Goal: Task Accomplishment & Management: Complete application form

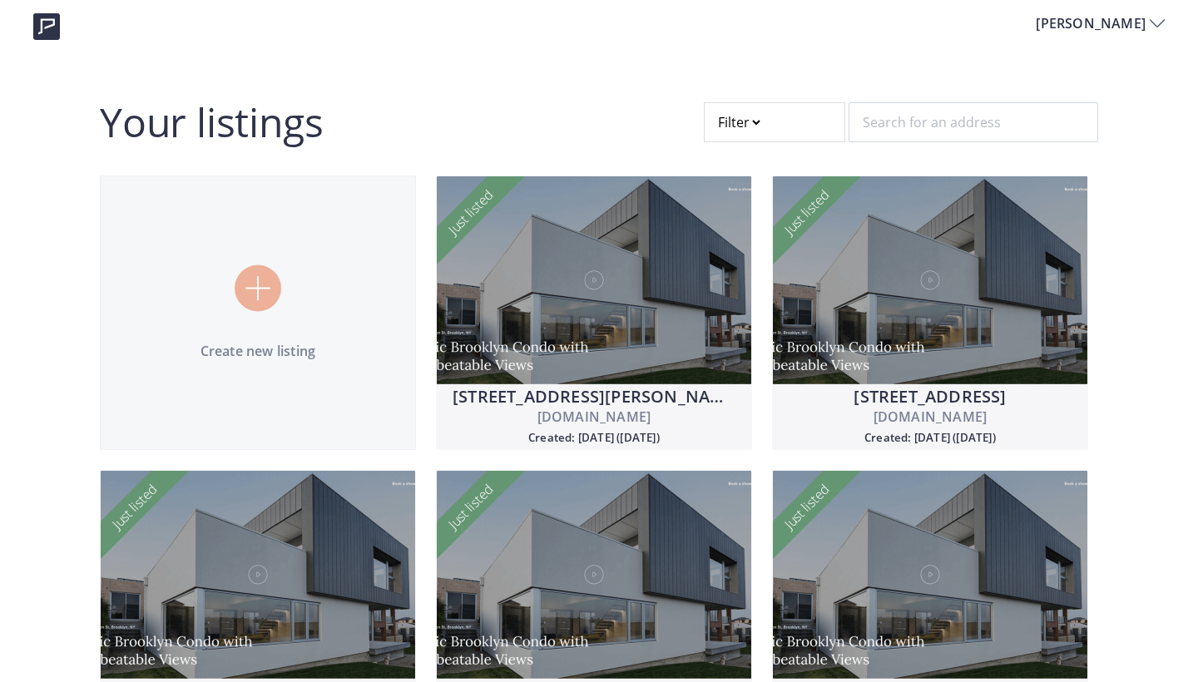
click at [257, 274] on div at bounding box center [258, 288] width 47 height 47
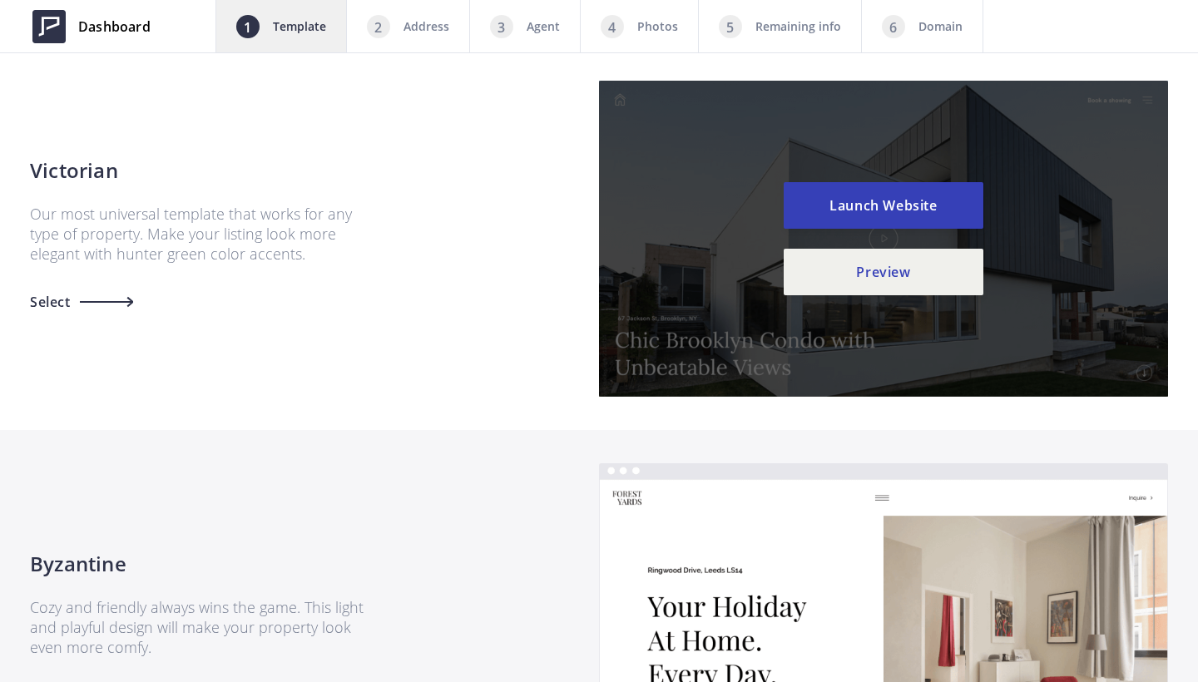
scroll to position [1461, 0]
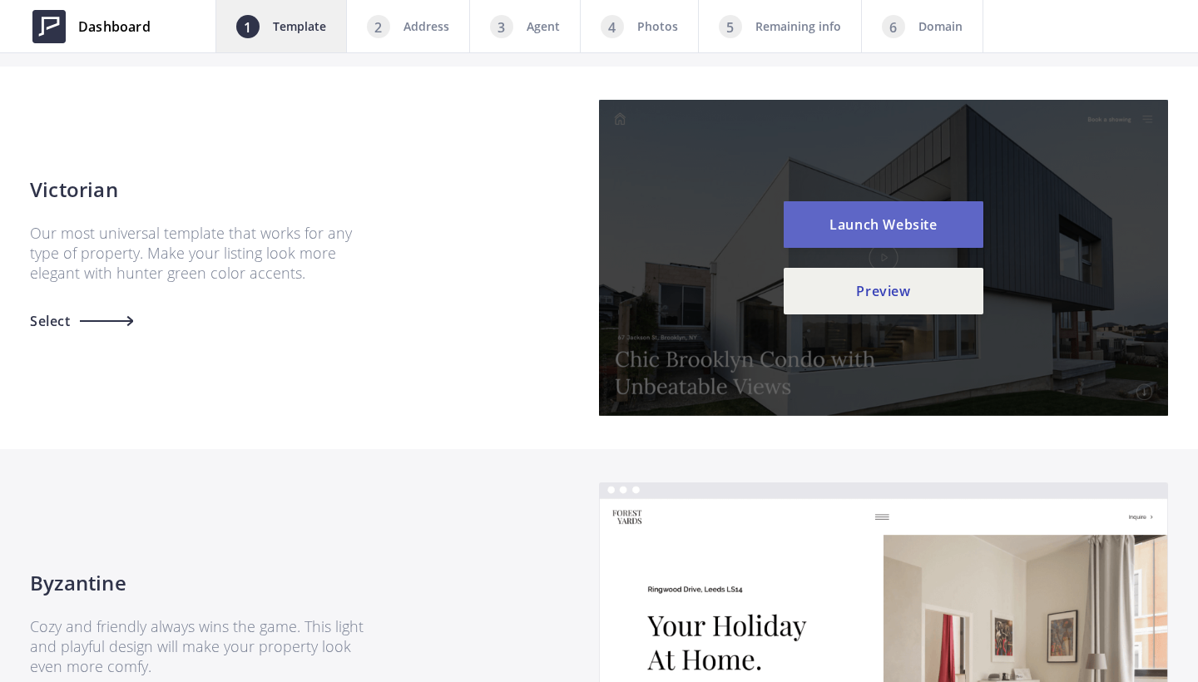
click at [911, 216] on button "Launch Website" at bounding box center [883, 224] width 200 height 47
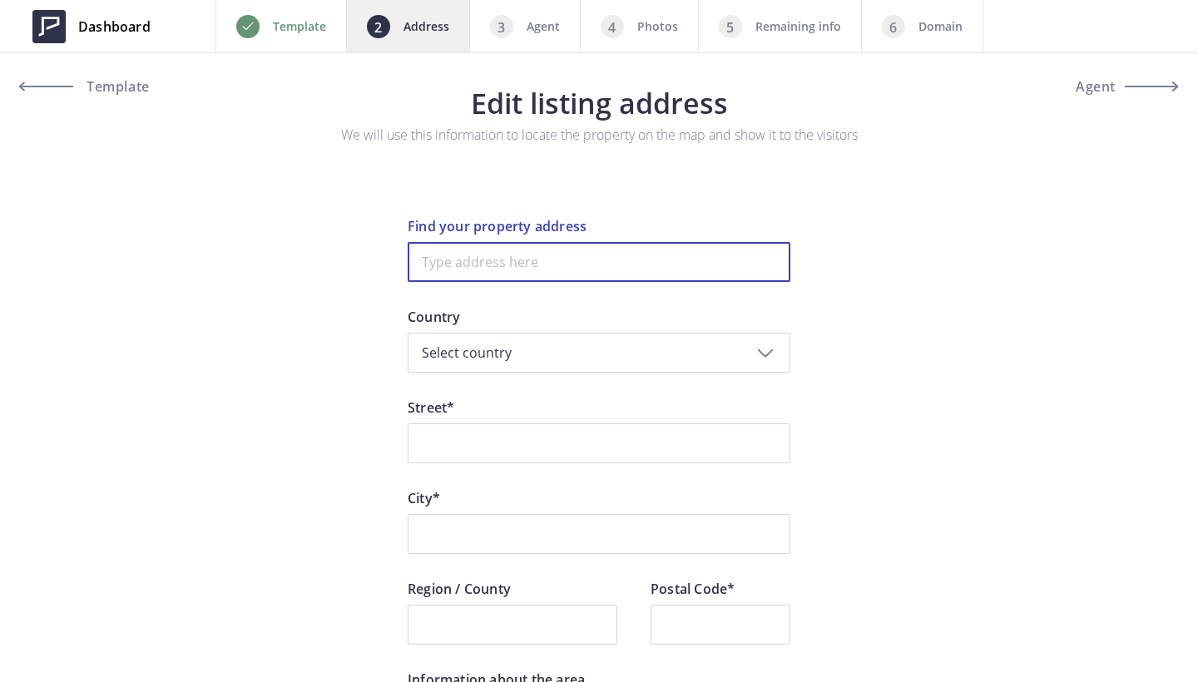
paste input "7067 Old Mill Lane"
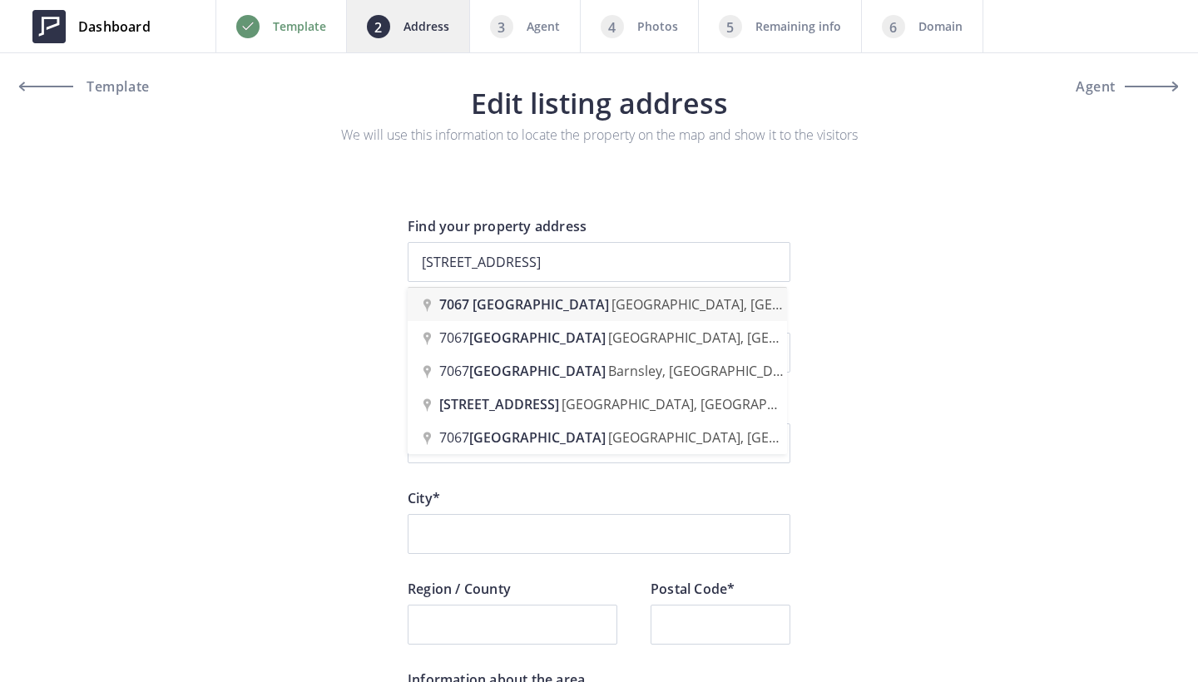
type input "7067 Old Mill Lane, Mississauga, ON, Canada"
type input "Old Mill Lane 7067"
type input "Mississauga"
type input "ON"
type input "L5W 1A1"
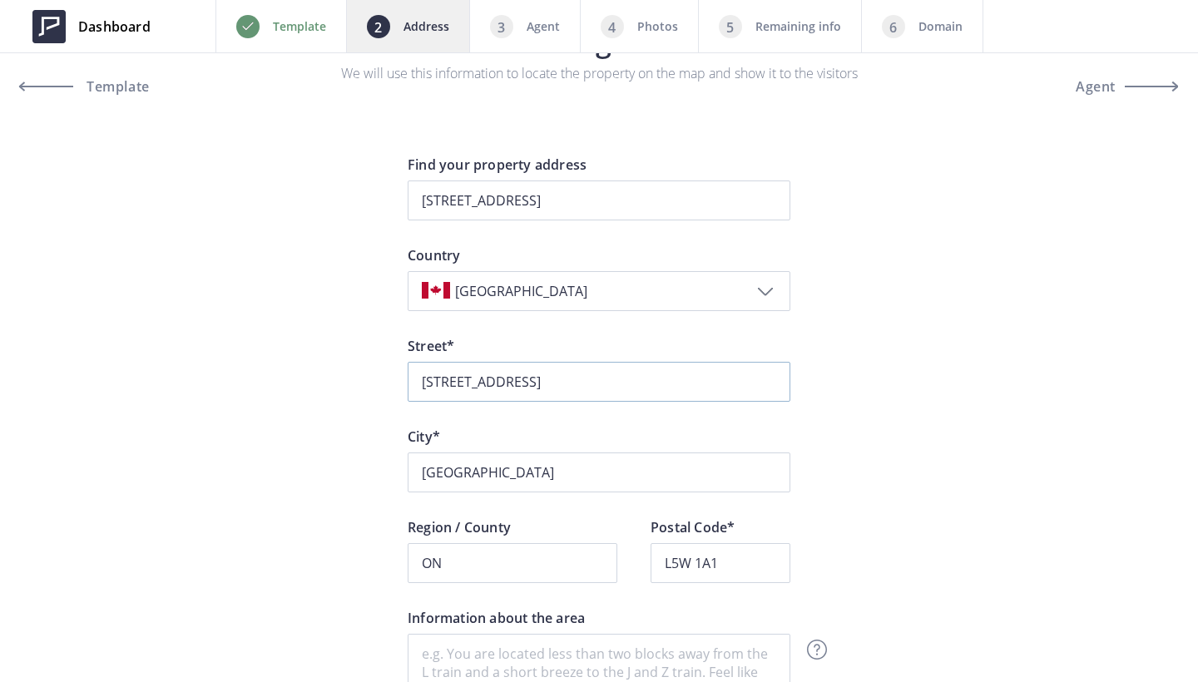
scroll to position [82, 0]
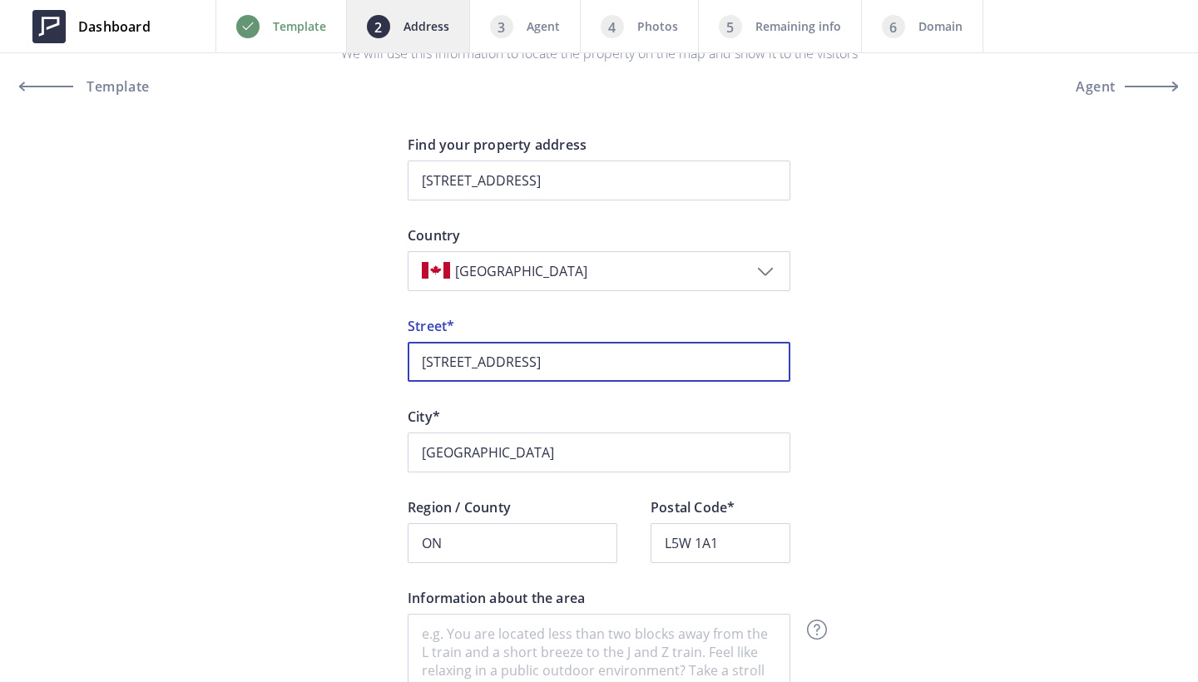
click at [595, 368] on input "7067 Old Mill Lane 7067" at bounding box center [599, 362] width 383 height 40
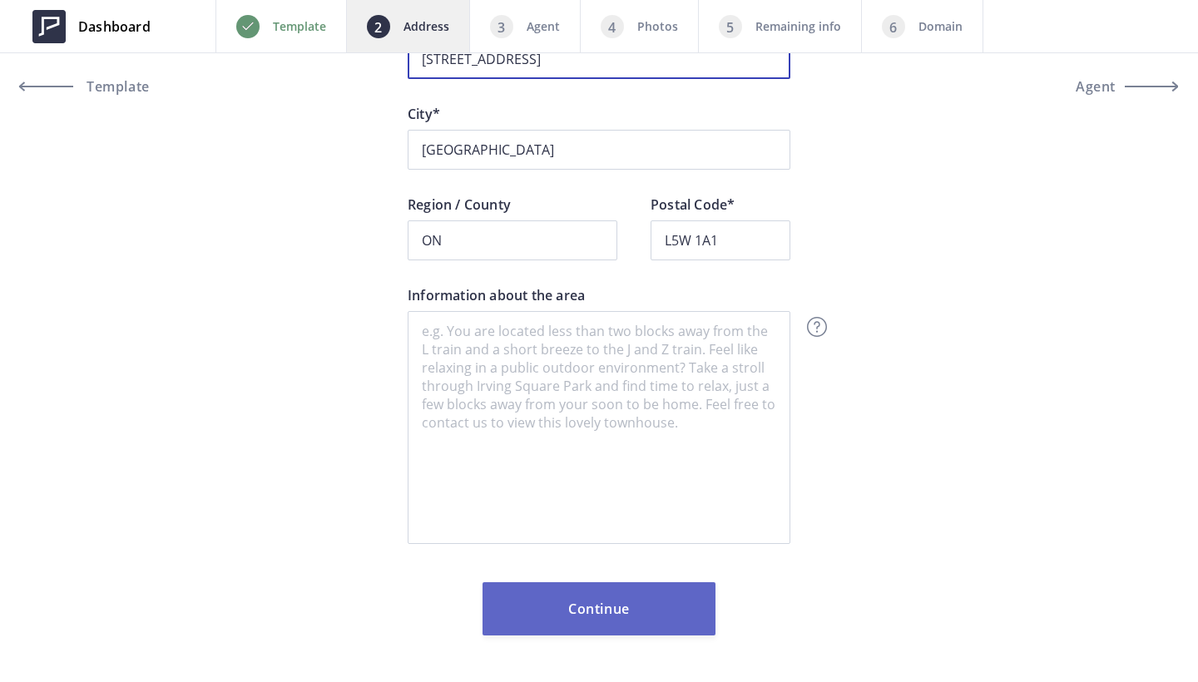
type input "7067 Old Mill Lane"
click at [620, 597] on button "Continue" at bounding box center [598, 608] width 233 height 53
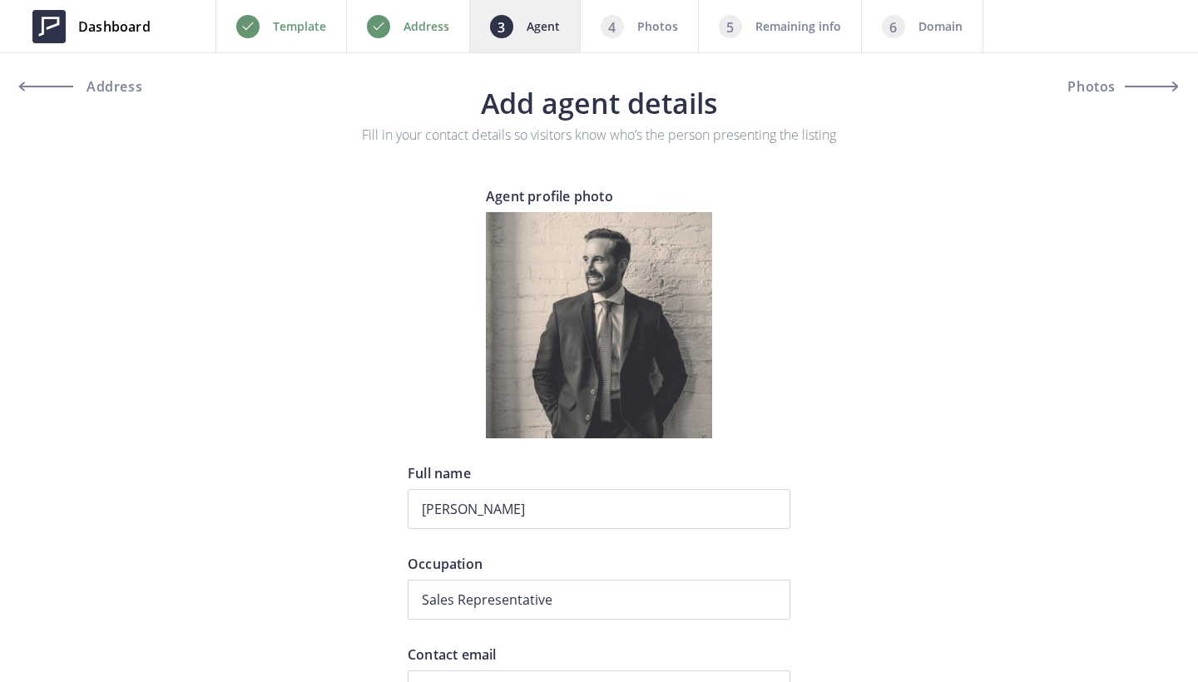
type input "+1 416-458-9252"
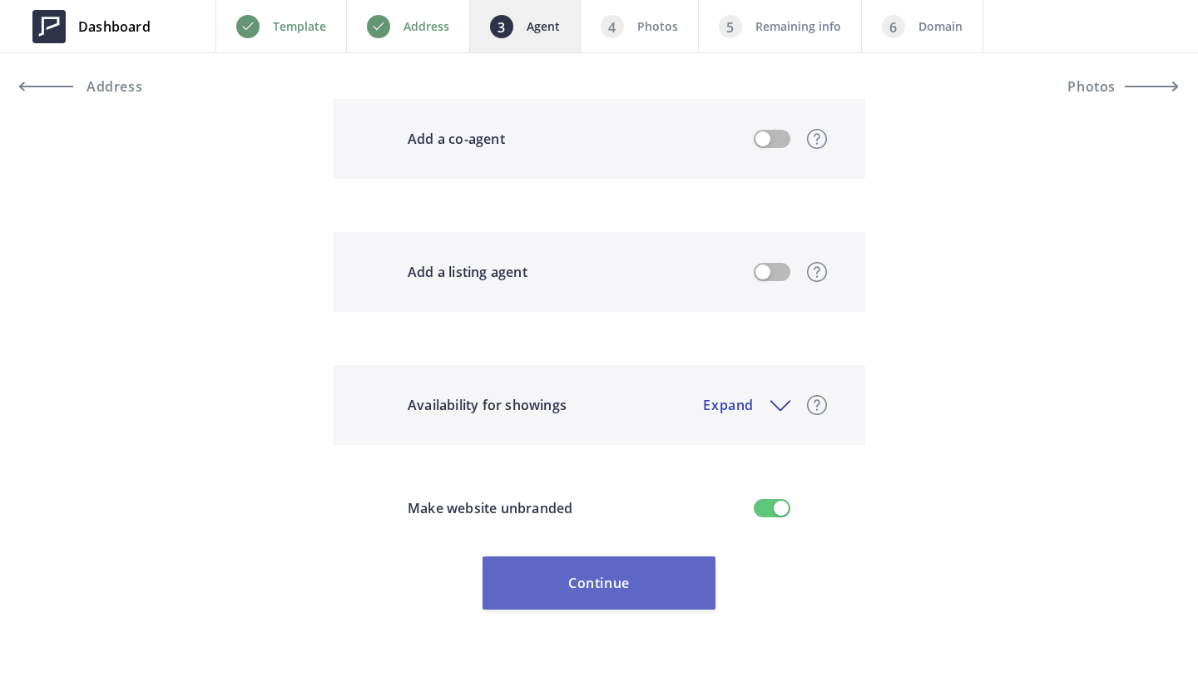
scroll to position [1468, 0]
click at [586, 576] on button "Continue" at bounding box center [598, 582] width 233 height 53
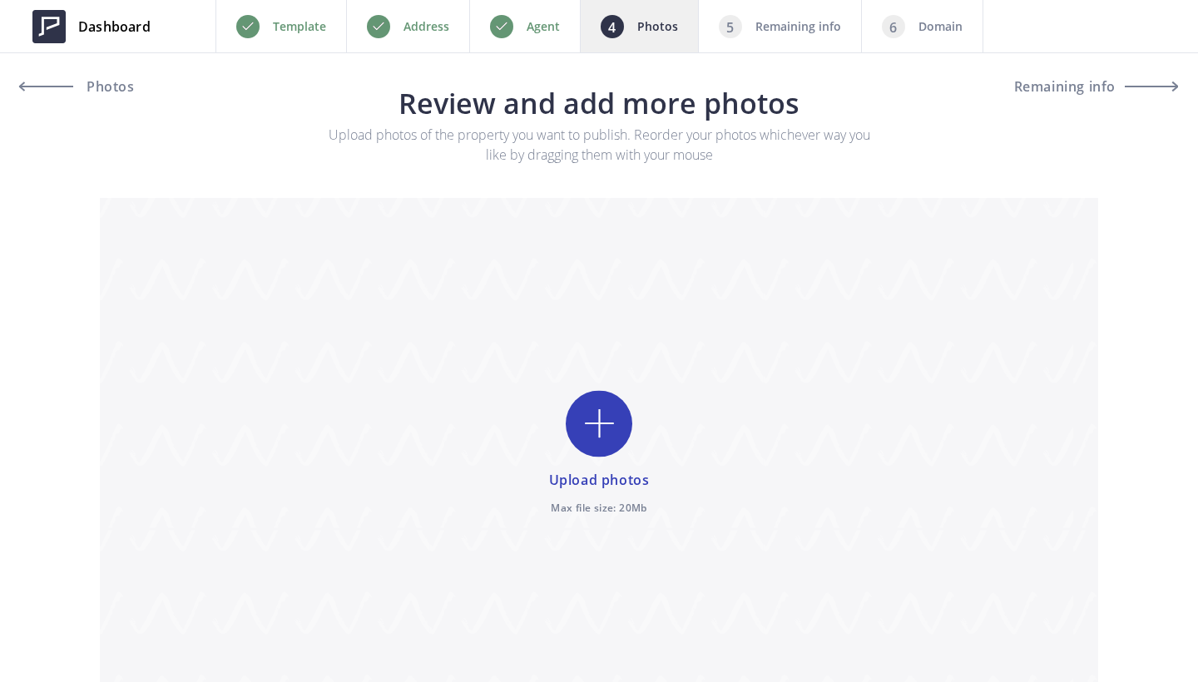
click at [592, 431] on input "file" at bounding box center [599, 454] width 998 height 512
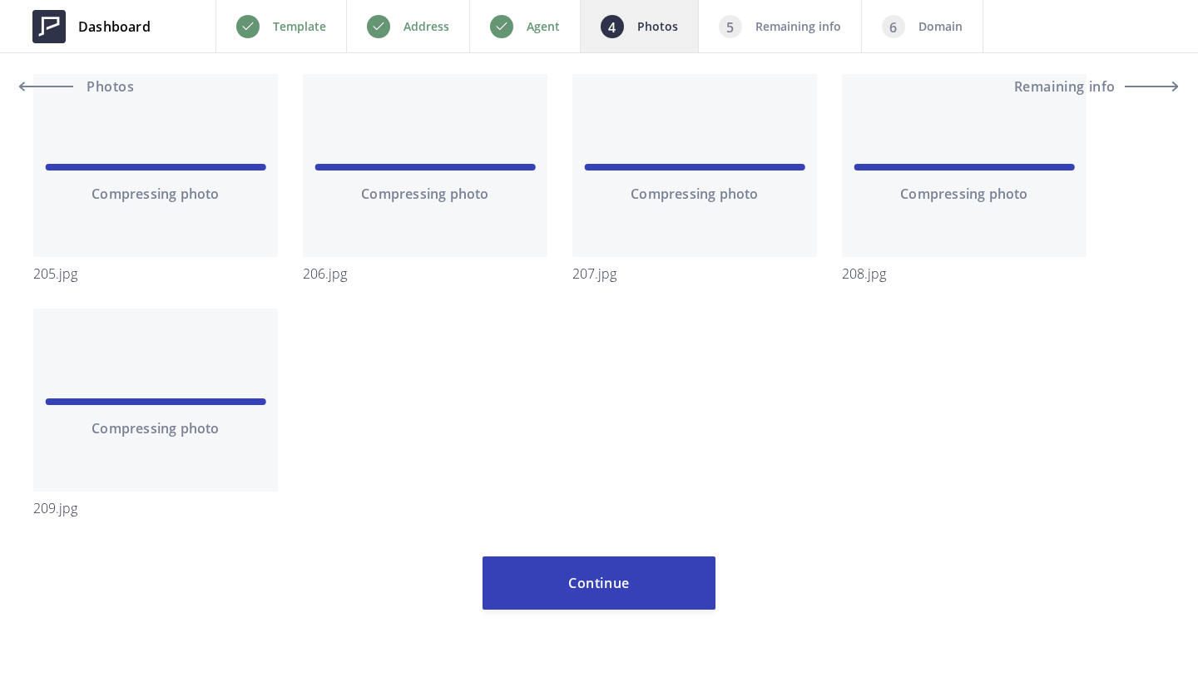
scroll to position [3441, 0]
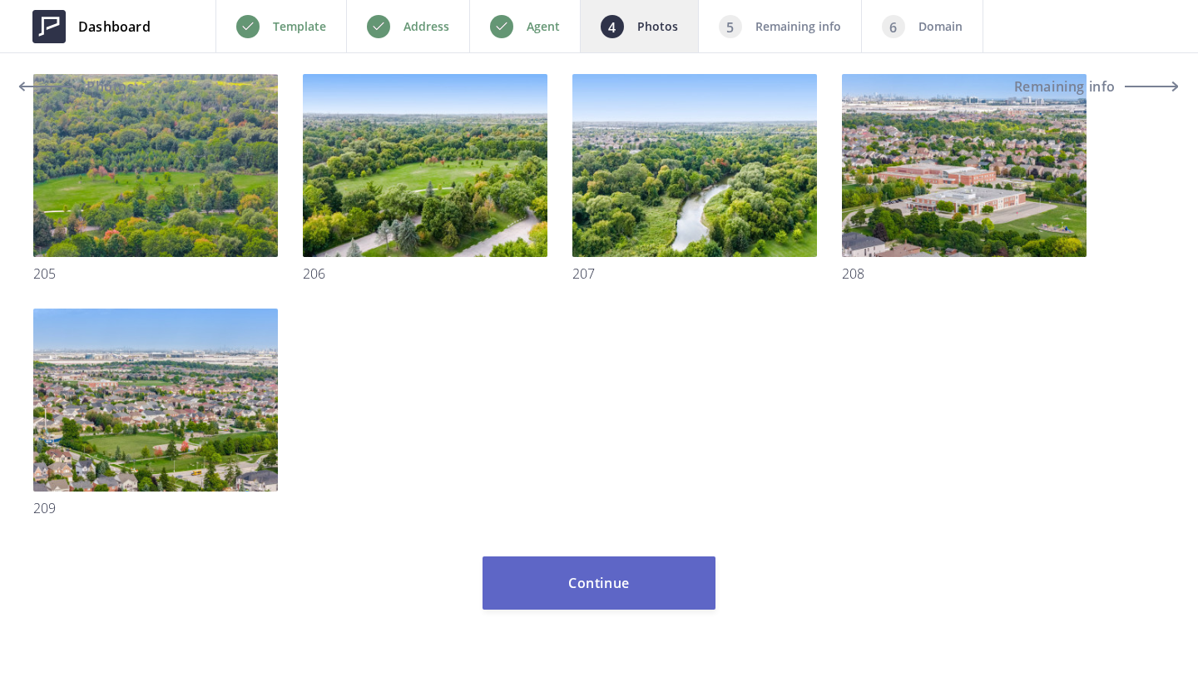
click at [629, 593] on button "Continue" at bounding box center [598, 582] width 233 height 53
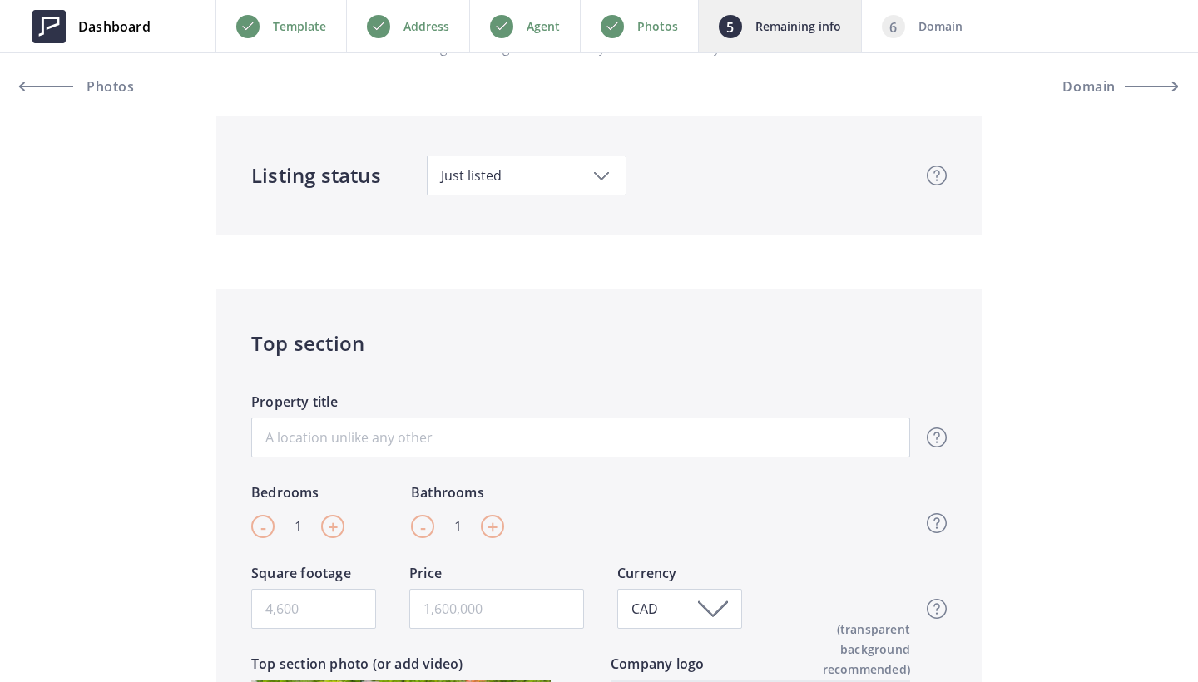
scroll to position [121, 0]
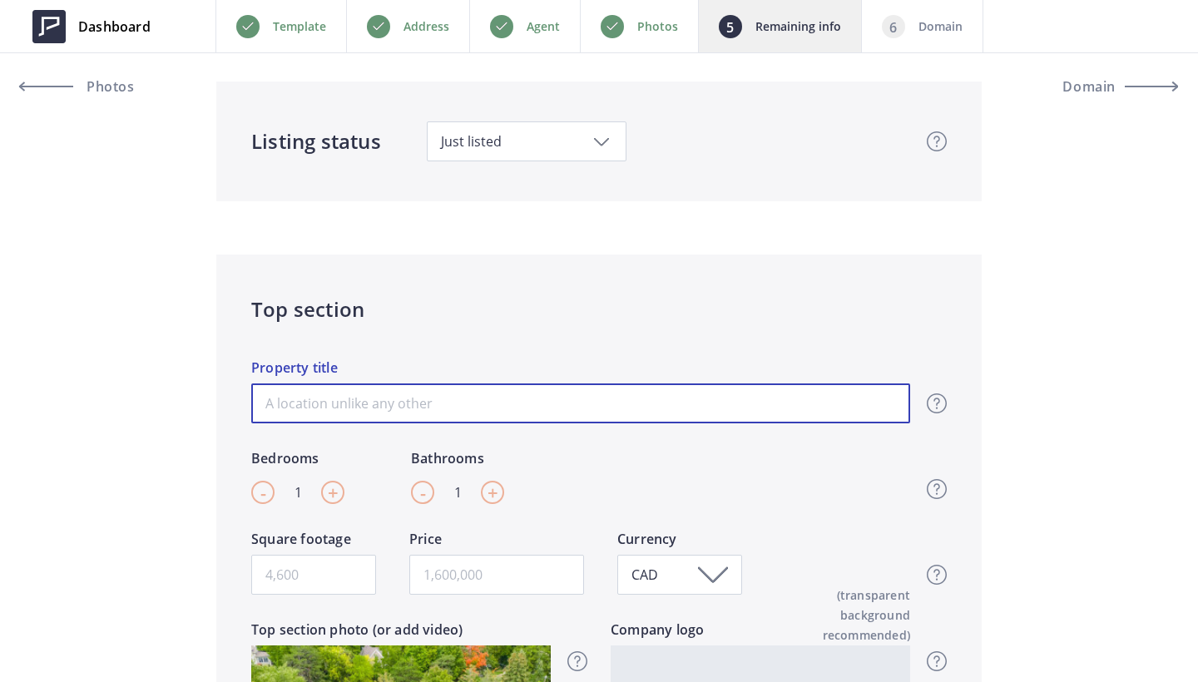
click at [468, 398] on input "Property title" at bounding box center [580, 403] width 659 height 40
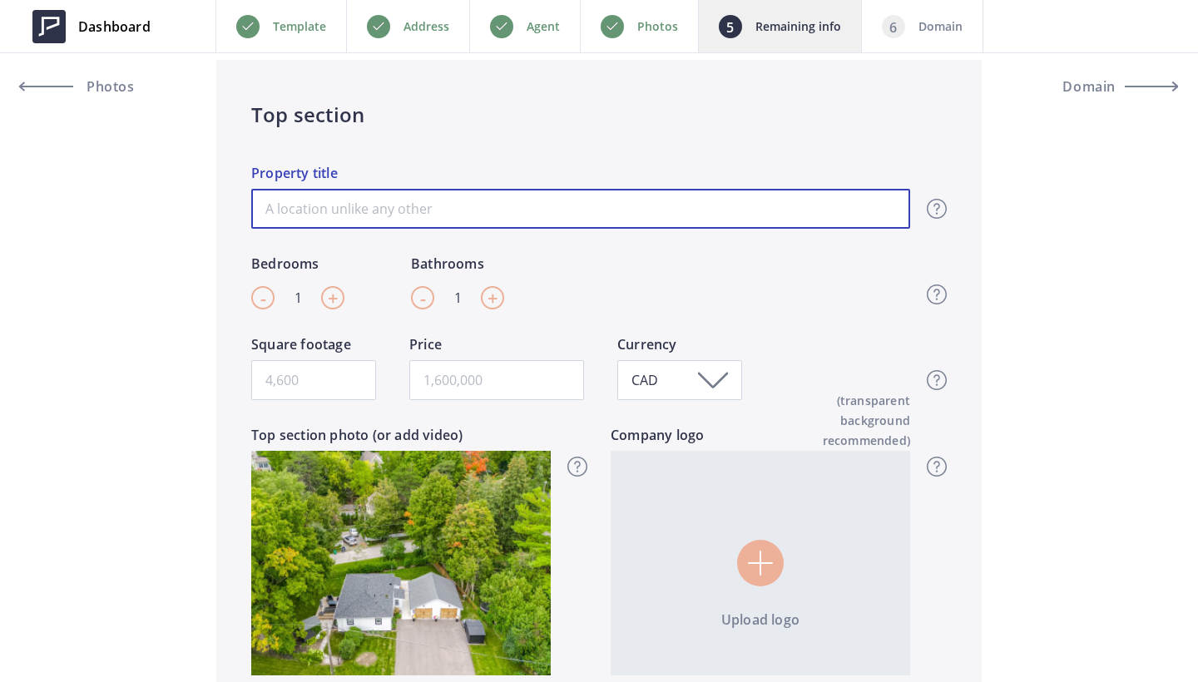
scroll to position [356, 0]
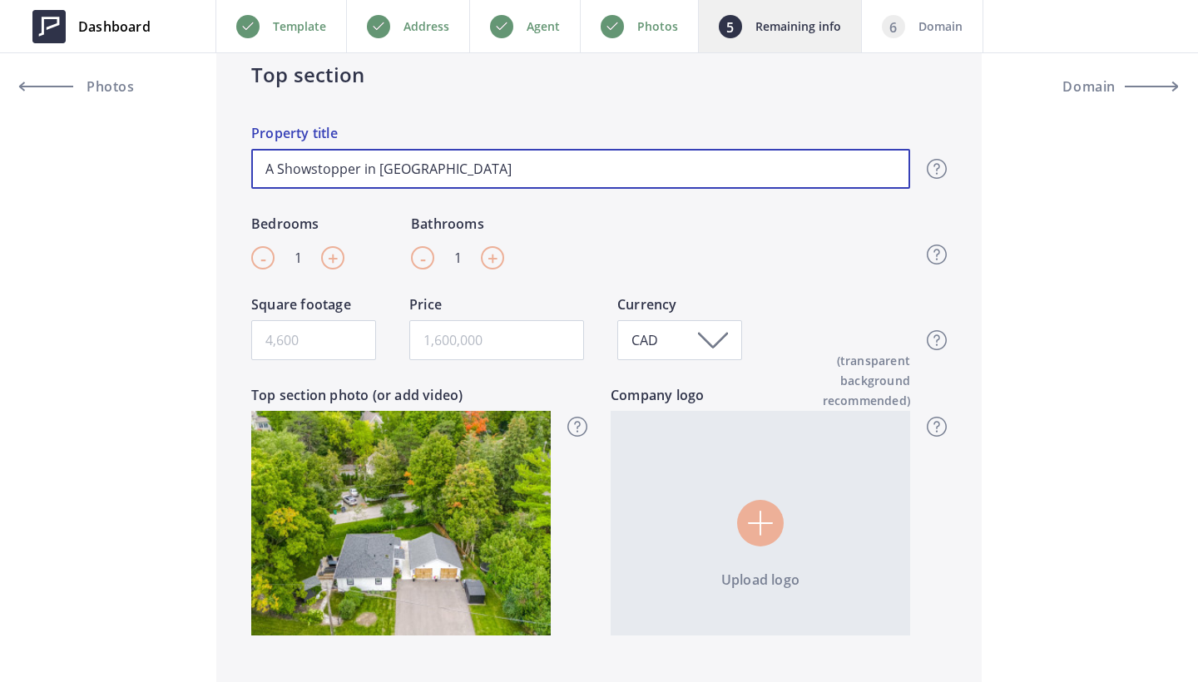
type input "A Showstopper in [GEOGRAPHIC_DATA]"
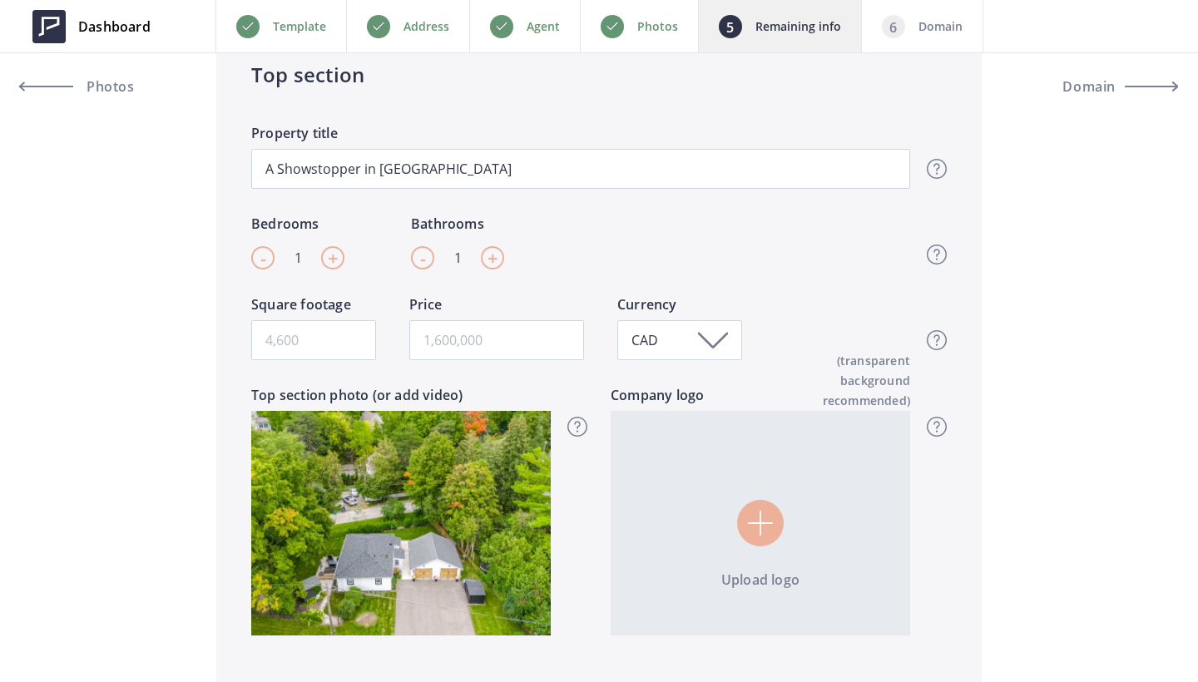
click at [330, 259] on span "+" at bounding box center [333, 257] width 11 height 25
type input "3"
click at [502, 259] on div "+" at bounding box center [492, 257] width 23 height 23
type input "2"
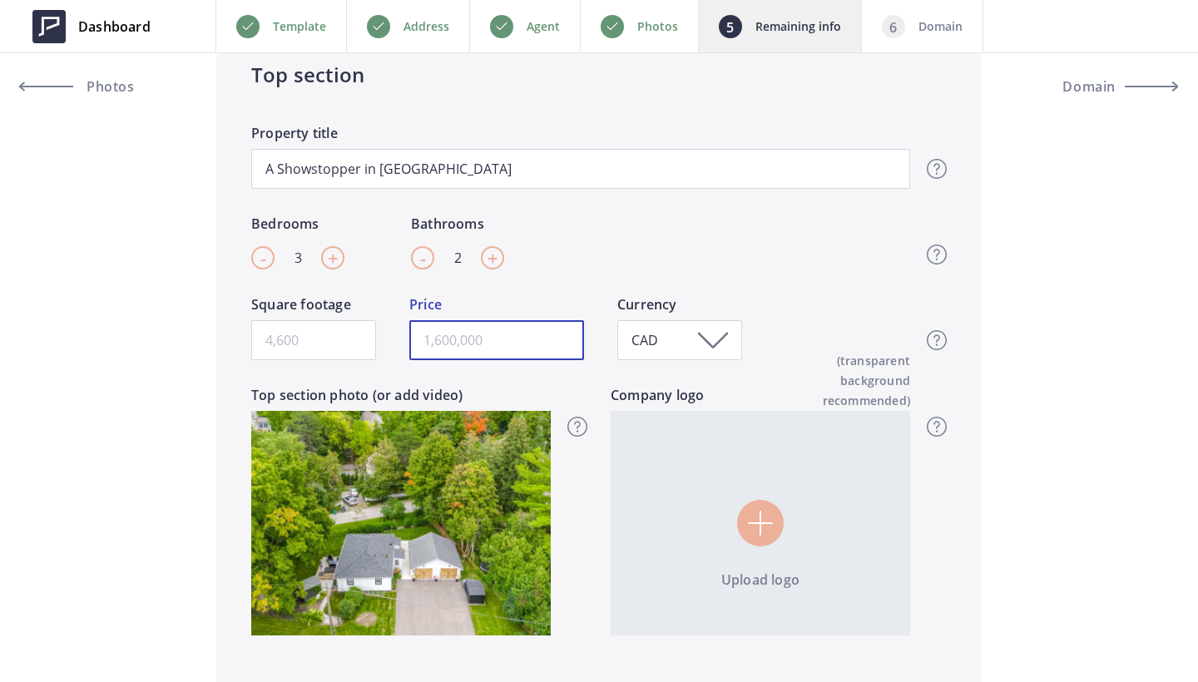
click at [476, 337] on input "text" at bounding box center [496, 340] width 175 height 40
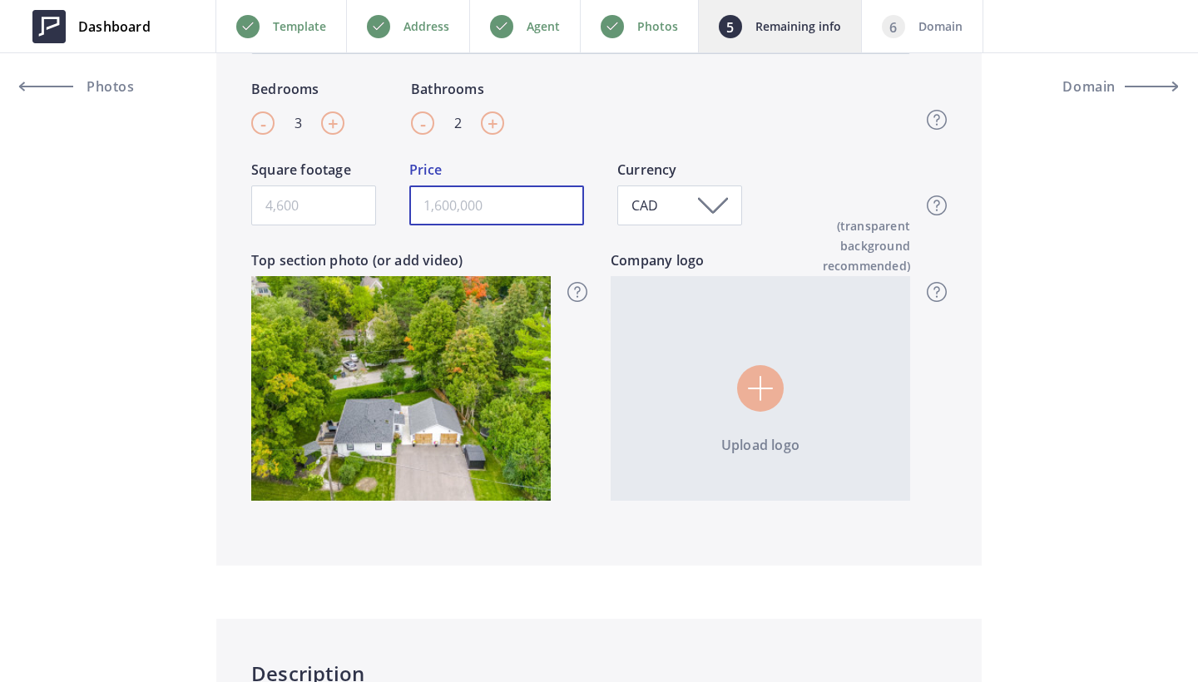
scroll to position [521, 0]
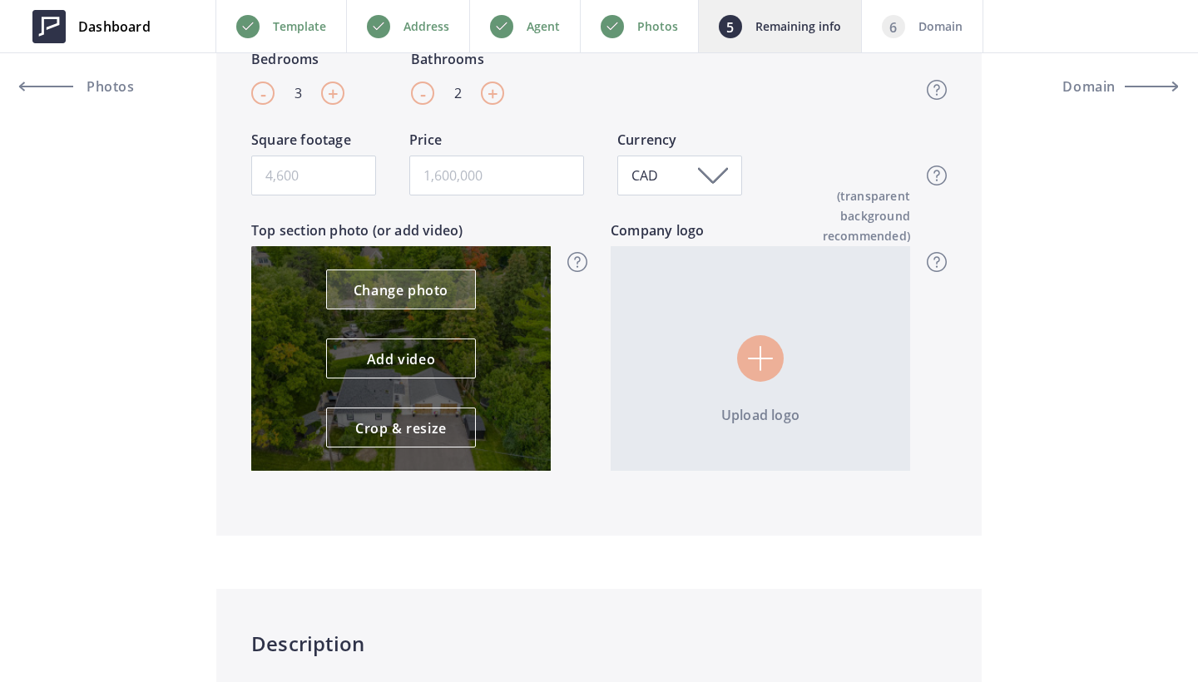
click at [431, 296] on link "Change photo" at bounding box center [401, 289] width 150 height 40
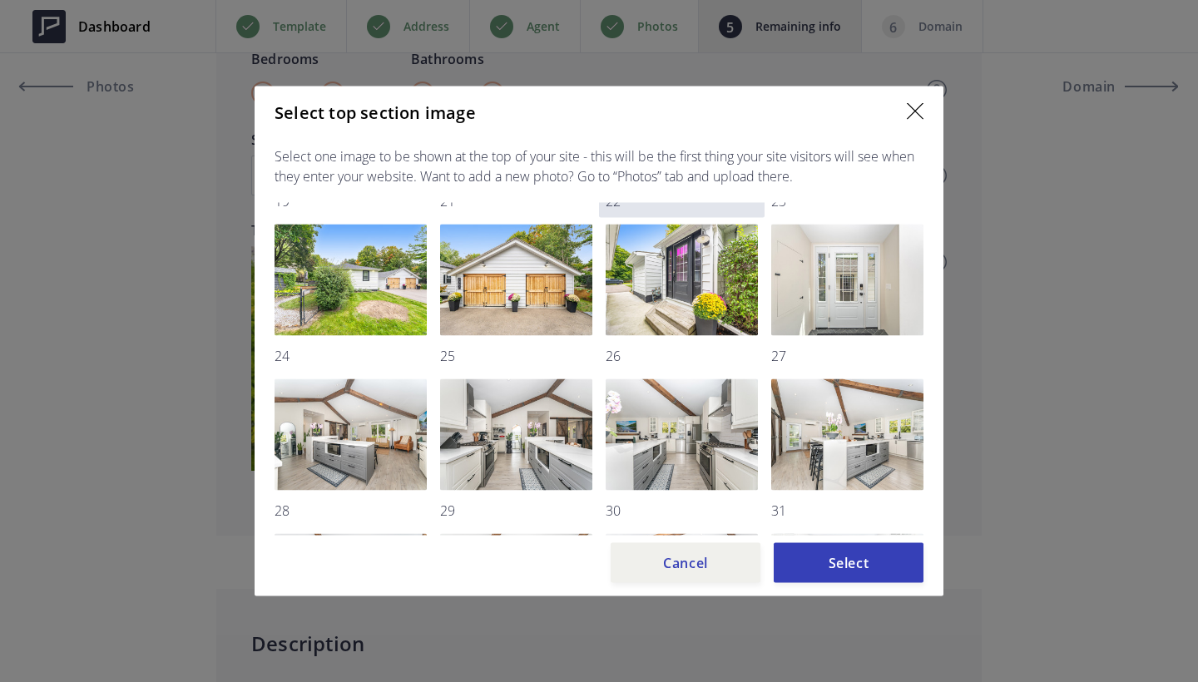
scroll to position [451, 0]
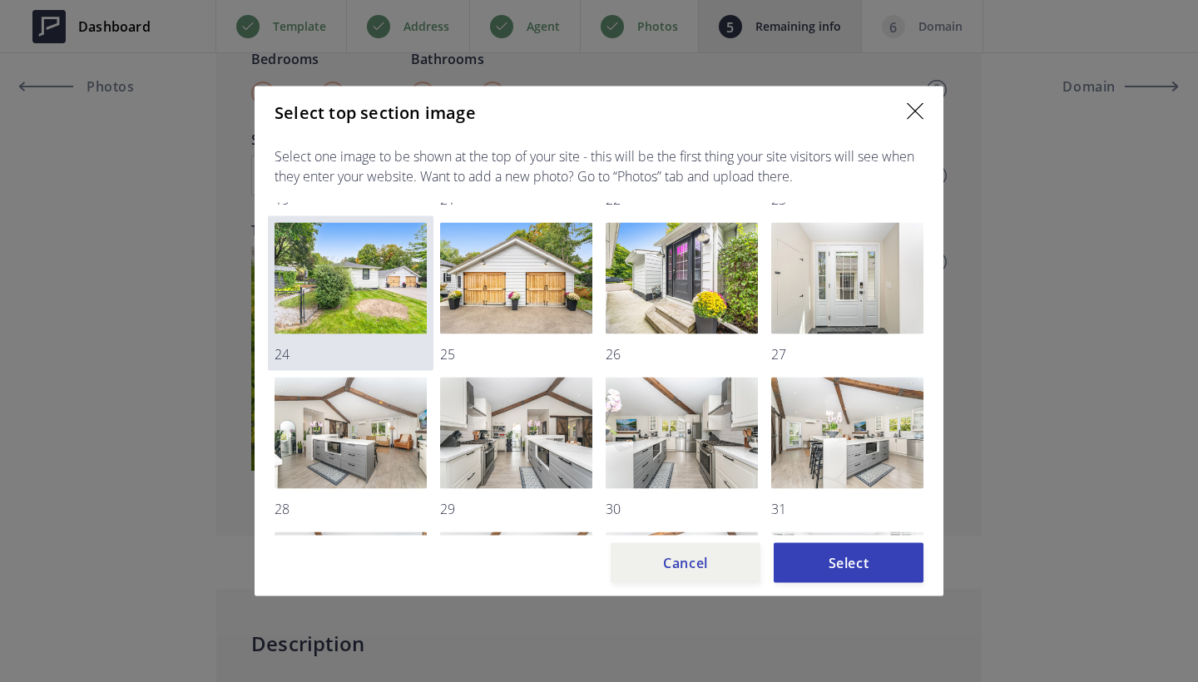
click at [365, 271] on img at bounding box center [350, 278] width 152 height 111
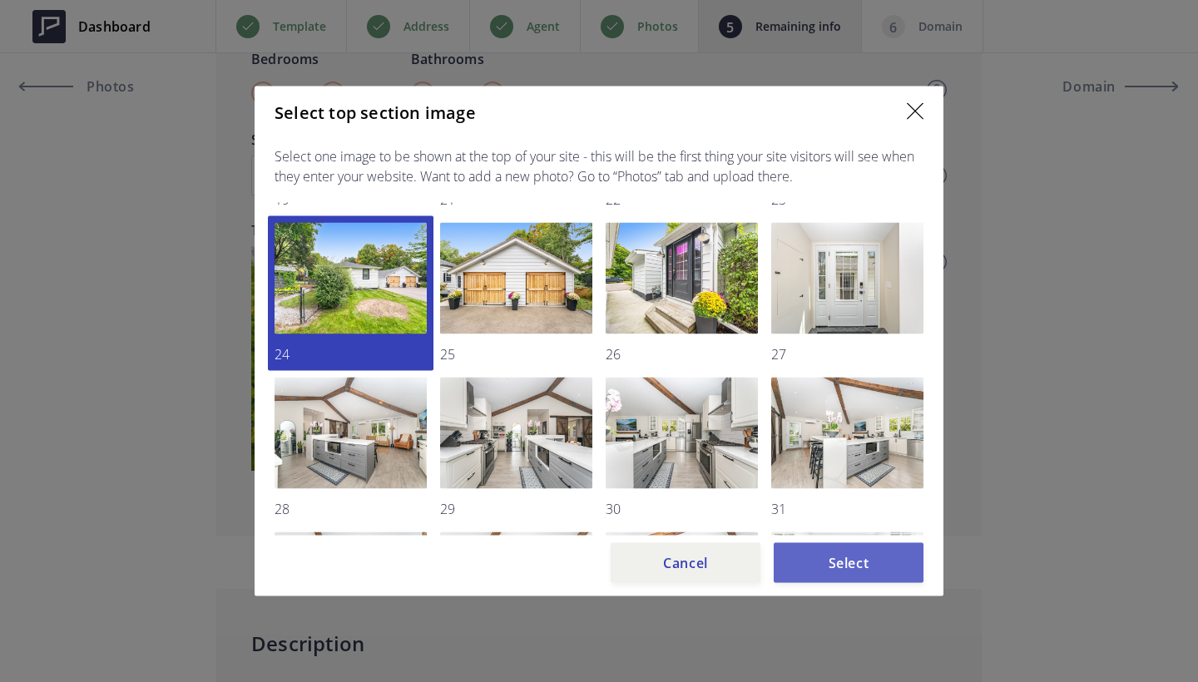
click at [867, 573] on button "Select" at bounding box center [848, 563] width 150 height 40
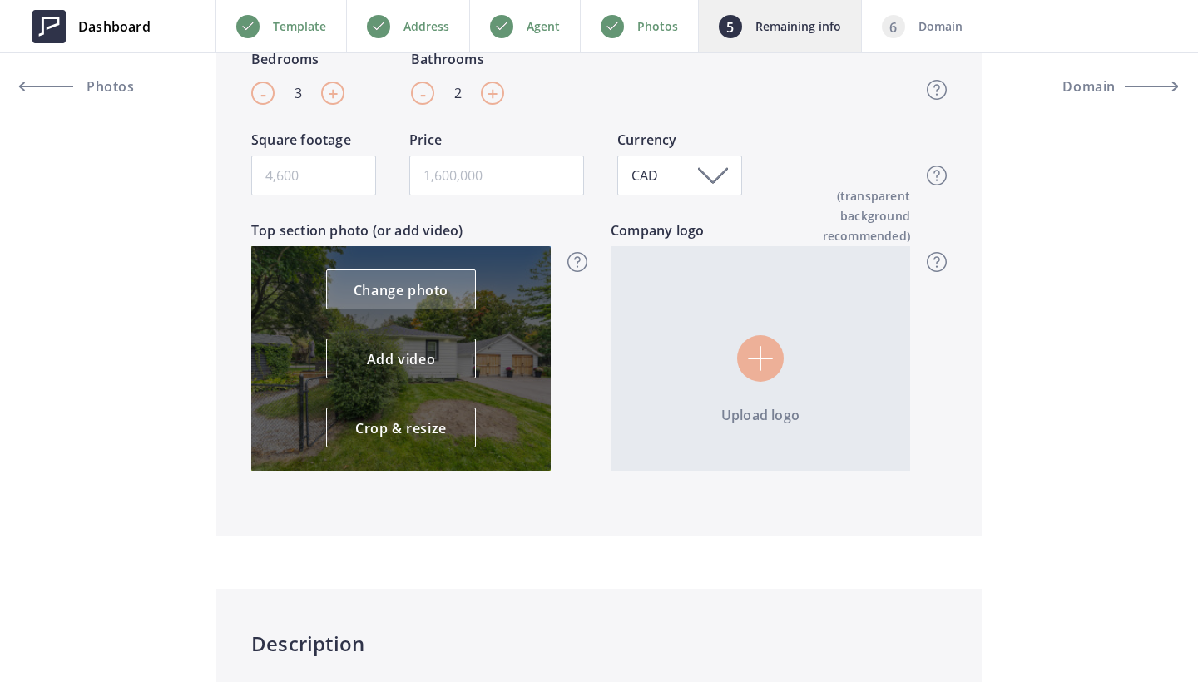
click at [412, 294] on link "Change photo" at bounding box center [401, 289] width 150 height 40
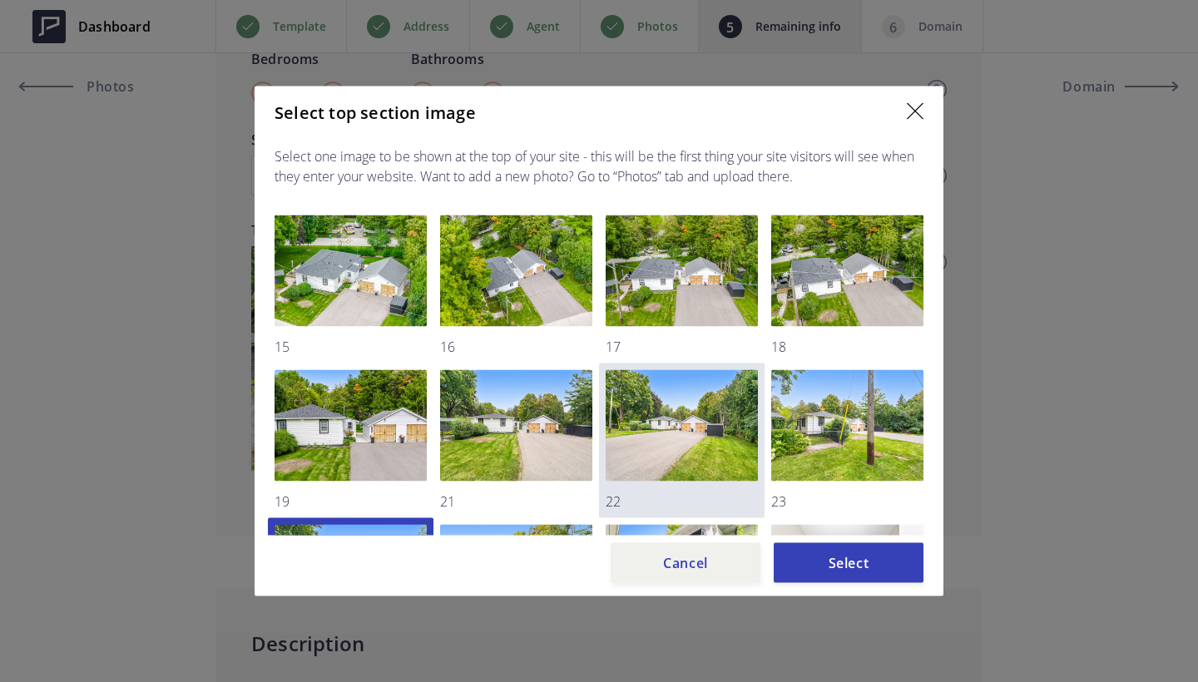
scroll to position [116, 0]
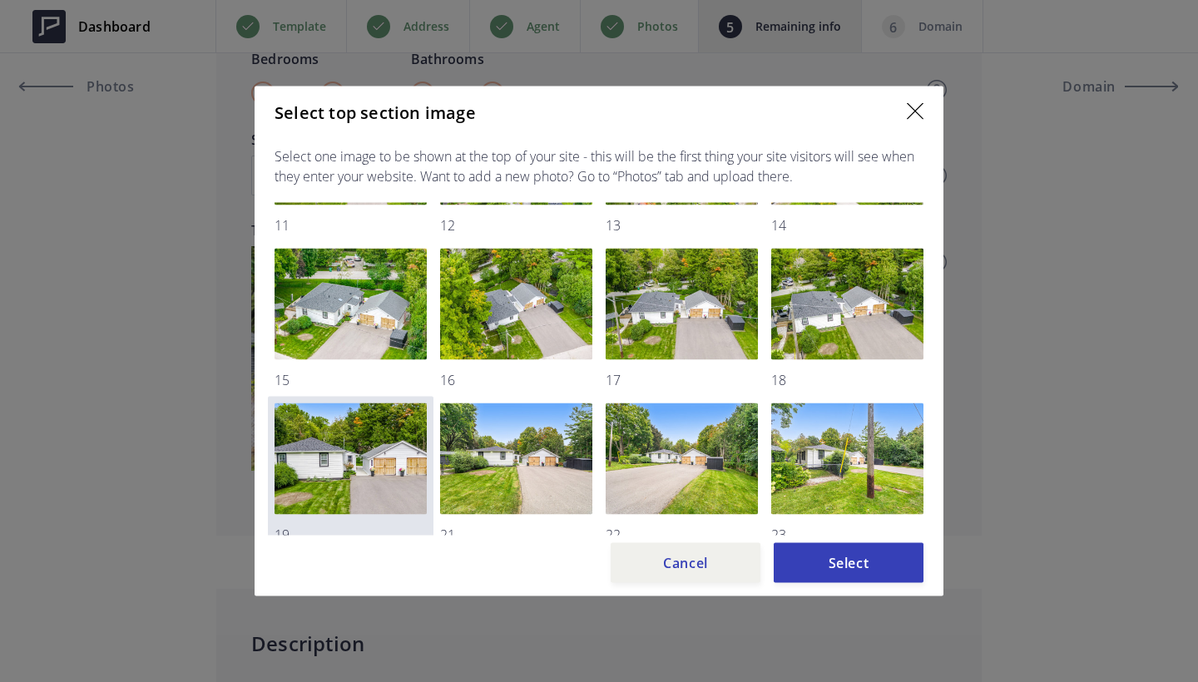
click at [378, 451] on img at bounding box center [350, 458] width 152 height 111
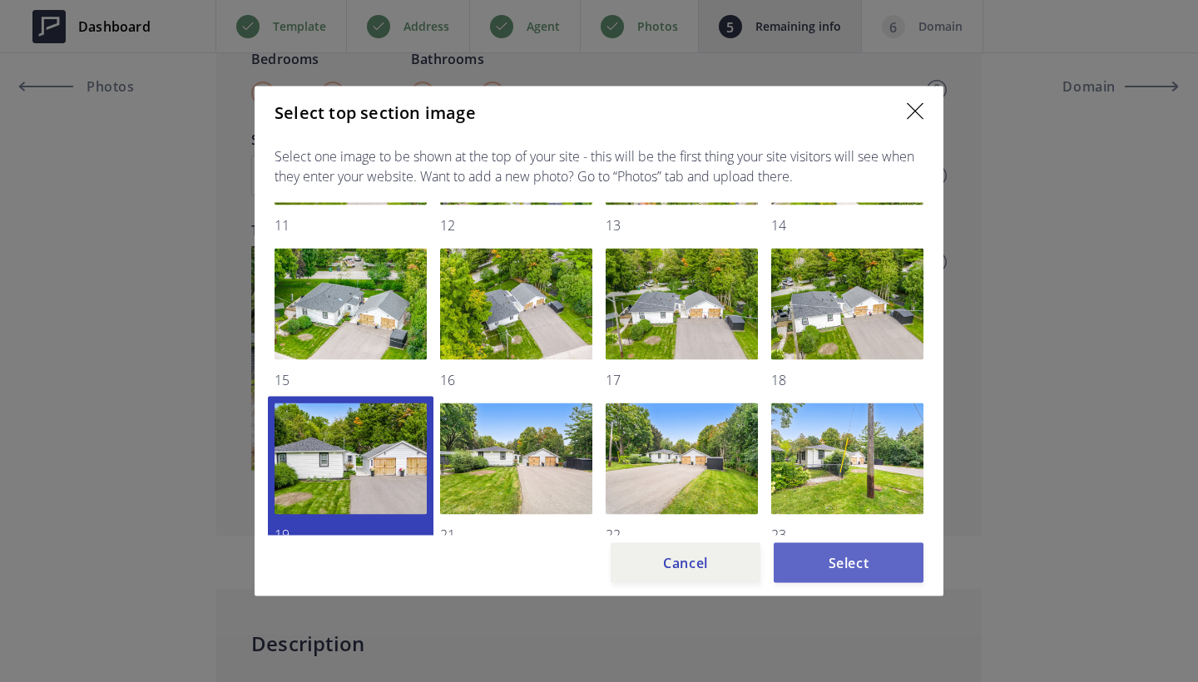
click at [843, 575] on button "Select" at bounding box center [848, 563] width 150 height 40
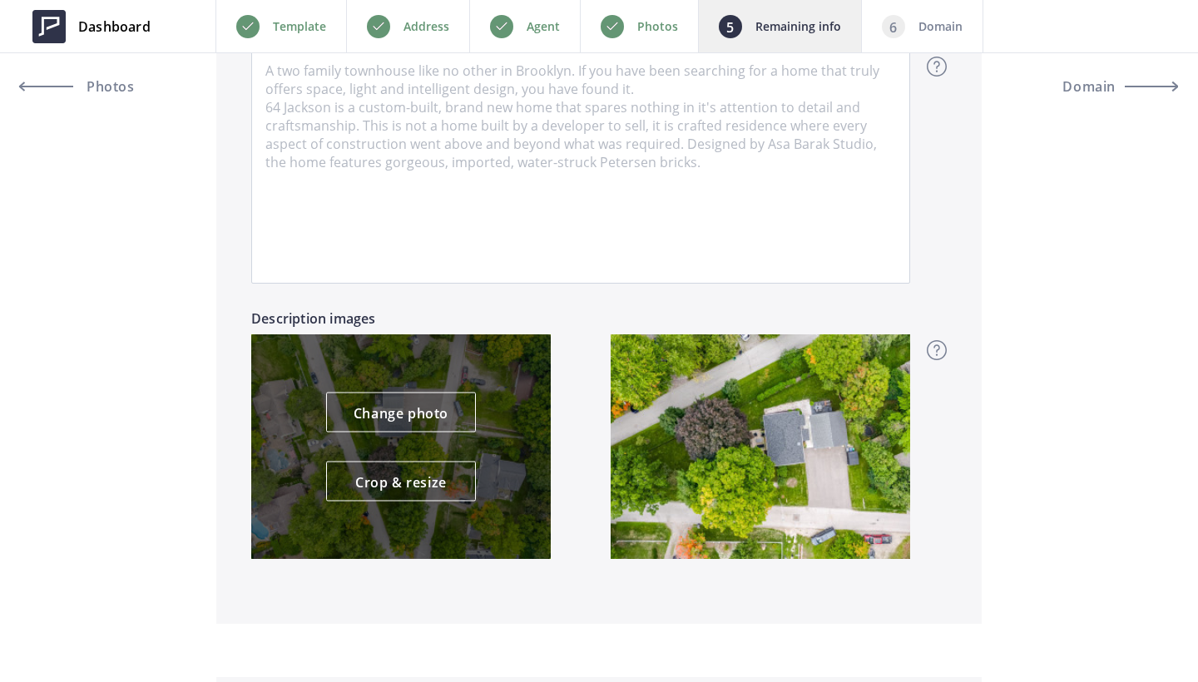
scroll to position [1282, 0]
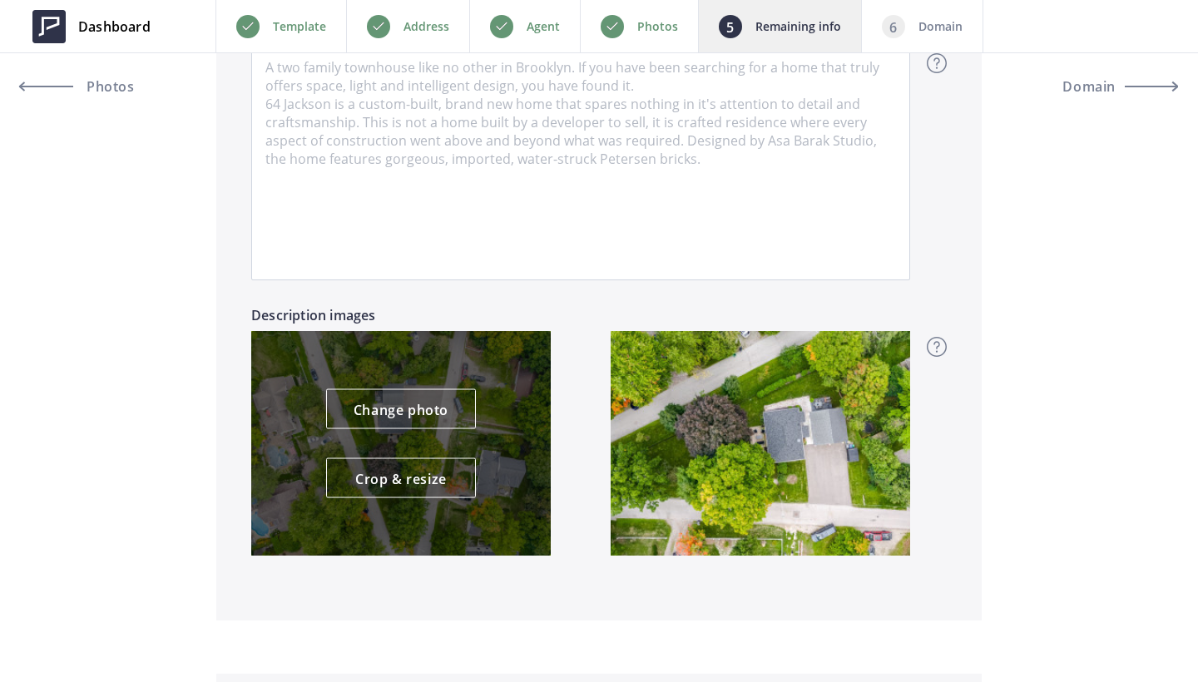
click at [391, 383] on div "Change photo Crop & resize" at bounding box center [400, 443] width 299 height 225
click at [398, 406] on link "Change photo" at bounding box center [401, 409] width 150 height 40
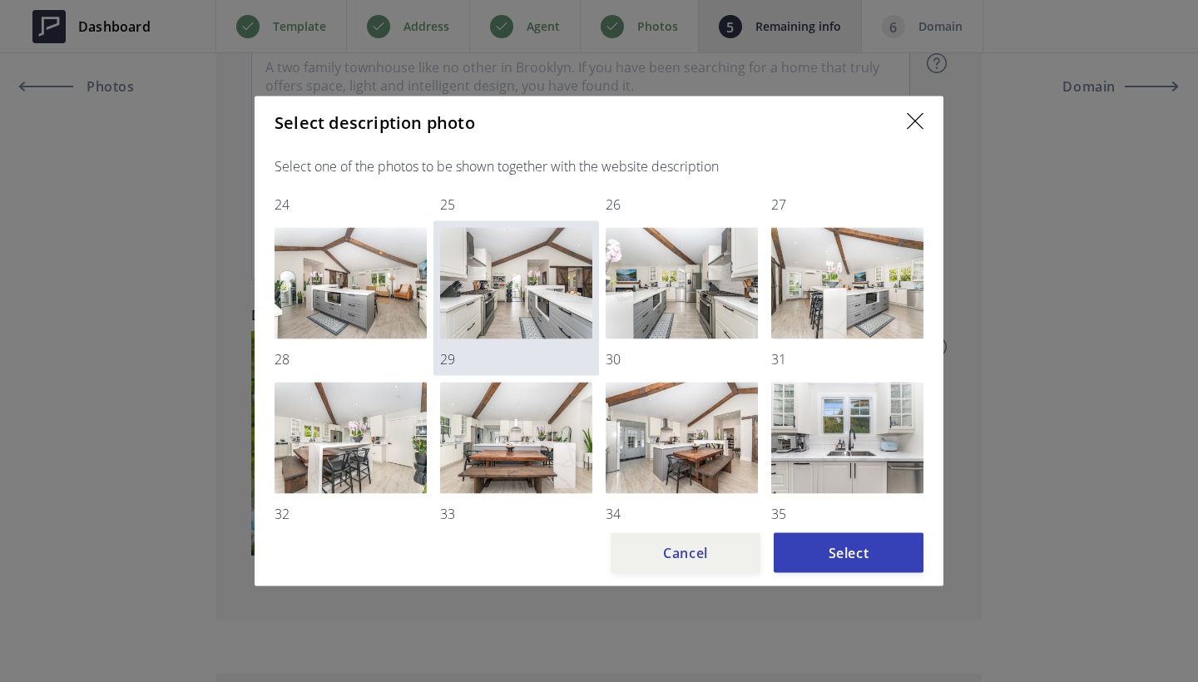
scroll to position [684, 0]
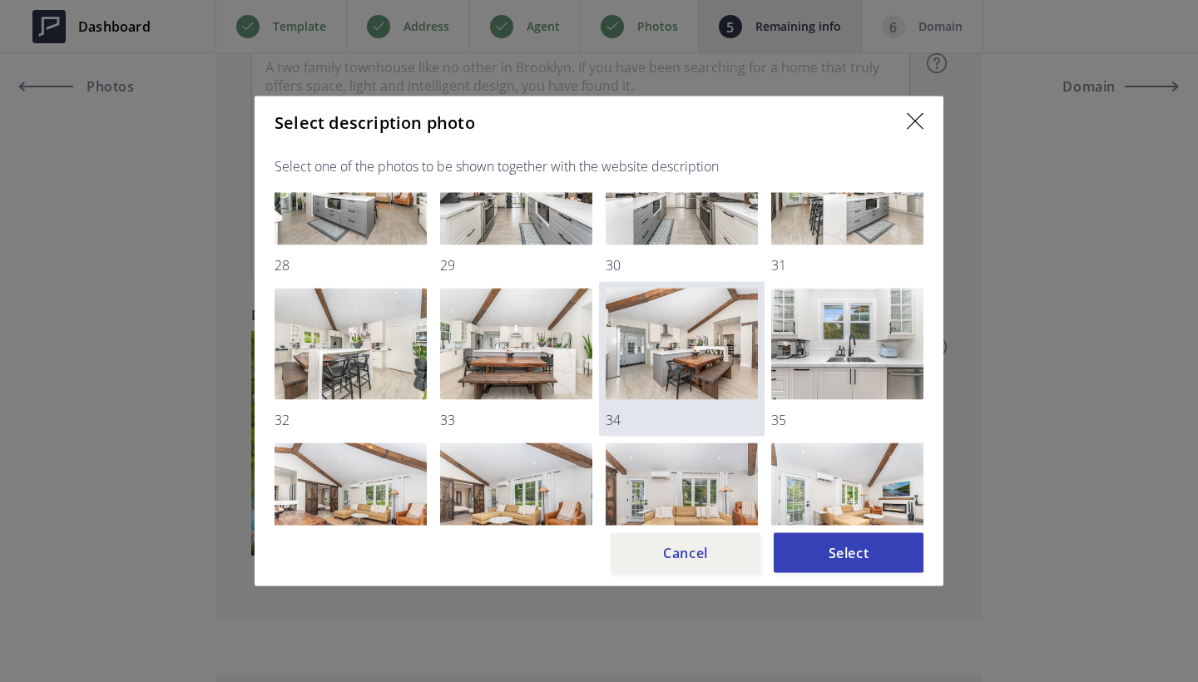
click at [671, 358] on img at bounding box center [681, 344] width 152 height 111
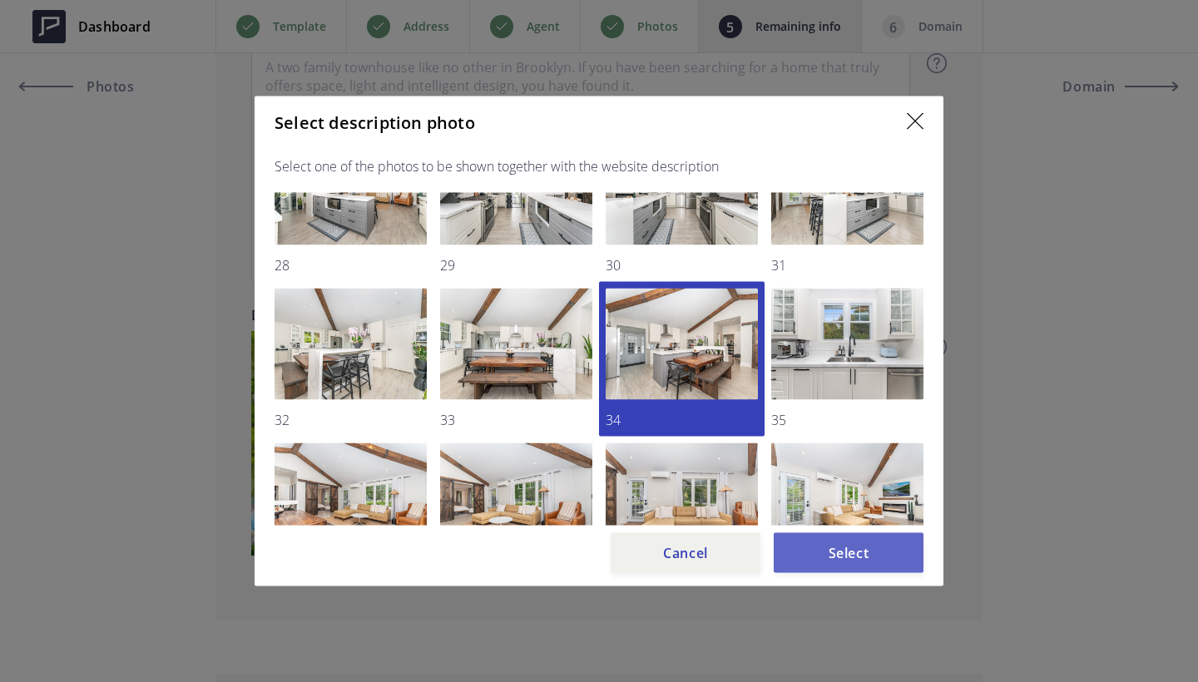
click at [838, 551] on button "Select" at bounding box center [848, 553] width 150 height 40
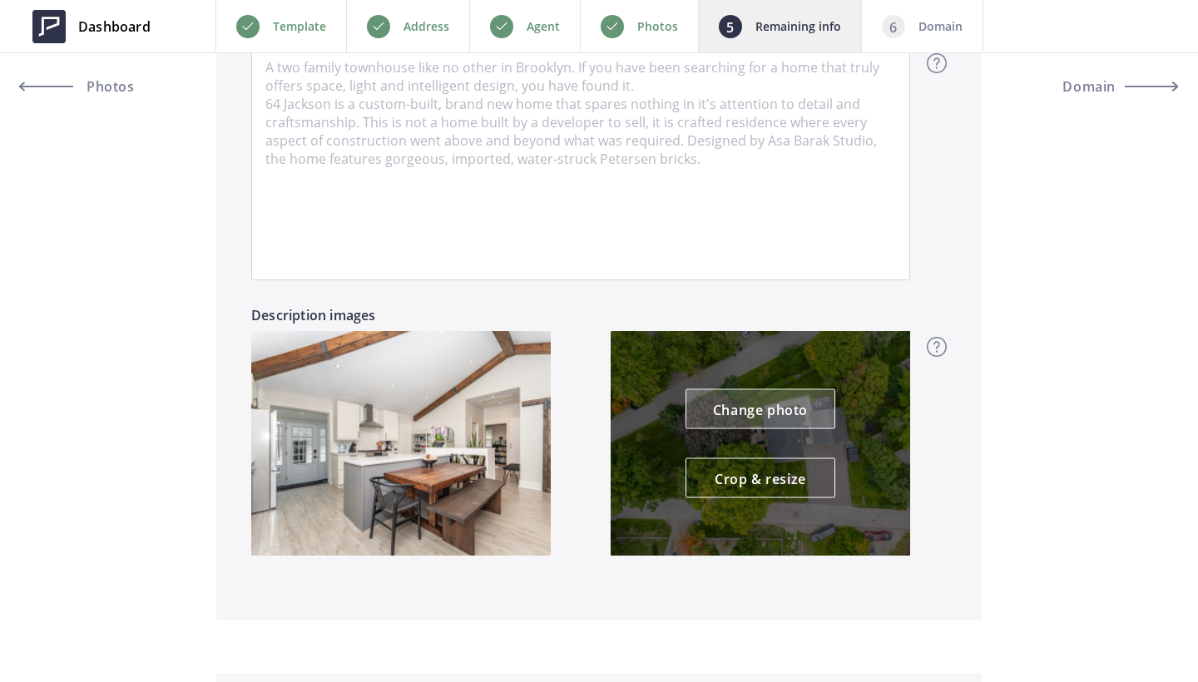
click at [754, 408] on link "Change photo" at bounding box center [760, 409] width 150 height 40
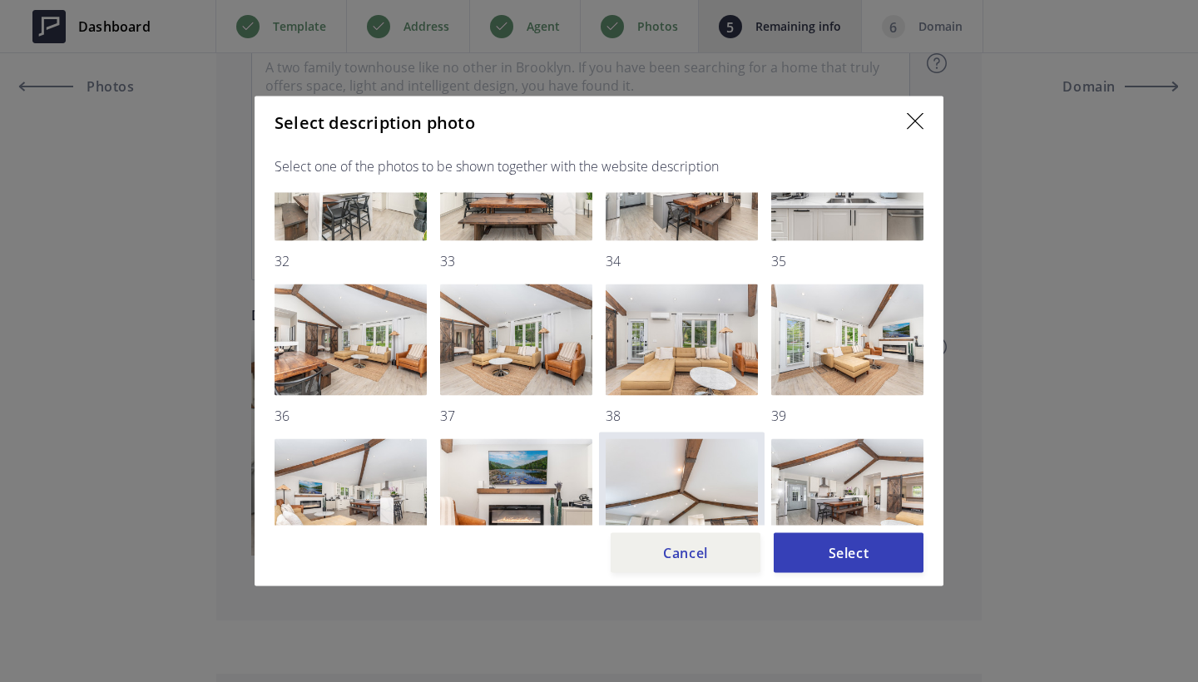
scroll to position [829, 0]
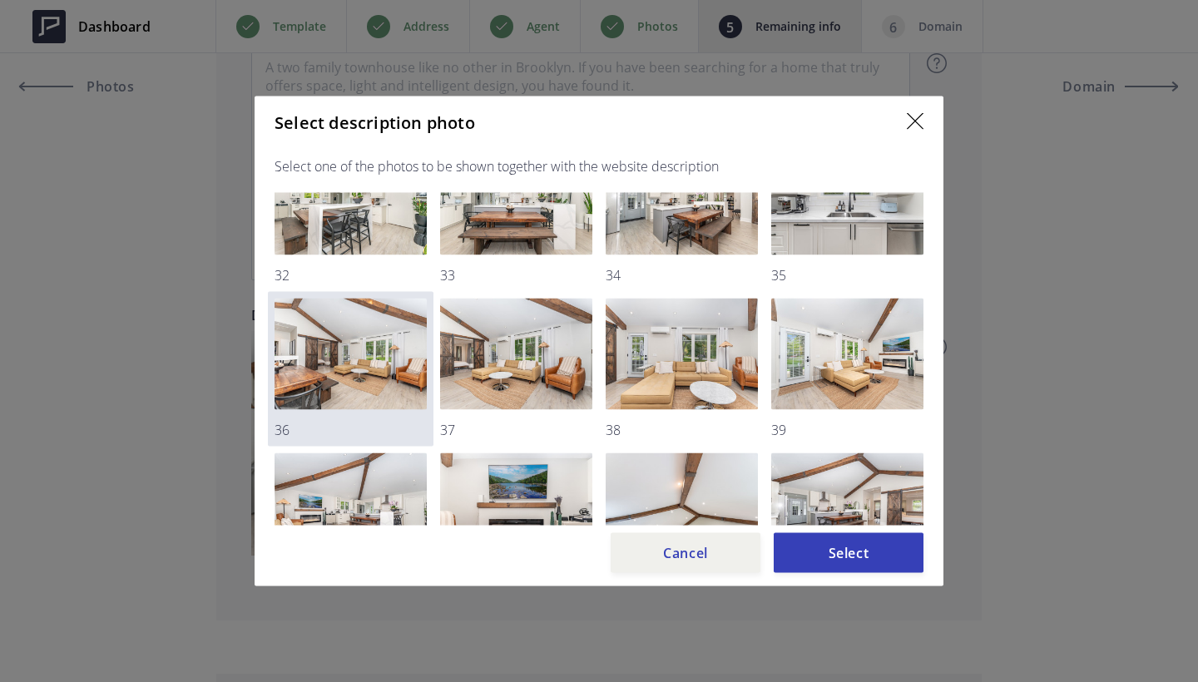
click at [324, 346] on img at bounding box center [350, 354] width 152 height 111
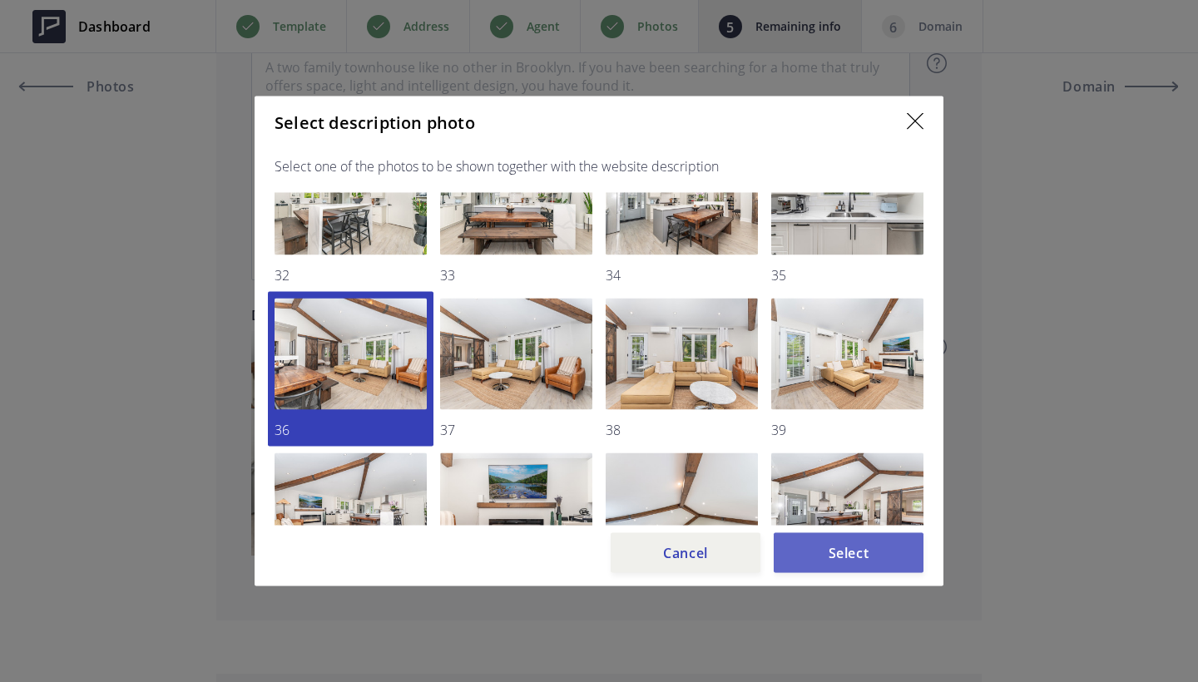
click at [891, 547] on button "Select" at bounding box center [848, 553] width 150 height 40
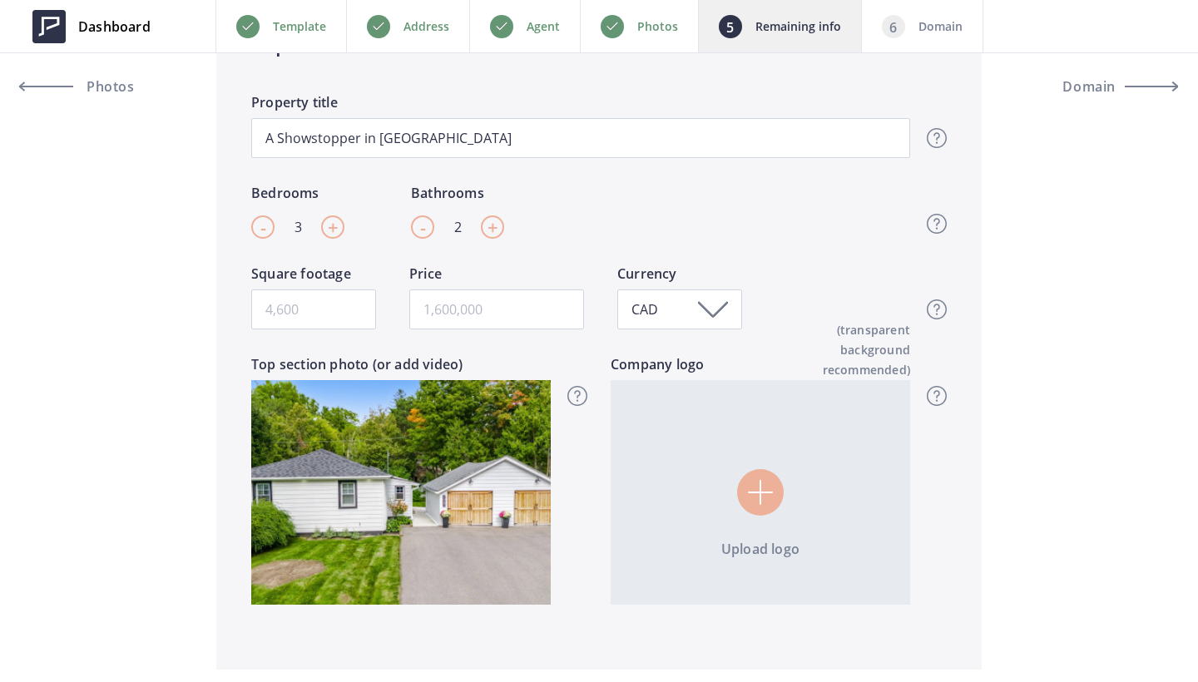
scroll to position [535, 0]
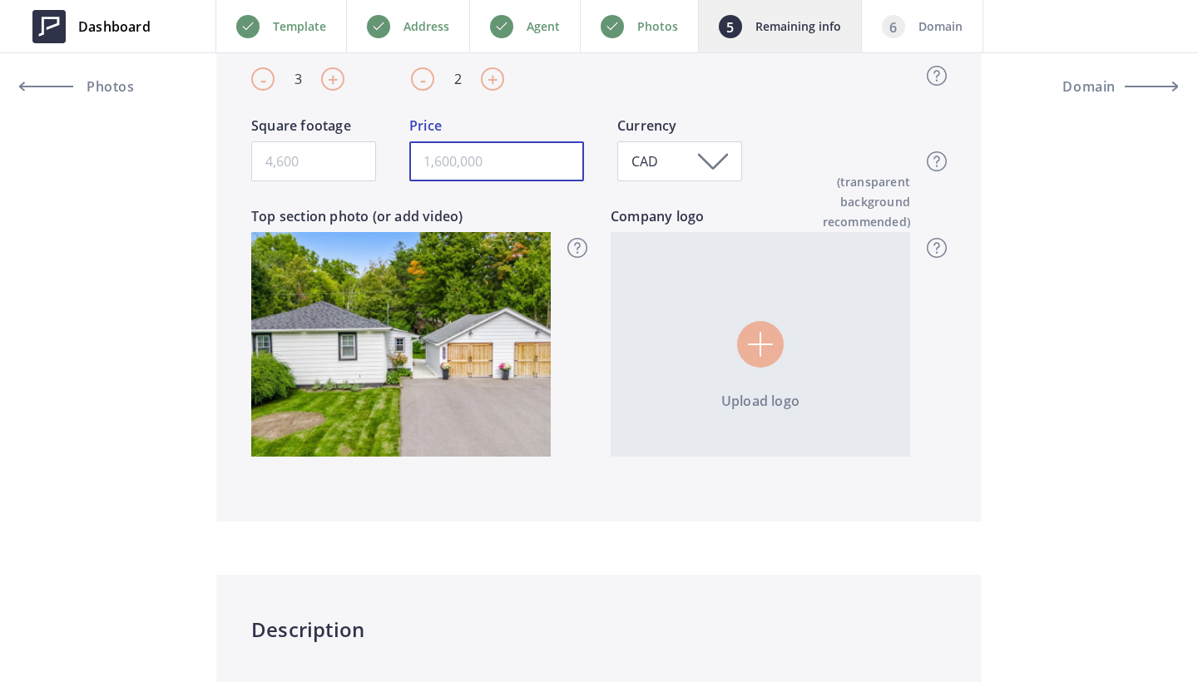
click at [465, 160] on input "text" at bounding box center [496, 161] width 175 height 40
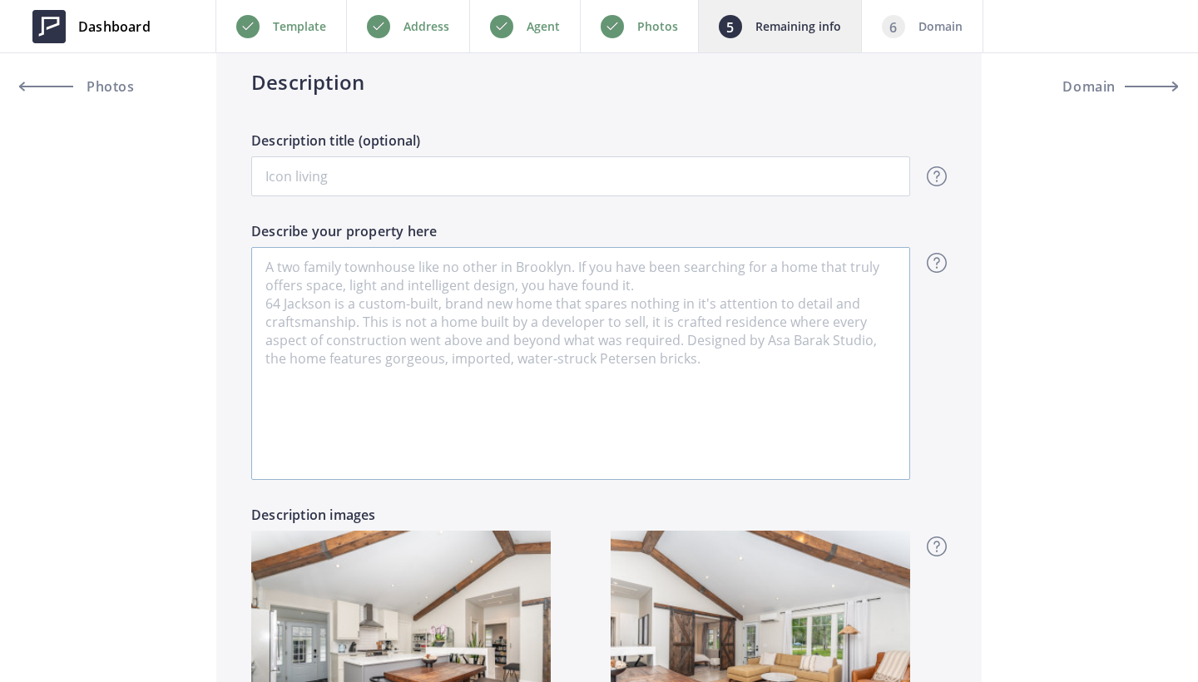
scroll to position [1090, 0]
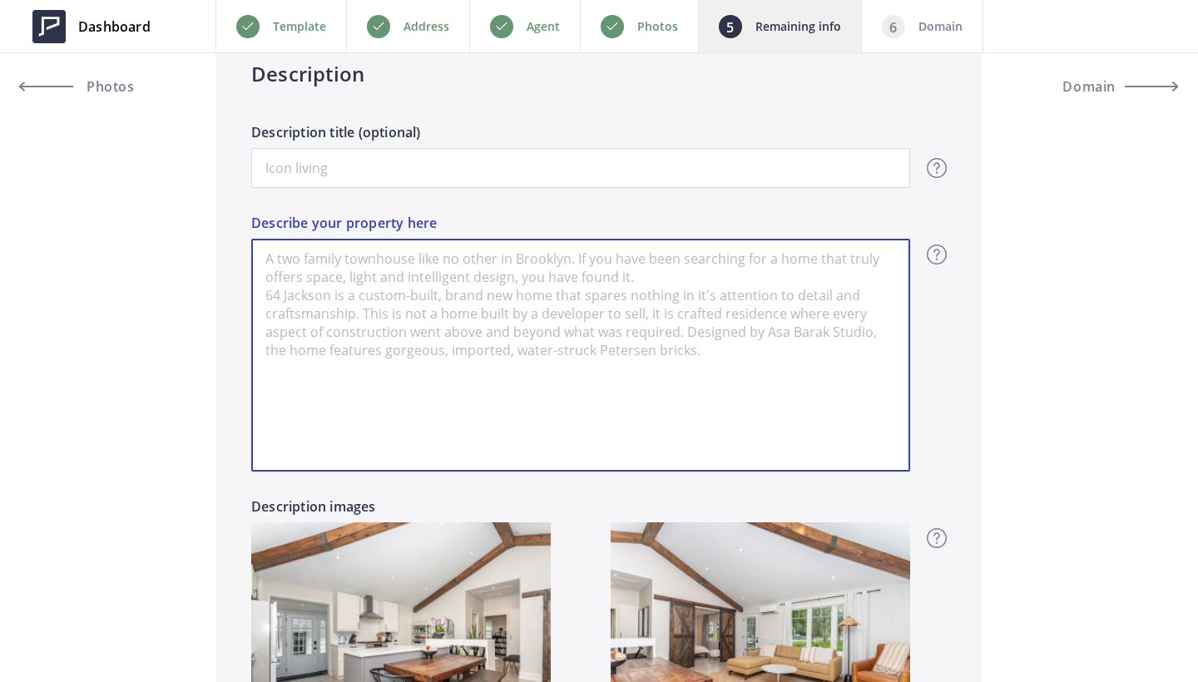
click at [526, 326] on textarea "Describe your property here" at bounding box center [580, 355] width 659 height 233
paste textarea "Completely Remastered Open Concept Bungalow In The Highly Sought After Communit…"
type input "1,279,000"
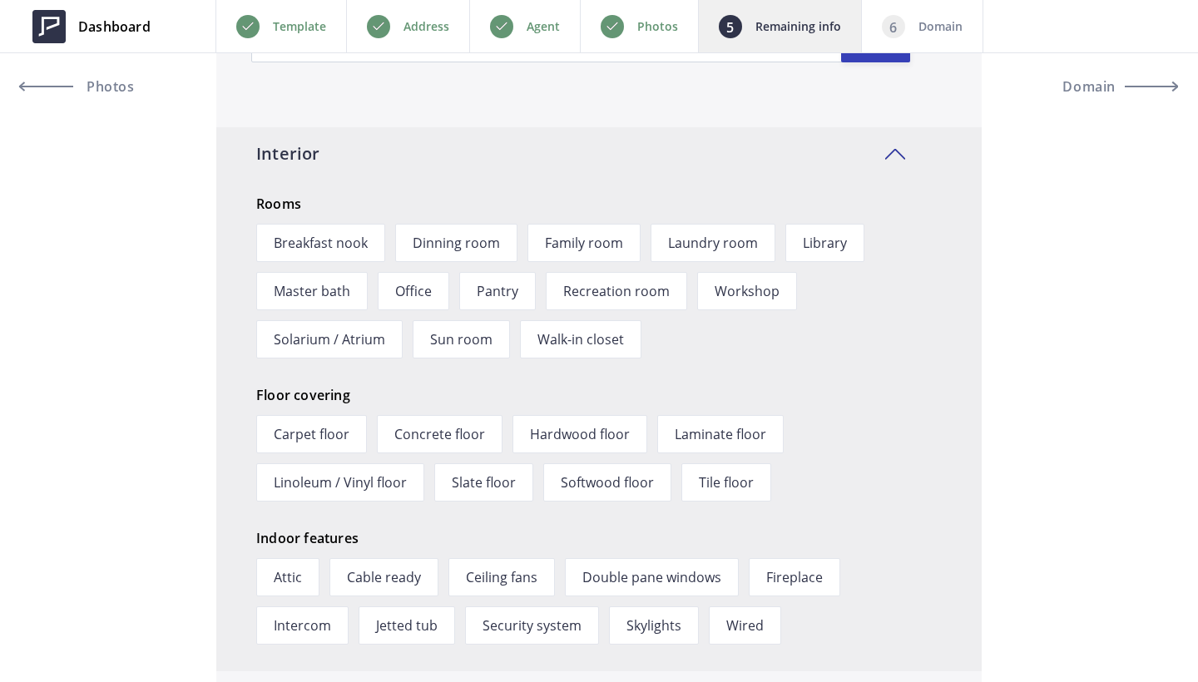
scroll to position [2067, 0]
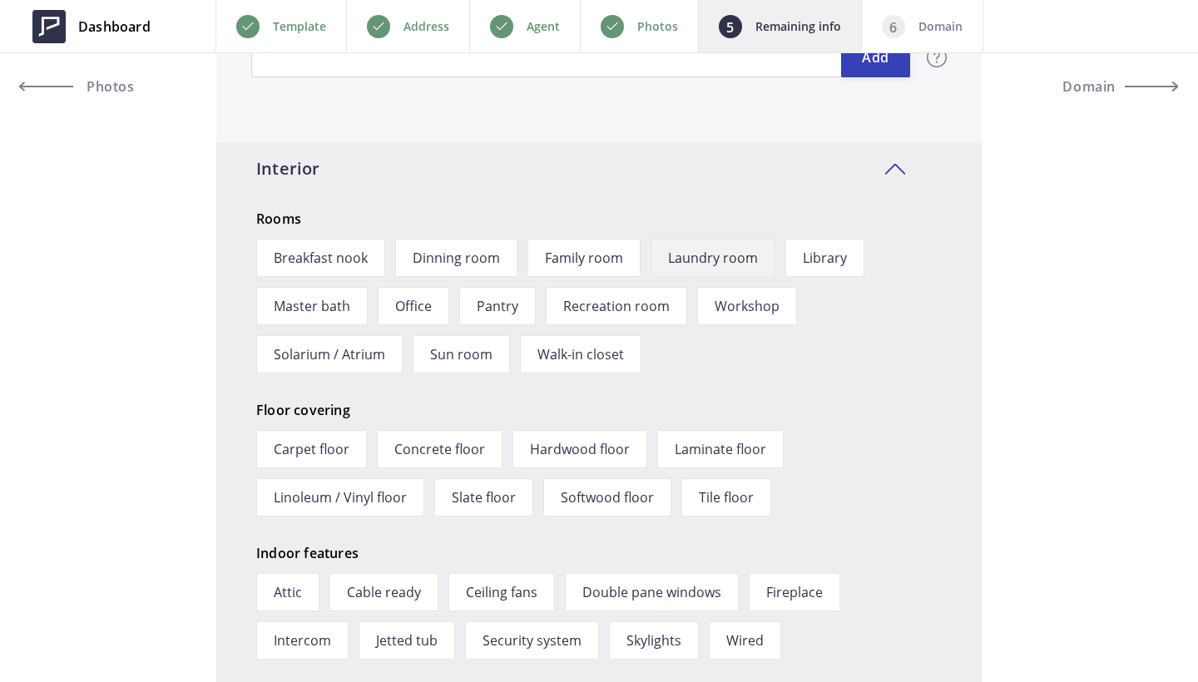
type textarea "Completely Remastered Open Concept Bungalow In The Highly Sought After Communit…"
click at [722, 259] on span "Laundry room" at bounding box center [712, 258] width 125 height 38
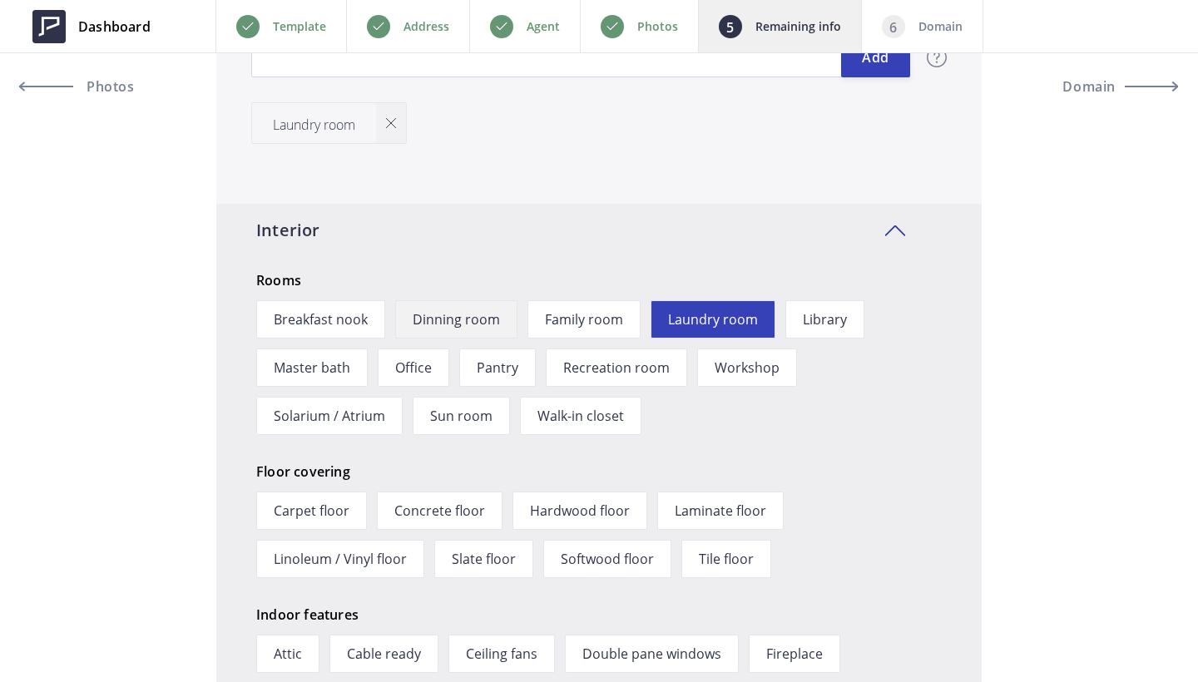
click at [452, 322] on span "Dinning room" at bounding box center [456, 319] width 122 height 38
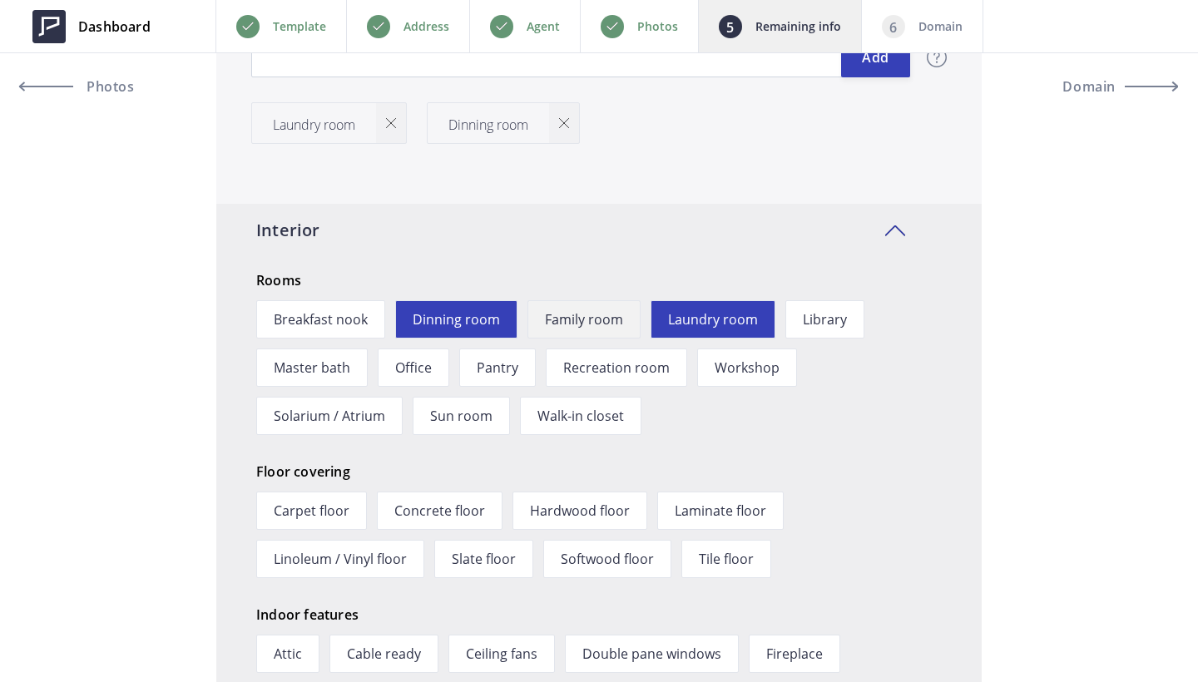
click at [586, 319] on span "Family room" at bounding box center [583, 319] width 113 height 38
click at [418, 368] on span "Office" at bounding box center [414, 367] width 72 height 38
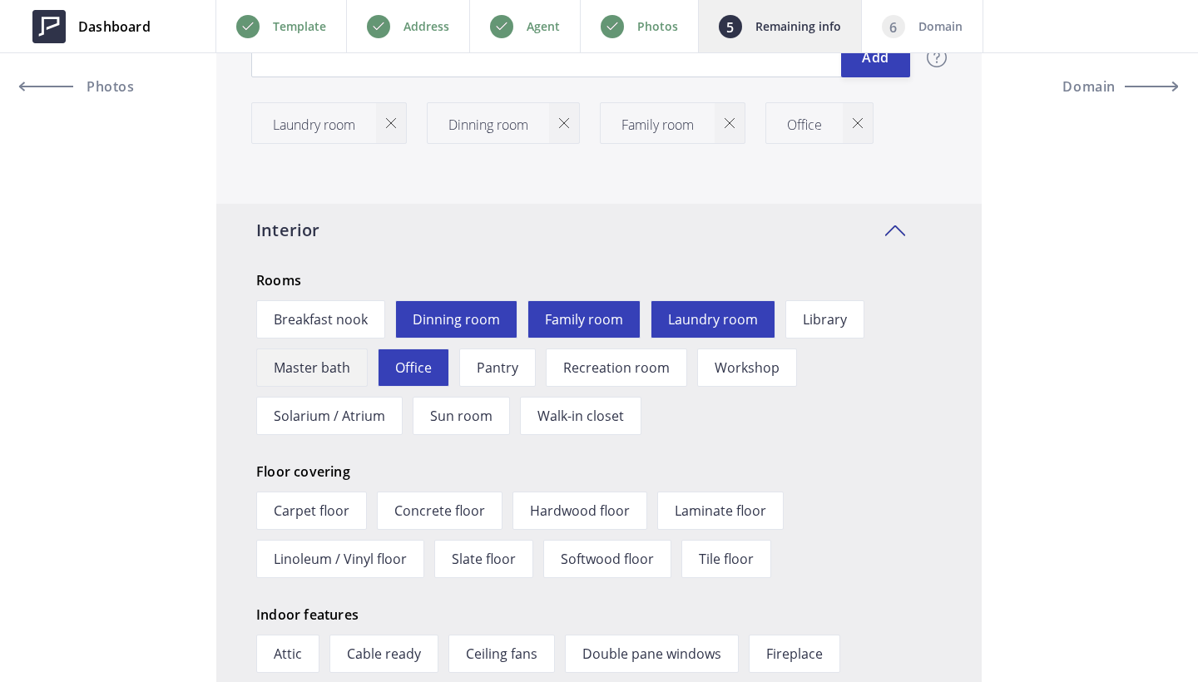
click at [342, 370] on span "Master bath" at bounding box center [311, 367] width 111 height 38
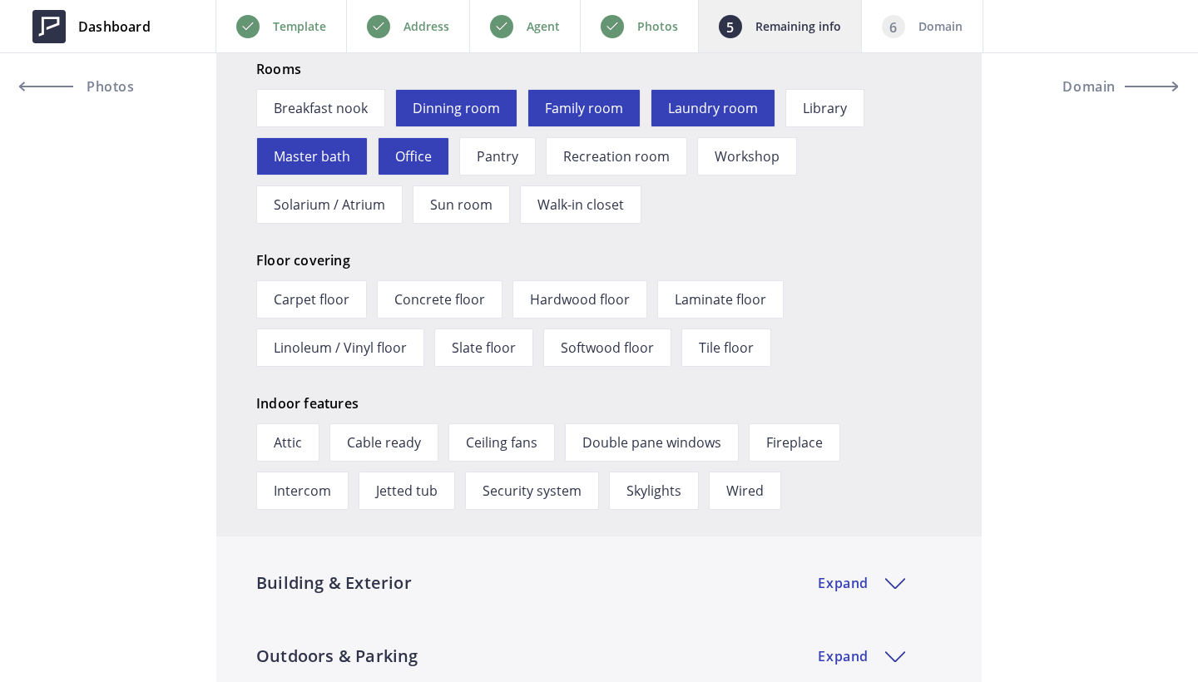
scroll to position [2343, 0]
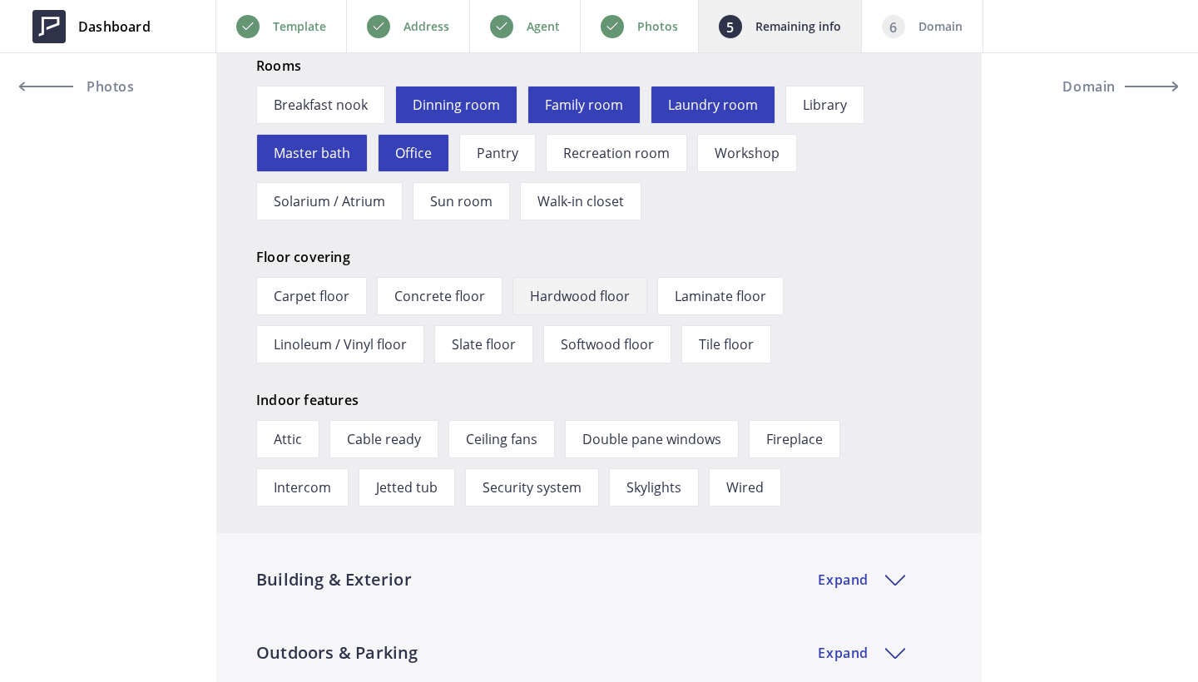
click at [602, 278] on span "Hardwood floor" at bounding box center [579, 296] width 135 height 38
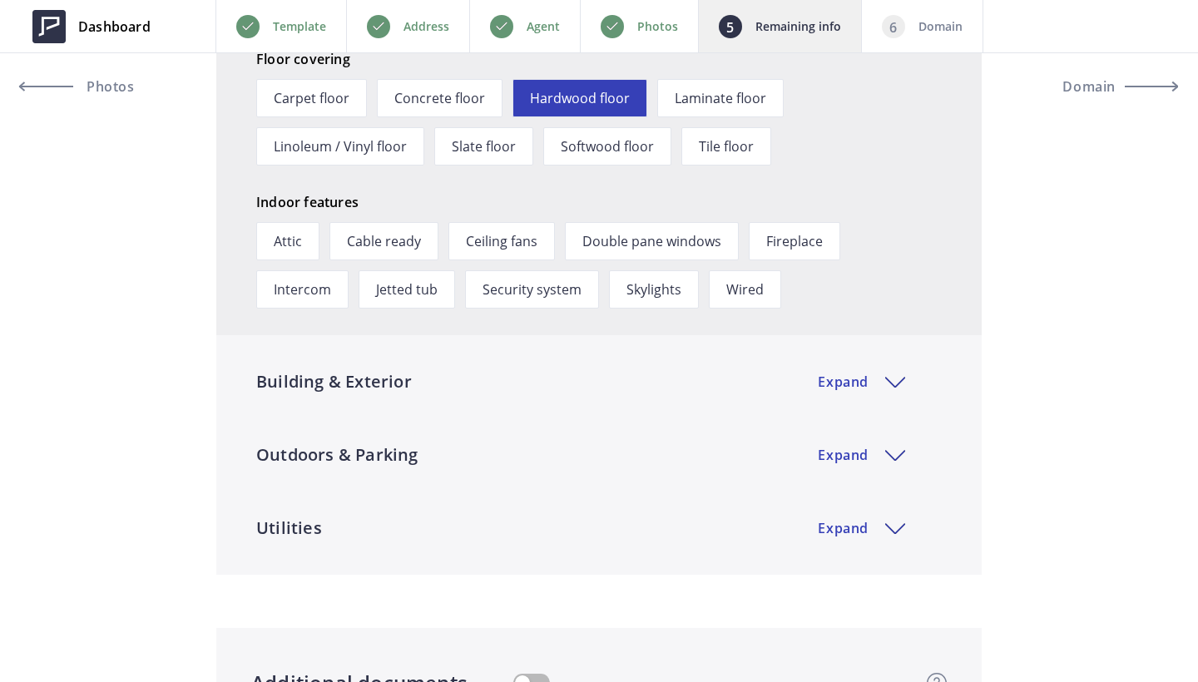
scroll to position [2572, 0]
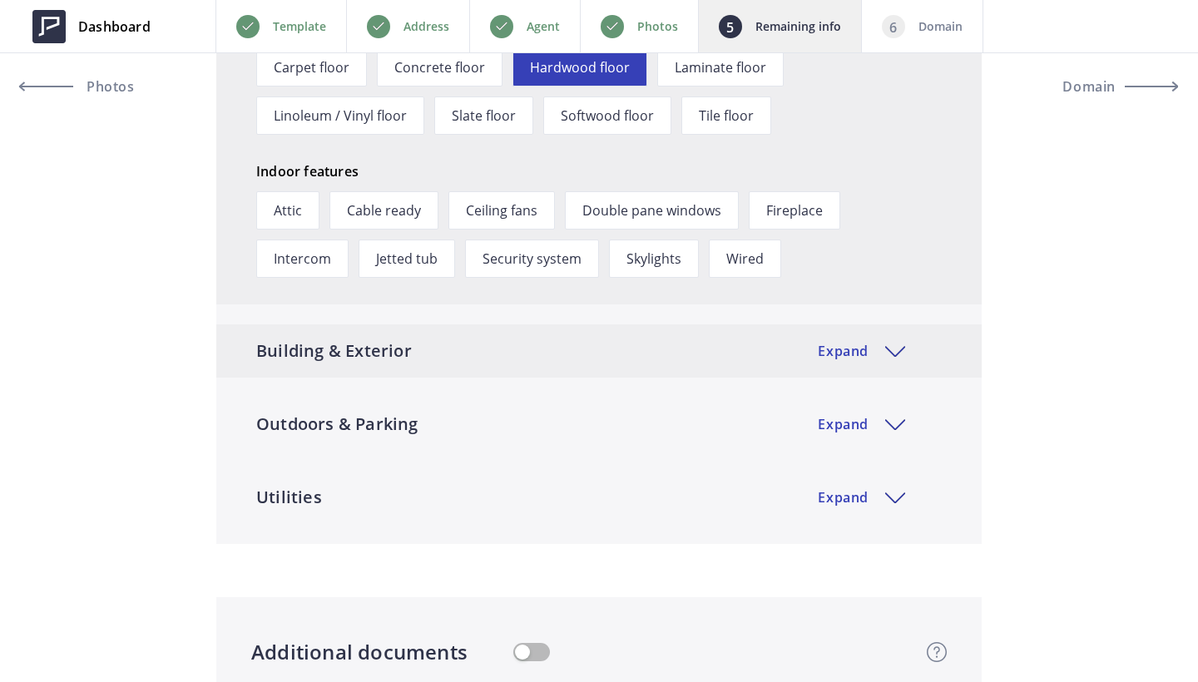
click at [638, 355] on div "Building & Exterior Expand" at bounding box center [598, 350] width 765 height 53
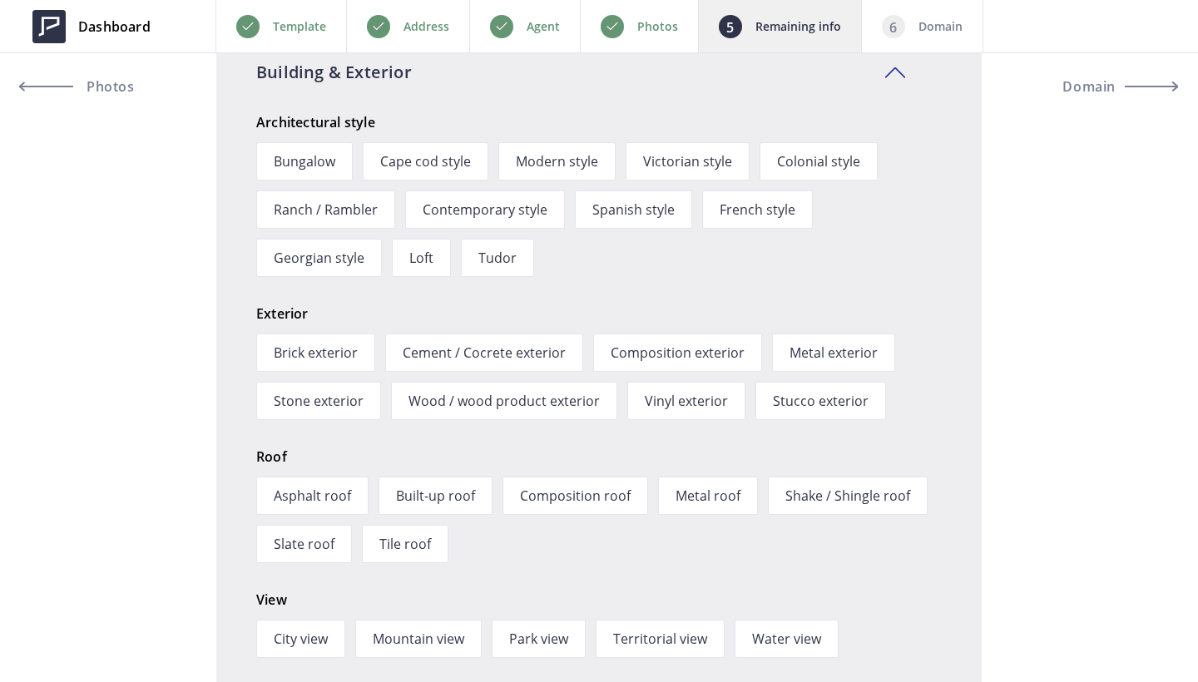
scroll to position [2854, 0]
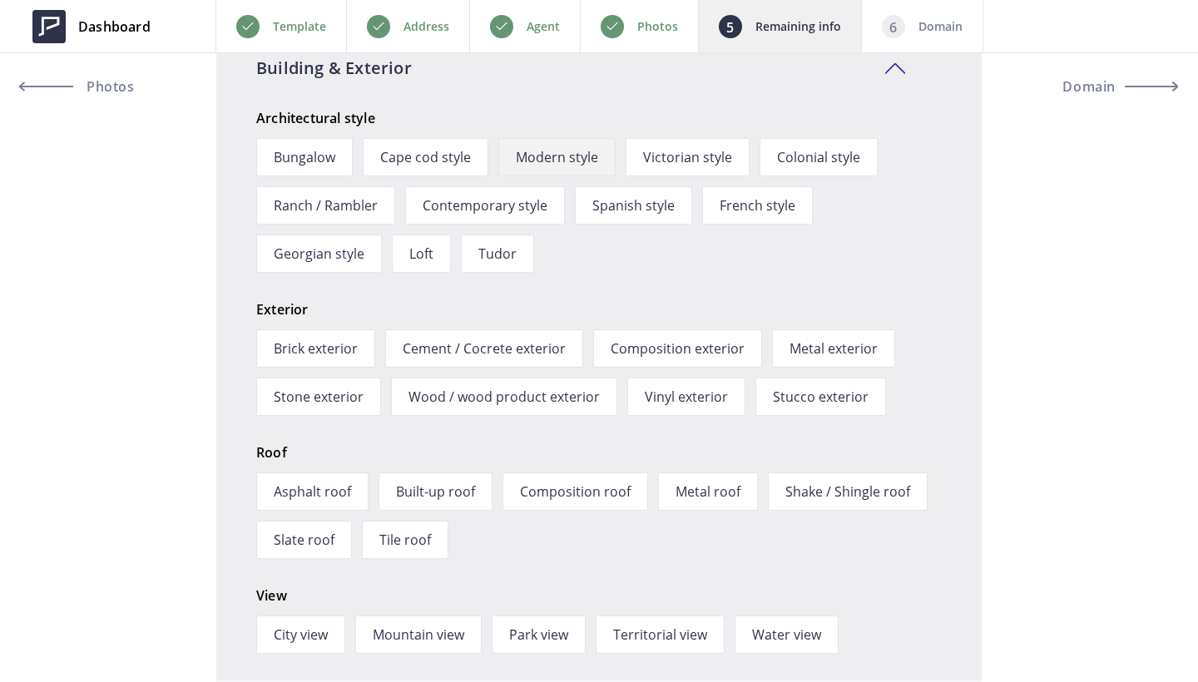
click at [573, 168] on span "Modern style" at bounding box center [556, 157] width 117 height 38
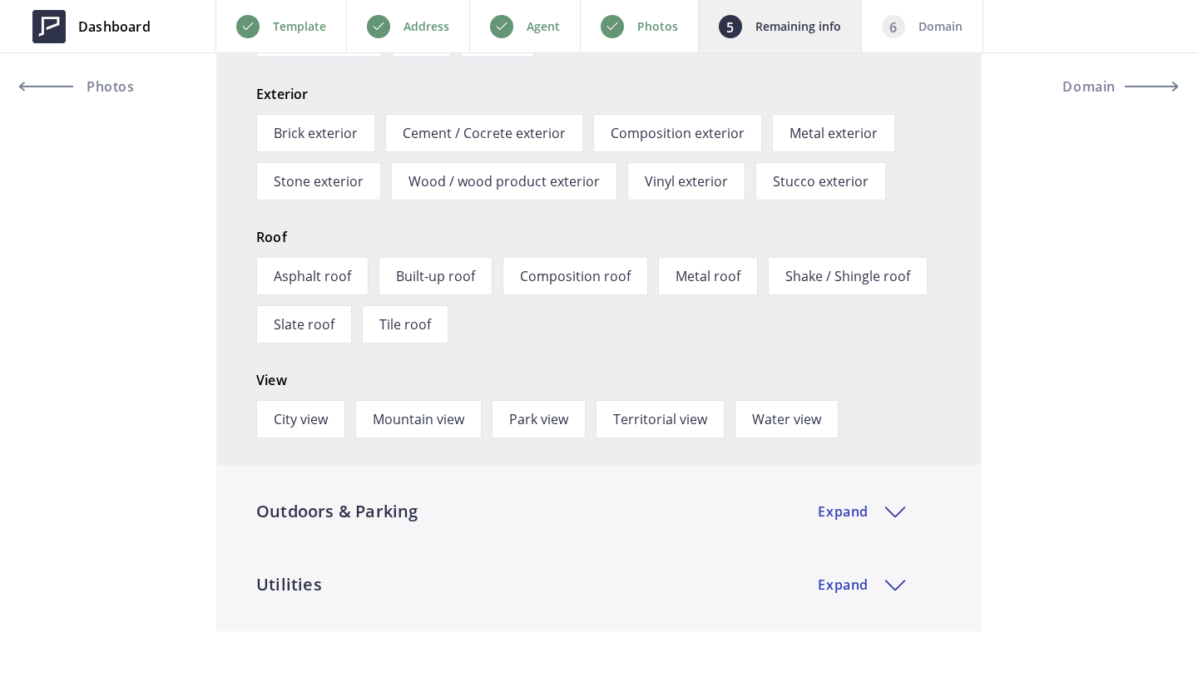
scroll to position [3144, 0]
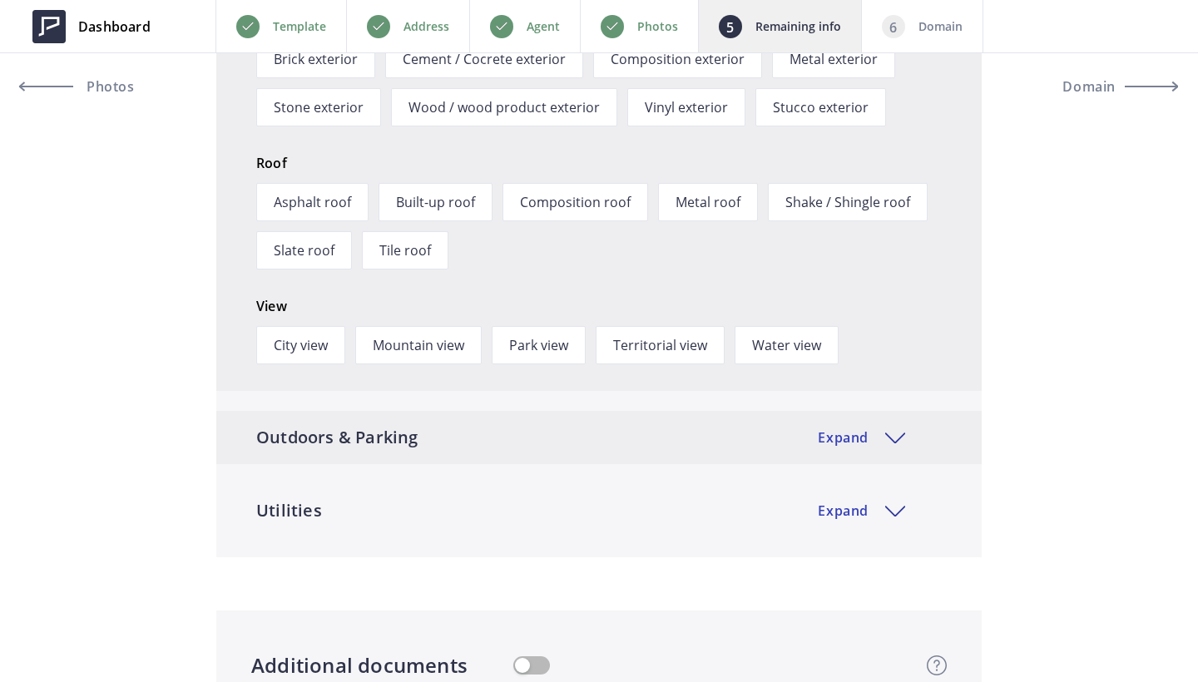
click at [544, 452] on div "Outdoors & Parking Expand" at bounding box center [598, 437] width 765 height 53
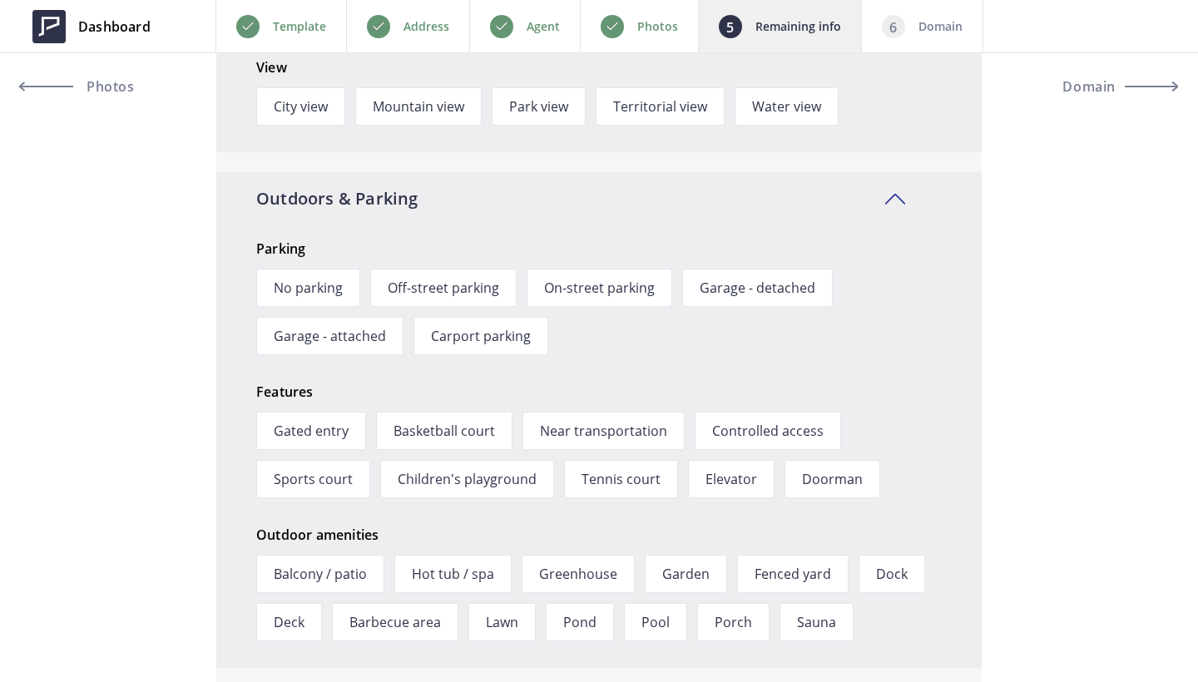
scroll to position [3400, 0]
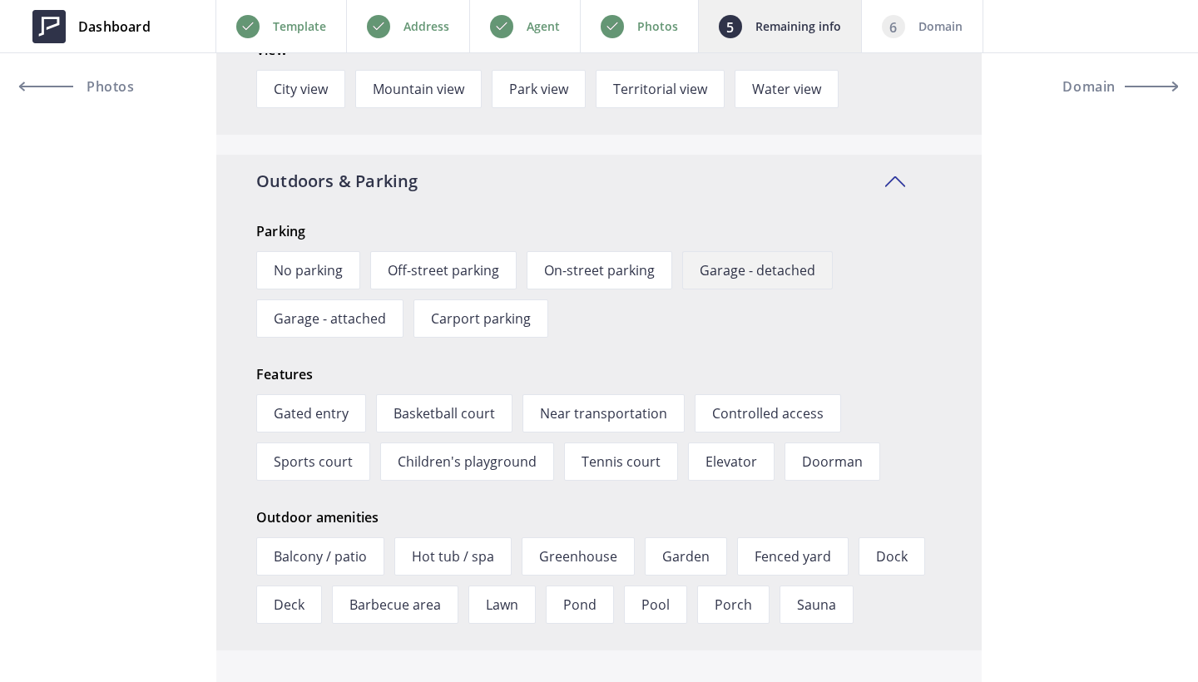
click at [814, 275] on span "Garage - detached" at bounding box center [757, 270] width 151 height 38
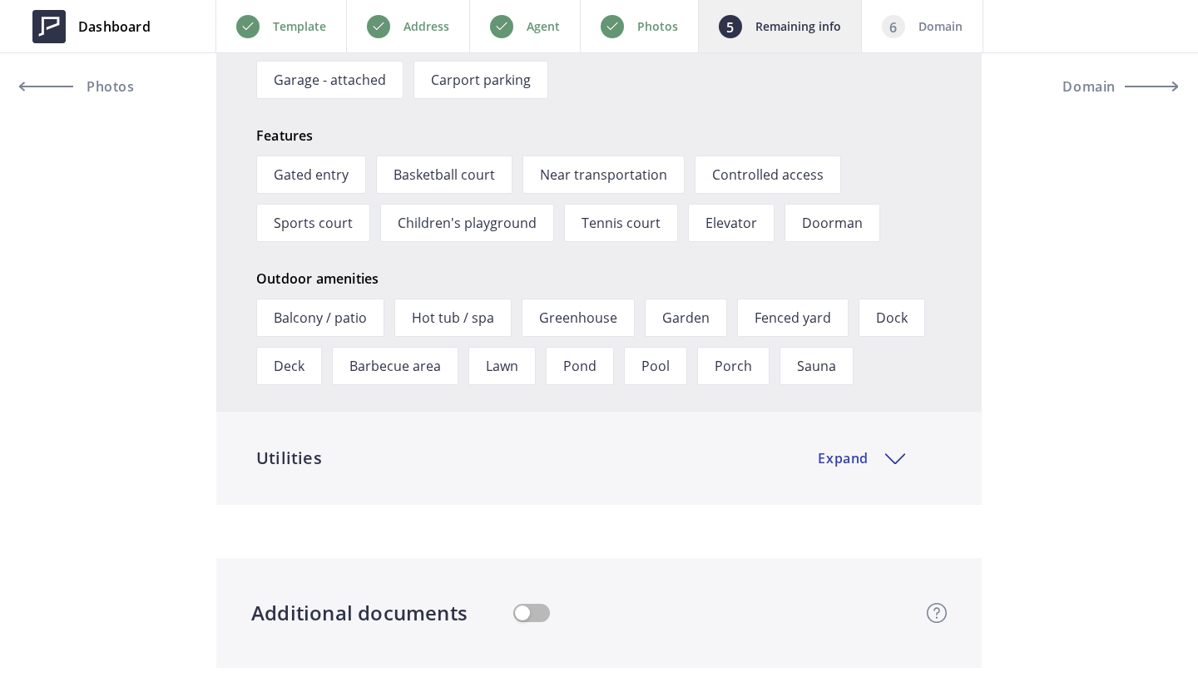
scroll to position [3718, 0]
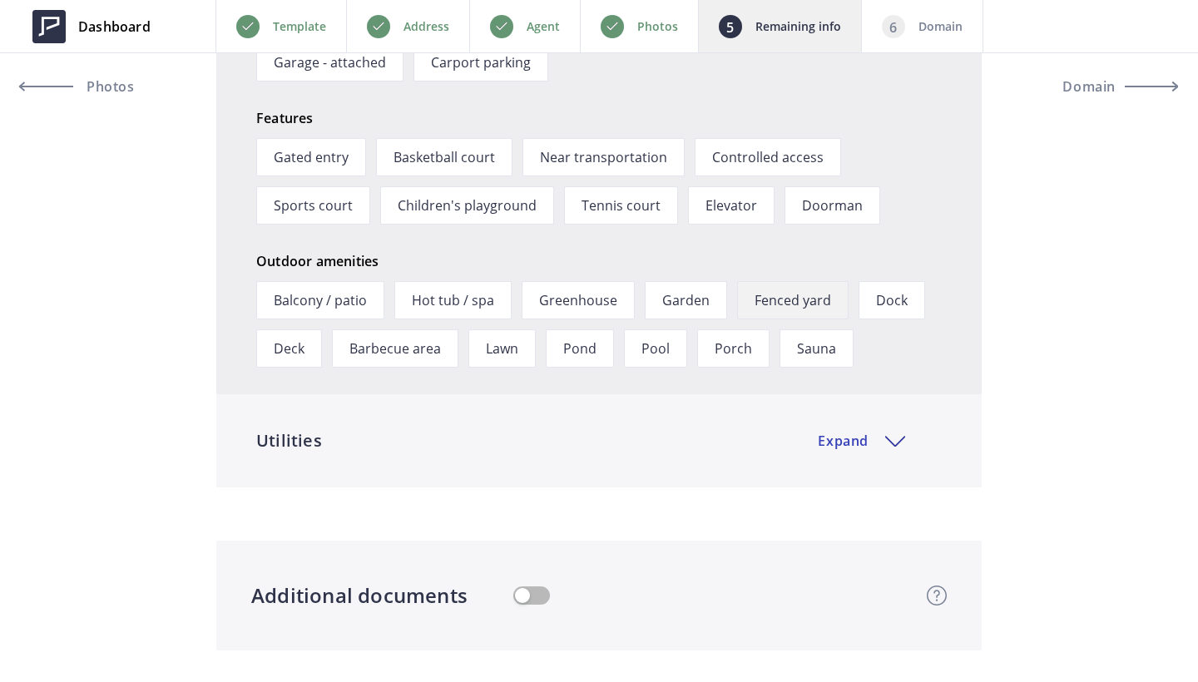
click at [788, 299] on span "Fenced yard" at bounding box center [792, 300] width 111 height 38
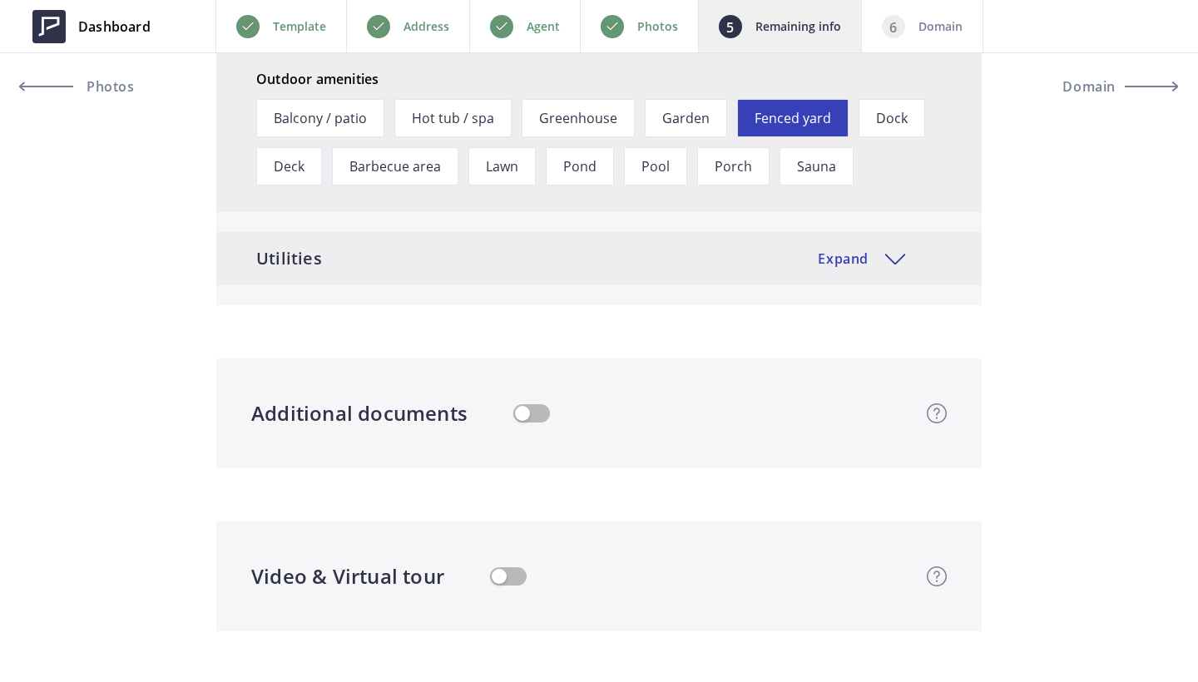
scroll to position [3941, 0]
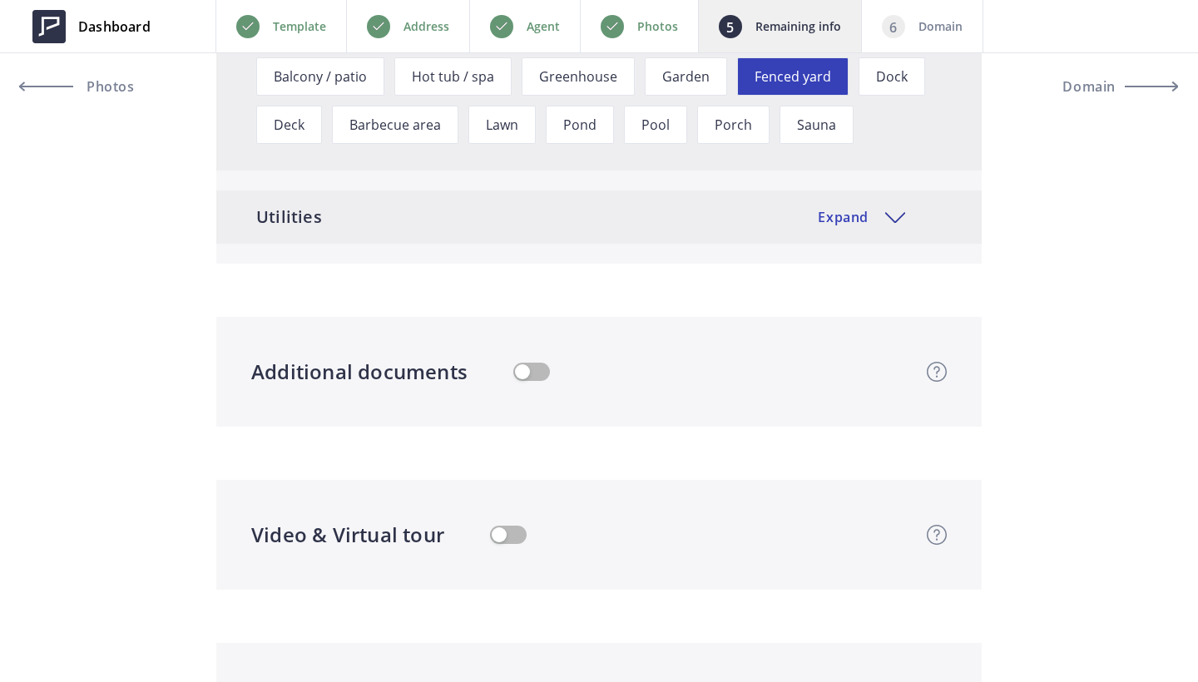
click at [616, 235] on div "Utilities Expand" at bounding box center [598, 216] width 765 height 53
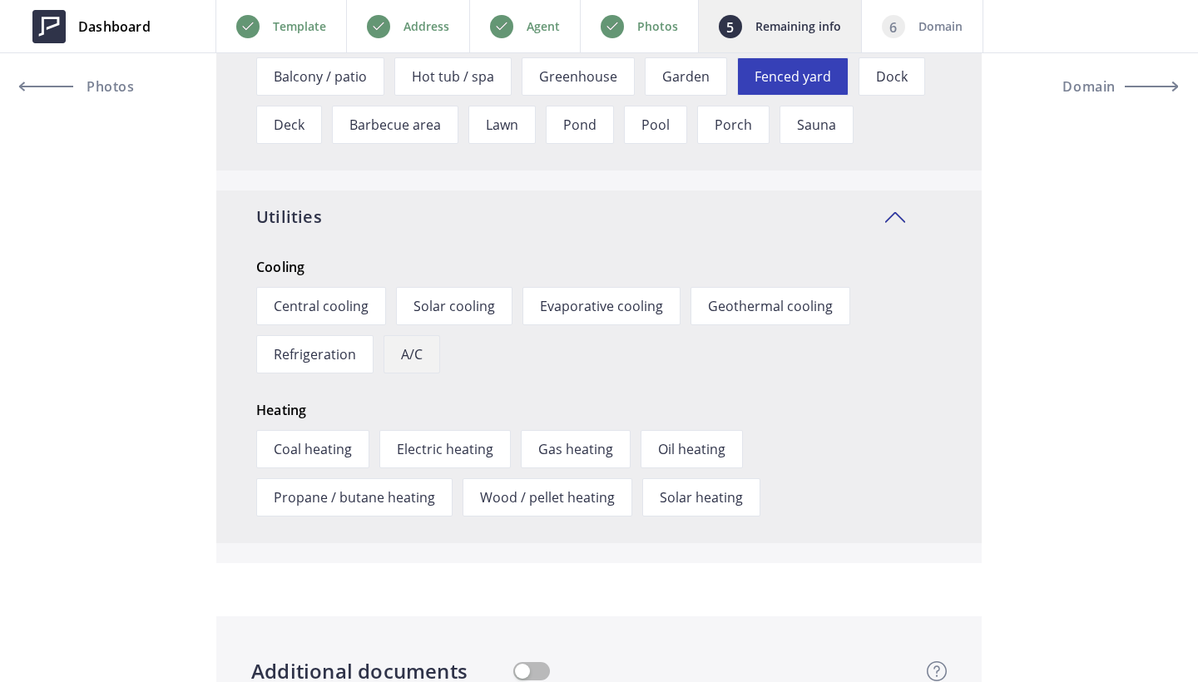
click at [406, 356] on span "A/C" at bounding box center [411, 354] width 57 height 38
click at [584, 443] on span "Gas heating" at bounding box center [576, 449] width 110 height 38
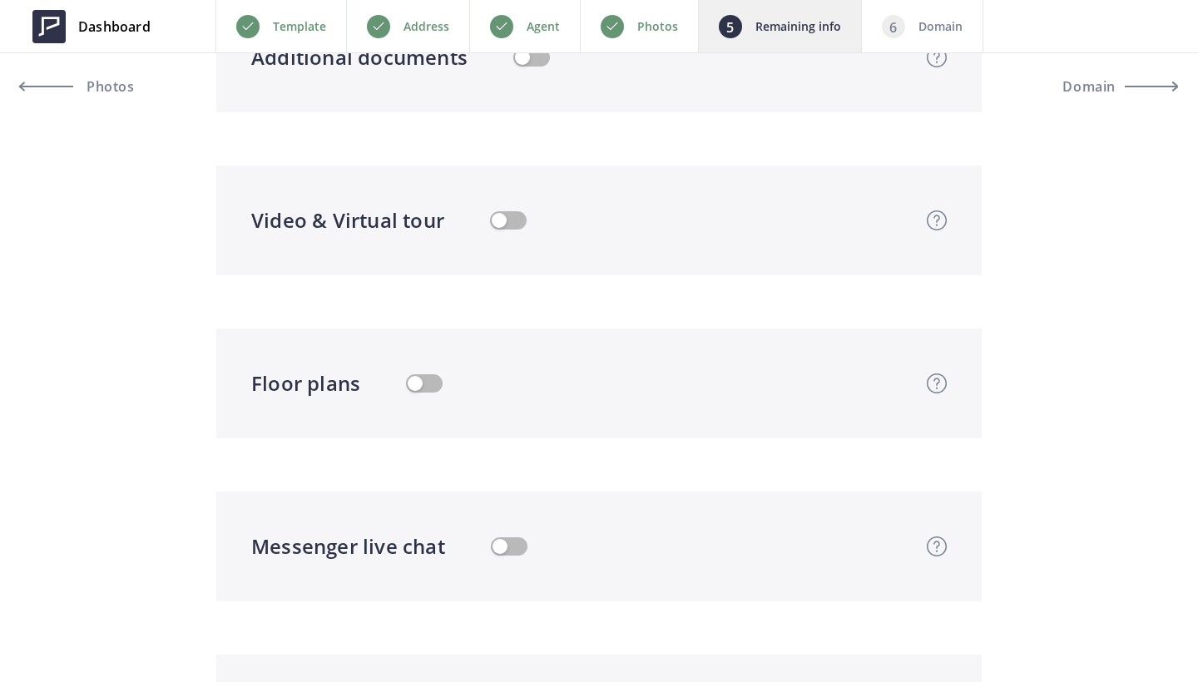
scroll to position [4557, 0]
click at [497, 220] on button "button" at bounding box center [508, 219] width 37 height 18
type input "1,279,000"
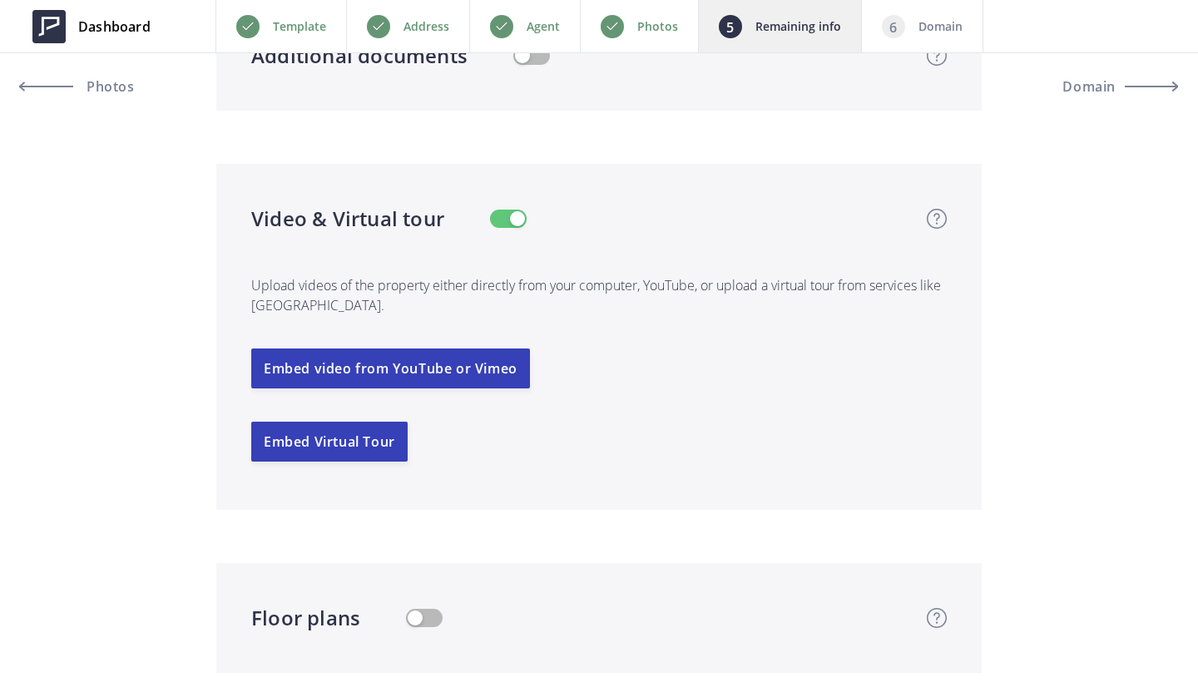
click at [408, 348] on p "Upload videos of the property either directly from your computer, YouTube, or u…" at bounding box center [598, 291] width 695 height 115
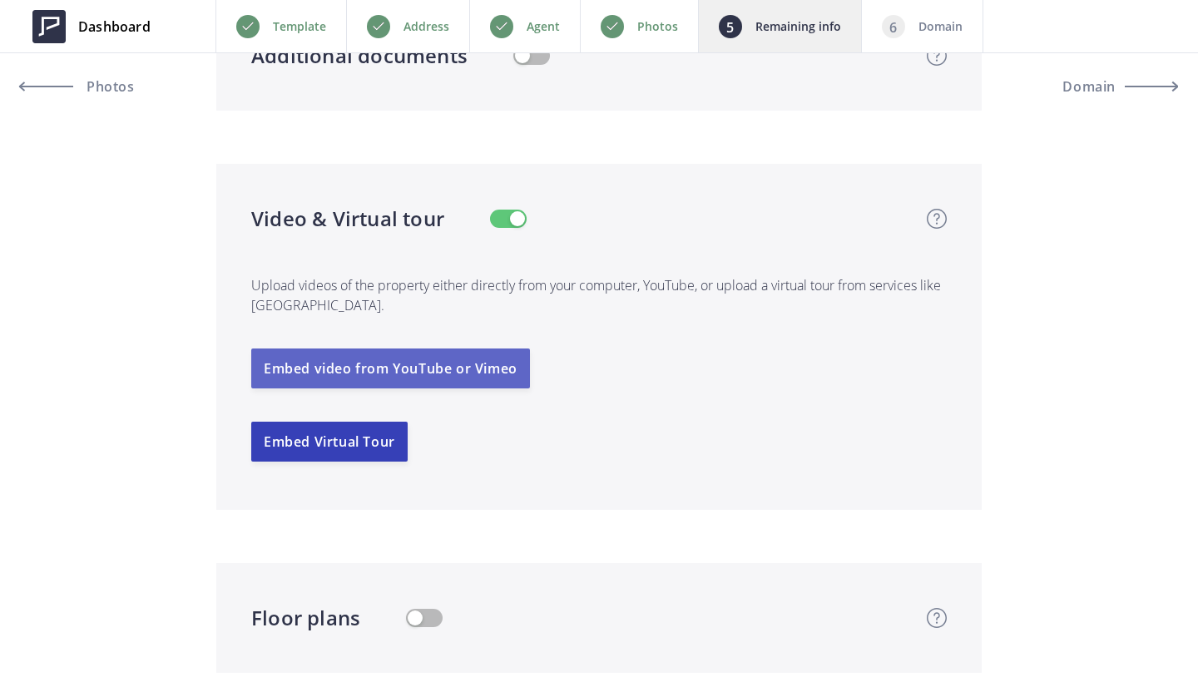
click at [427, 373] on button "Embed video from YouTube or Vimeo" at bounding box center [390, 368] width 279 height 40
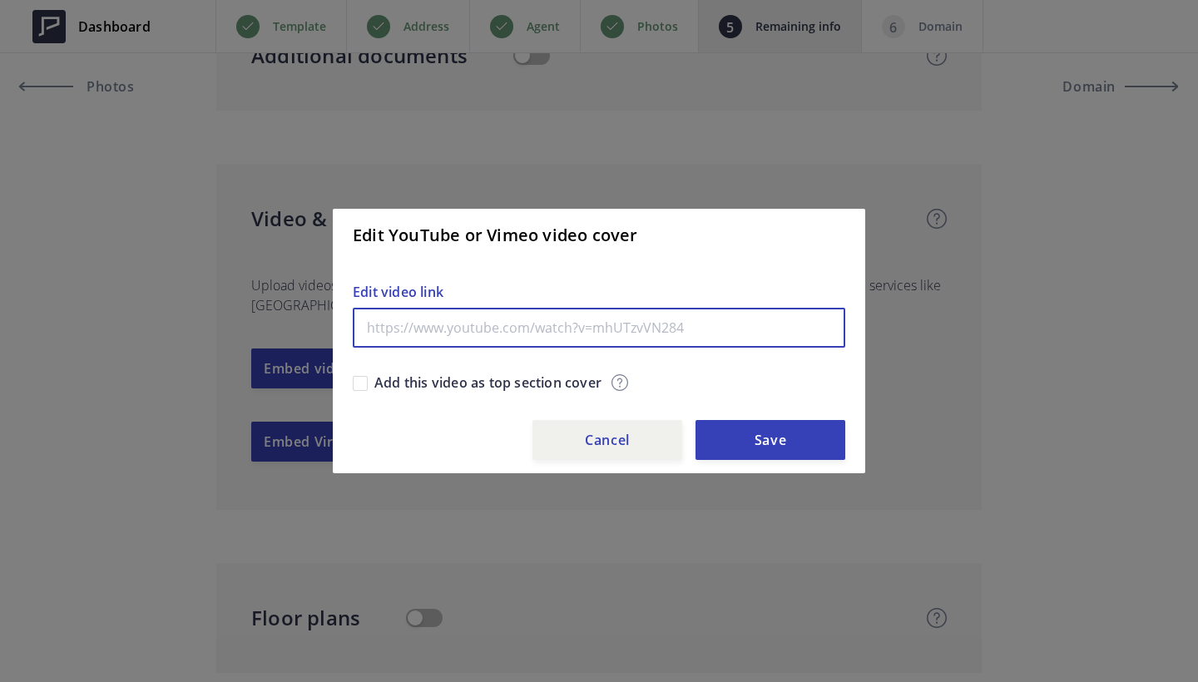
click at [445, 324] on input "text" at bounding box center [599, 328] width 492 height 40
paste input "Completely Remastered Open Concept Bungalow In The Highly Sought After Communit…"
type input "Completely Remastered Open Concept Bungalow In The Highly Sought After Communit…"
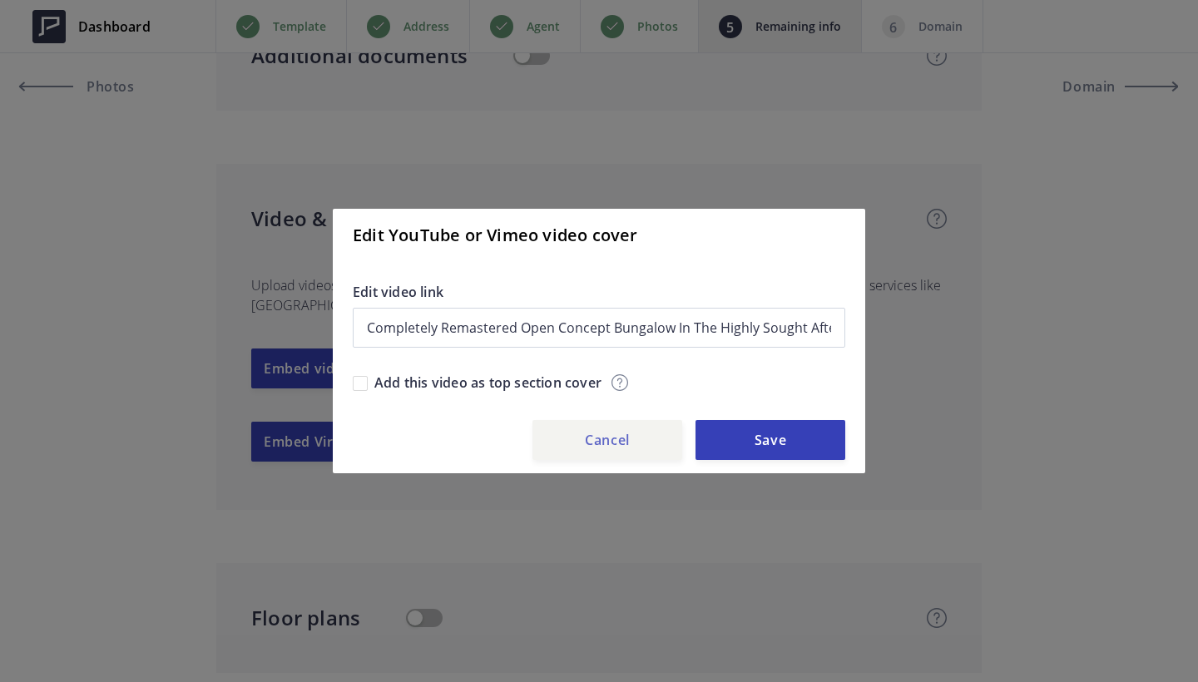
click at [634, 457] on button "Cancel" at bounding box center [607, 440] width 150 height 40
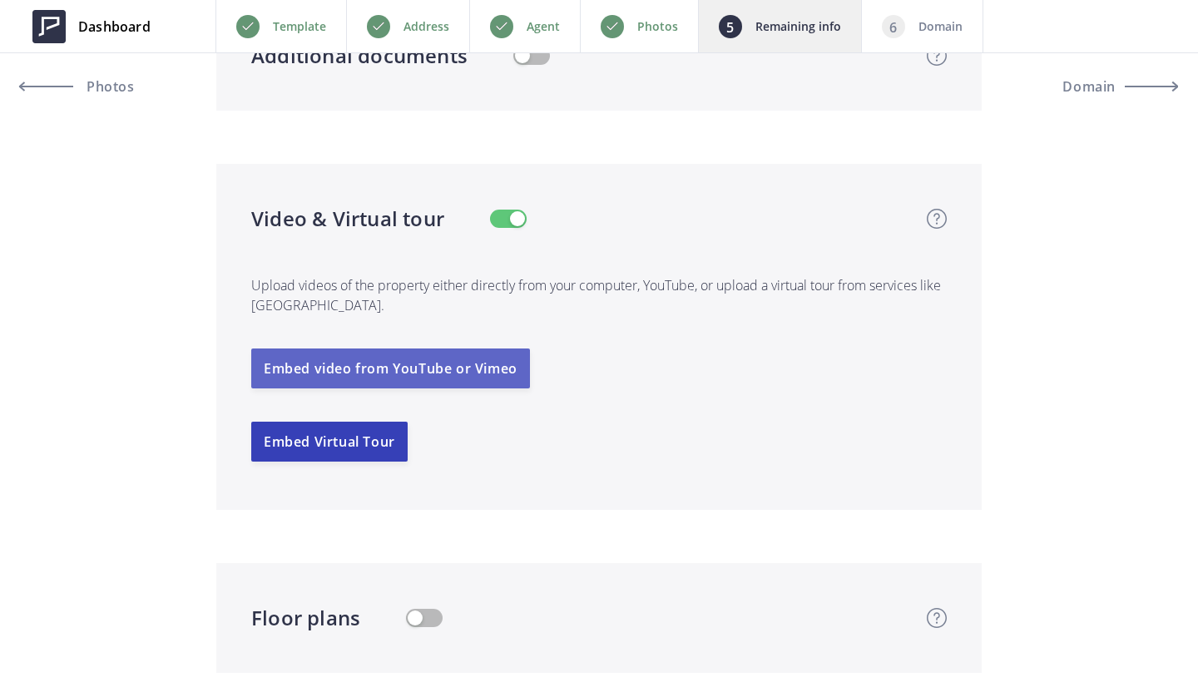
click at [386, 358] on button "Embed video from YouTube or Vimeo" at bounding box center [390, 368] width 279 height 40
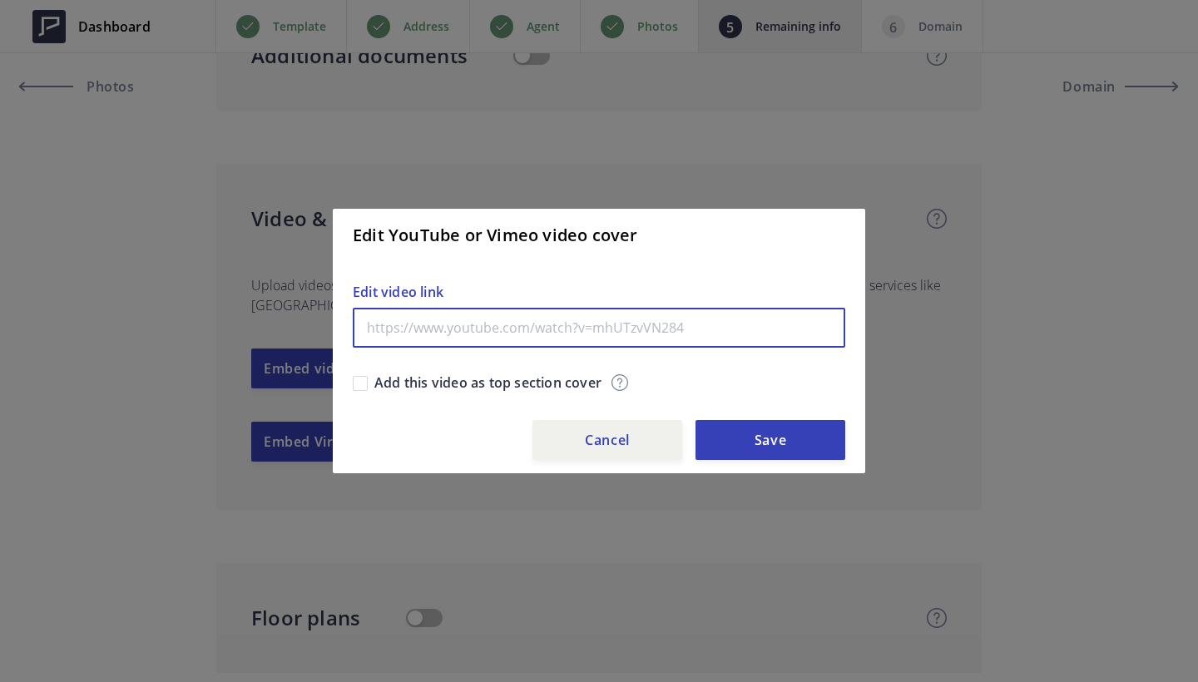
click at [390, 329] on input "text" at bounding box center [599, 328] width 492 height 40
paste input "https://www.youtube.com/watch?v=5cVwZolY350"
type input "https://www.youtube.com/watch?v=5cVwZolY350"
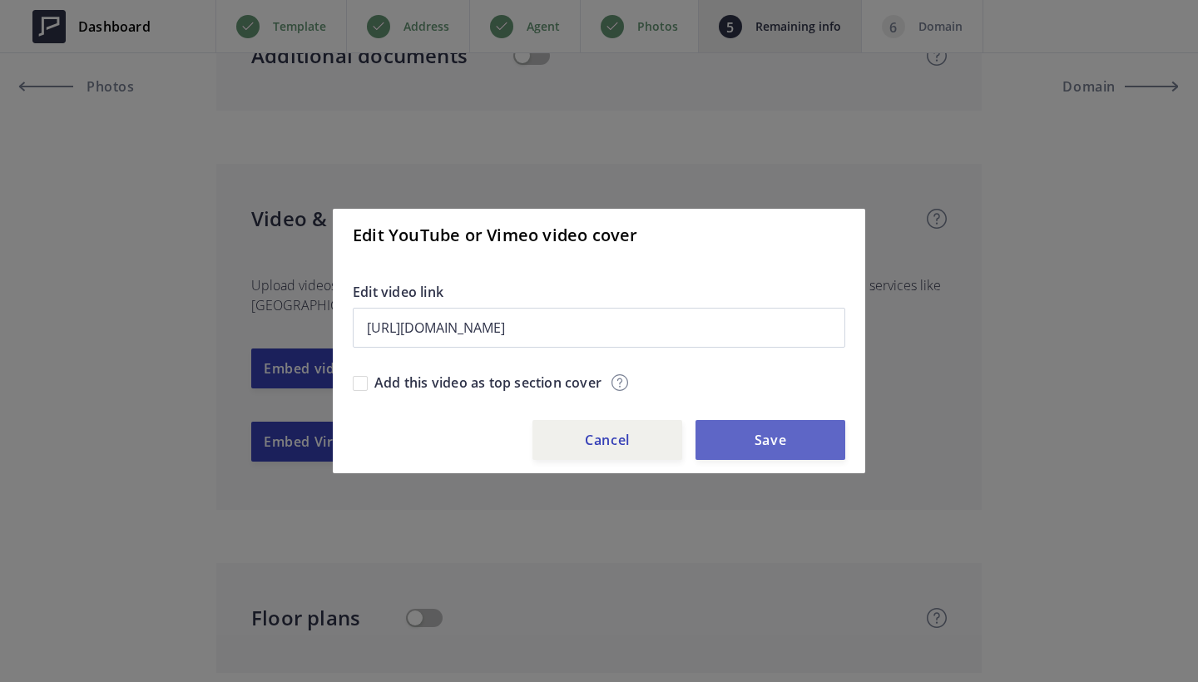
click at [800, 447] on button "Save" at bounding box center [770, 440] width 150 height 40
type input "1,279,000"
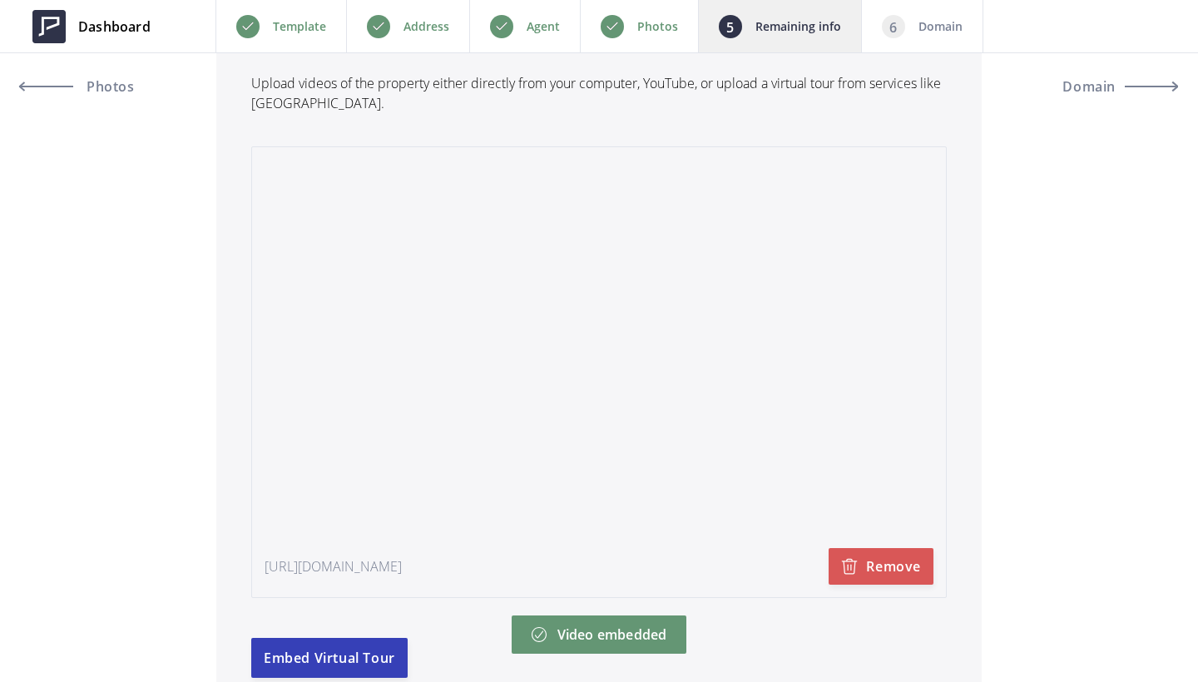
scroll to position [4977, 0]
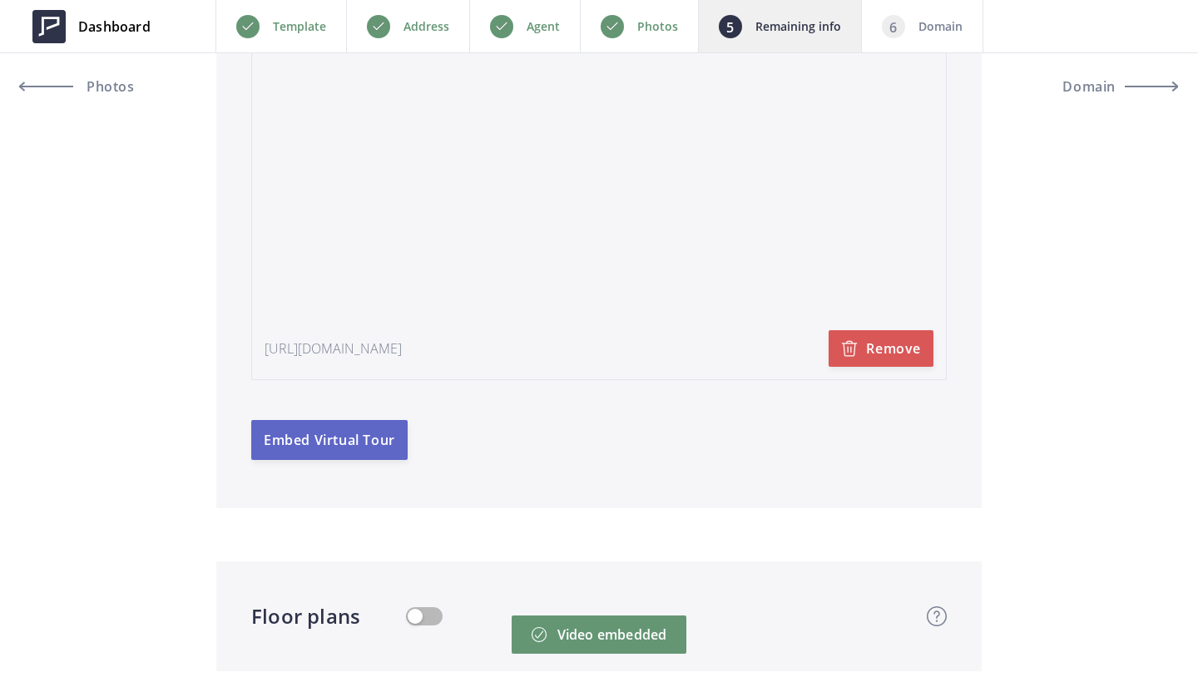
click at [359, 450] on button "Embed Virtual Tour" at bounding box center [329, 440] width 156 height 40
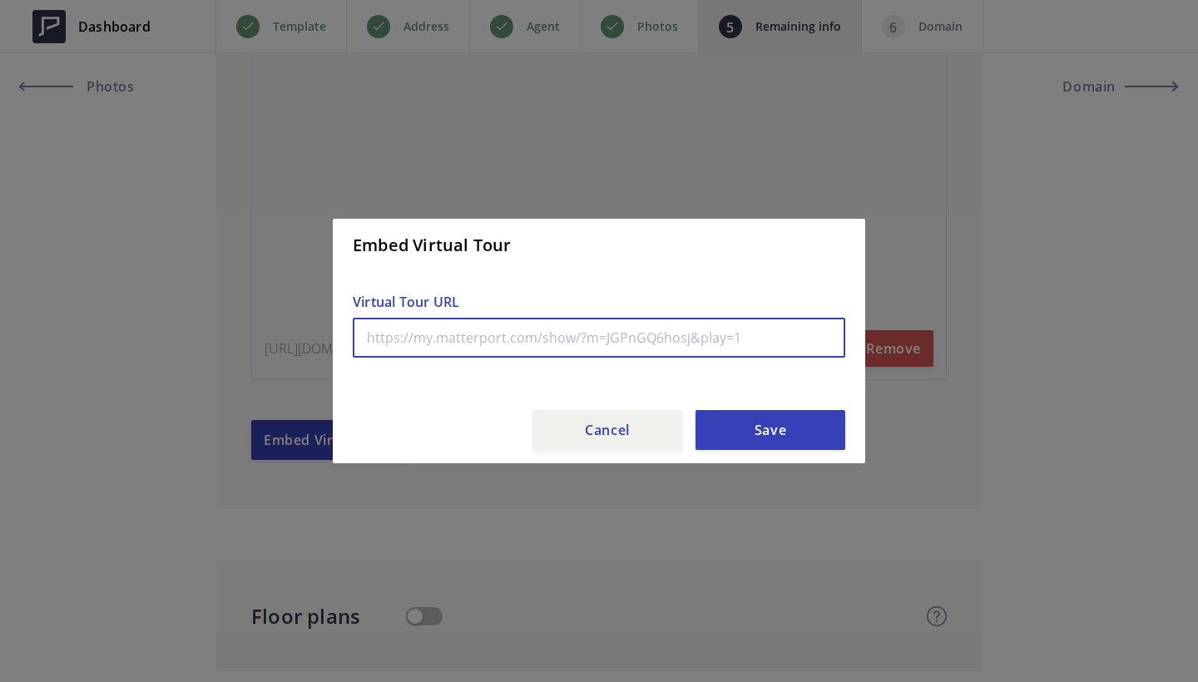
click at [449, 335] on input "text" at bounding box center [599, 338] width 492 height 40
paste input "https://my.matterport.com/show/?m=YDHBz822Ek8&play=0"
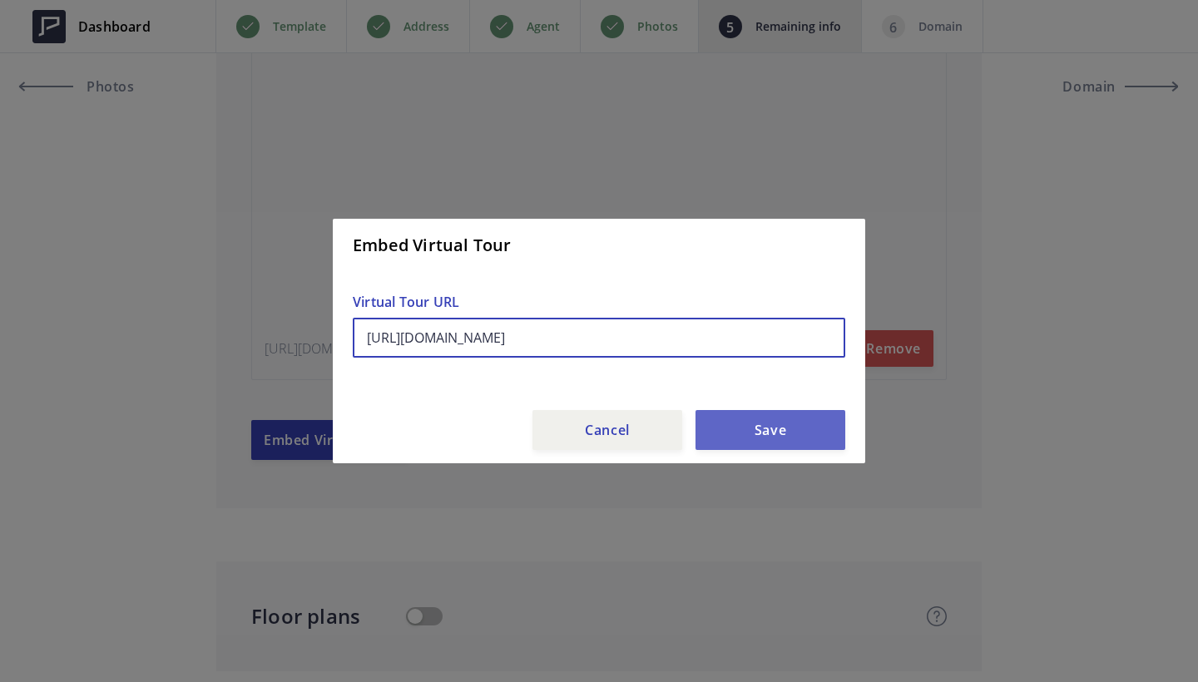
type input "https://my.matterport.com/show/?m=YDHBz822Ek8&play=0"
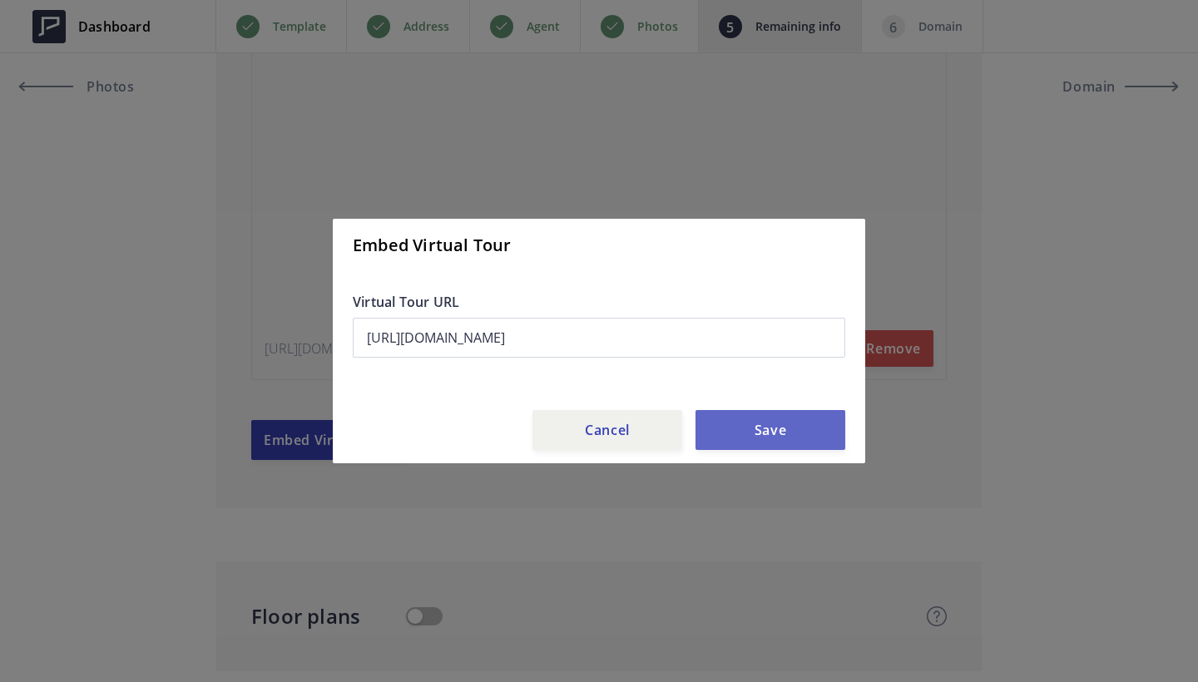
click at [802, 429] on button "Save" at bounding box center [770, 430] width 150 height 40
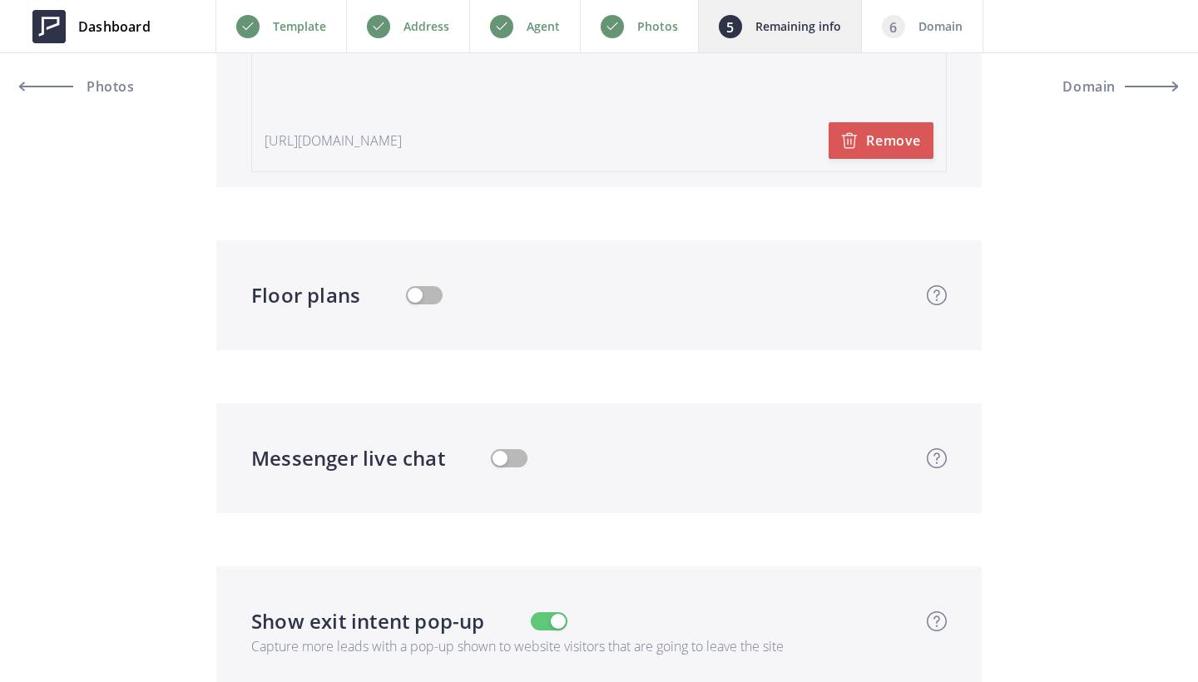
scroll to position [5634, 0]
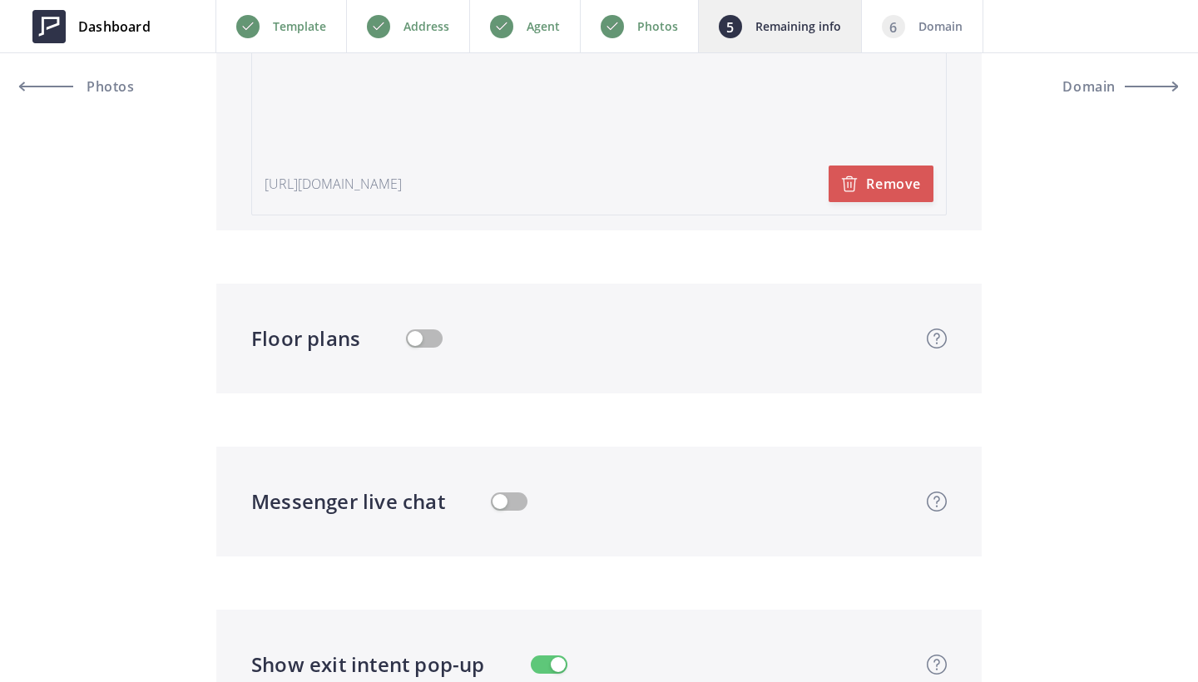
click at [426, 348] on div "Floor plans Floor plans Floor plans, especially 3D ones, can help viewers bette…" at bounding box center [580, 339] width 659 height 30
click at [420, 334] on button "button" at bounding box center [424, 338] width 37 height 18
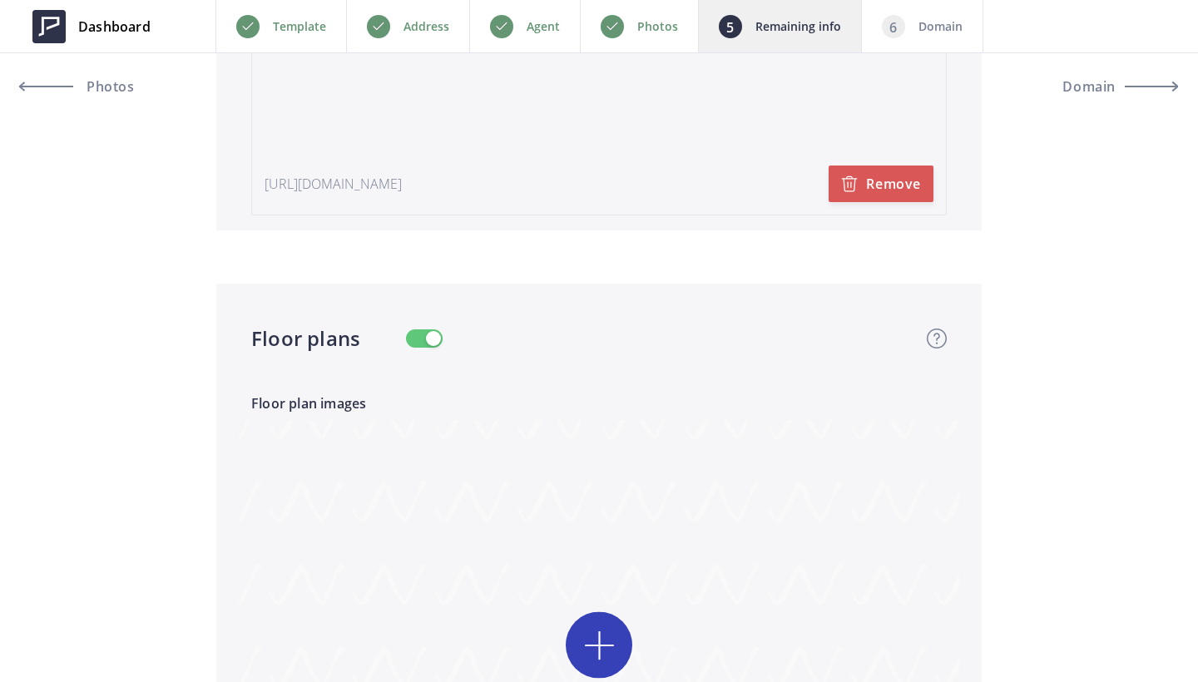
click at [613, 665] on input "file" at bounding box center [599, 676] width 720 height 512
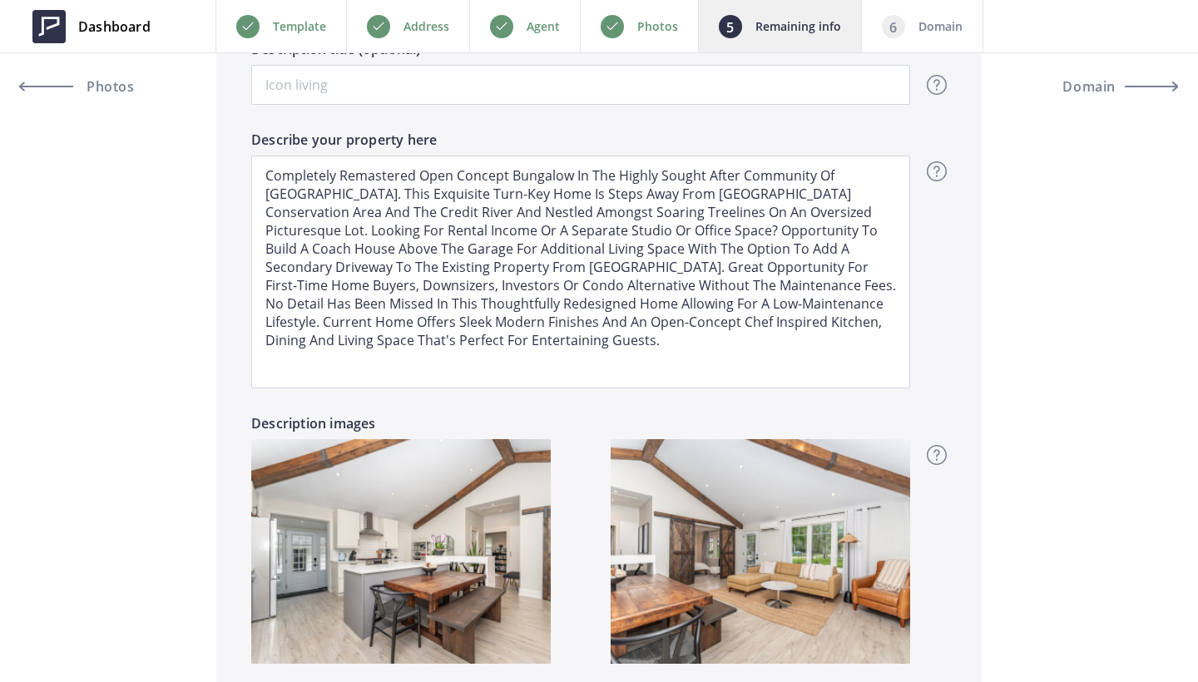
scroll to position [1167, 0]
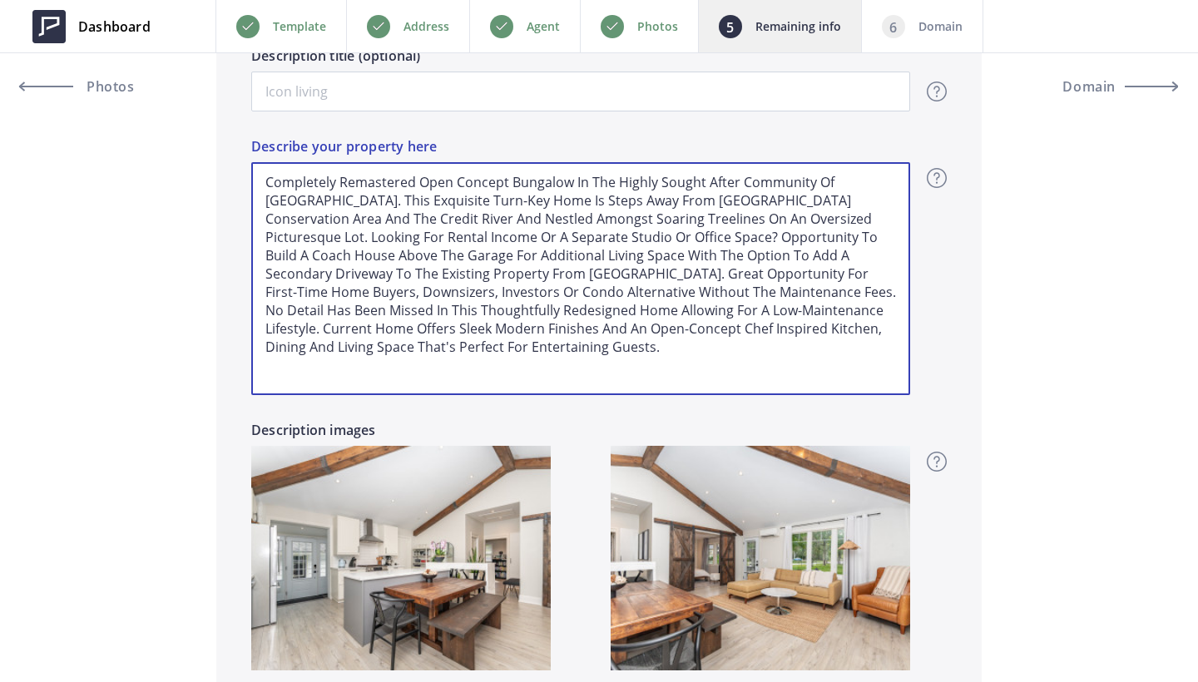
drag, startPoint x: 416, startPoint y: 180, endPoint x: 264, endPoint y: 180, distance: 151.4
click at [264, 180] on textarea "Completely Remastered Open Concept Bungalow In The Highly Sought After Communit…" at bounding box center [580, 278] width 659 height 233
type input "1,279,000"
type textarea "SOpen Concept Bungalow In The Highly Sought After Community Of Meadowvale Villa…"
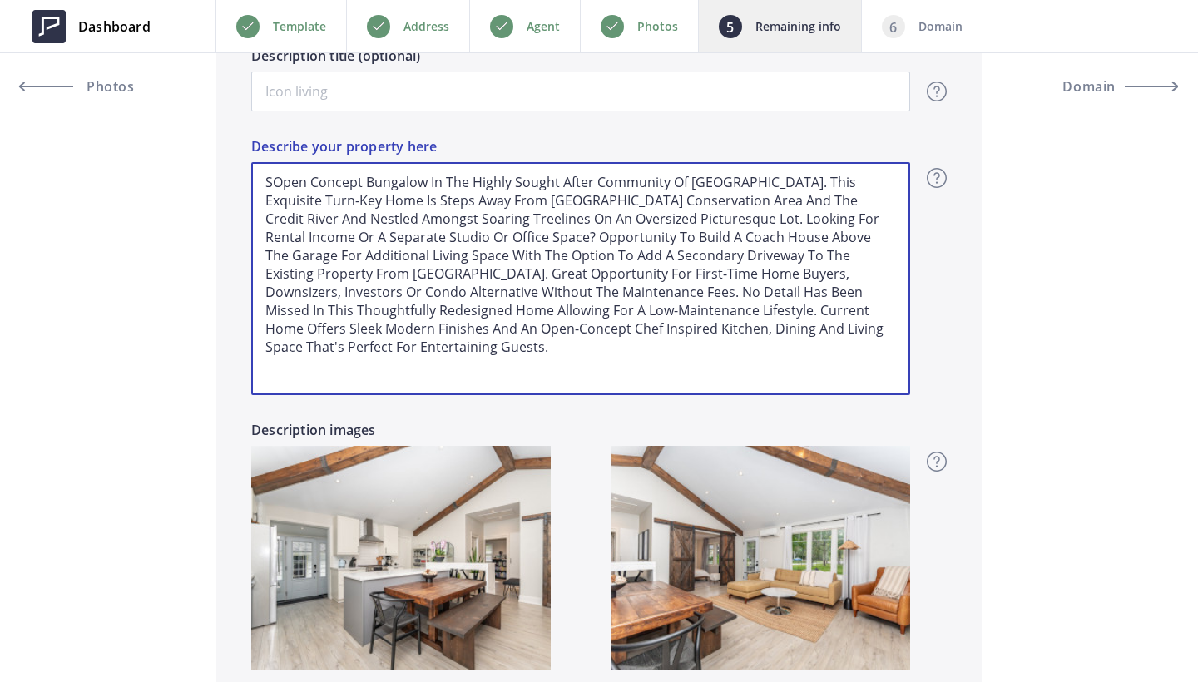
type input "1,279,000"
type textarea "StOpen Concept Bungalow In The Highly Sought After Community Of Meadowvale Vill…"
type input "1,279,000"
type textarea "StiOpen Concept Bungalow In The Highly Sought After Community Of Meadowvale Vil…"
type input "1,279,000"
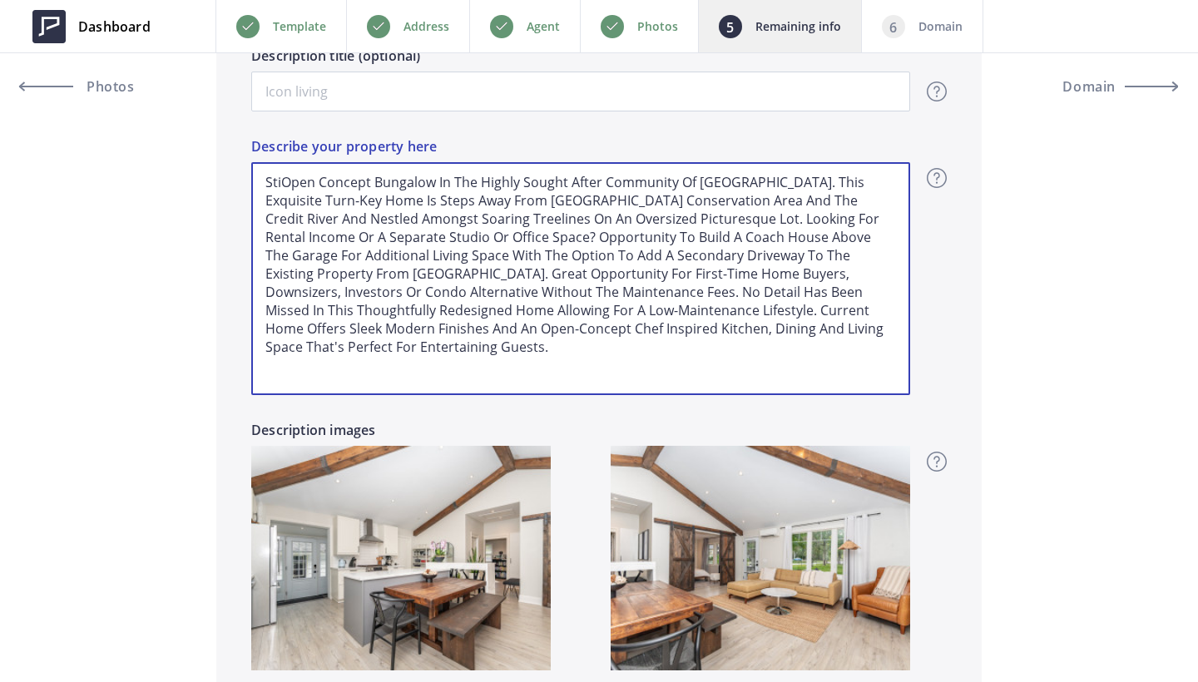
type textarea "StOpen Concept Bungalow In The Highly Sought After Community Of Meadowvale Vill…"
type input "1,279,000"
type textarea "StnOpen Concept Bungalow In The Highly Sought After Community Of Meadowvale Vil…"
type input "1,279,000"
type textarea "StnnOpen Concept Bungalow In The Highly Sought After Community Of Meadowvale Vi…"
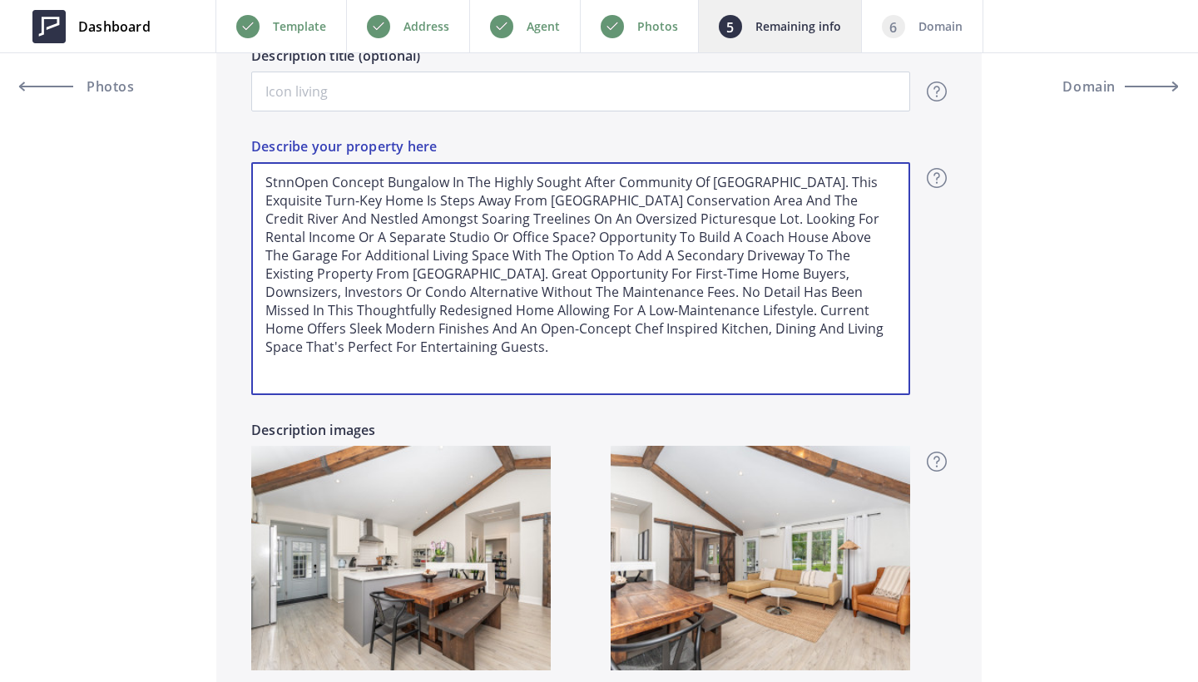
type input "1,279,000"
type textarea "StnniOpen Concept Bungalow In The Highly Sought After Community Of Meadowvale V…"
type input "1,279,000"
type textarea "StnnOpen Concept Bungalow In The Highly Sought After Community Of Meadowvale Vi…"
type input "1,279,000"
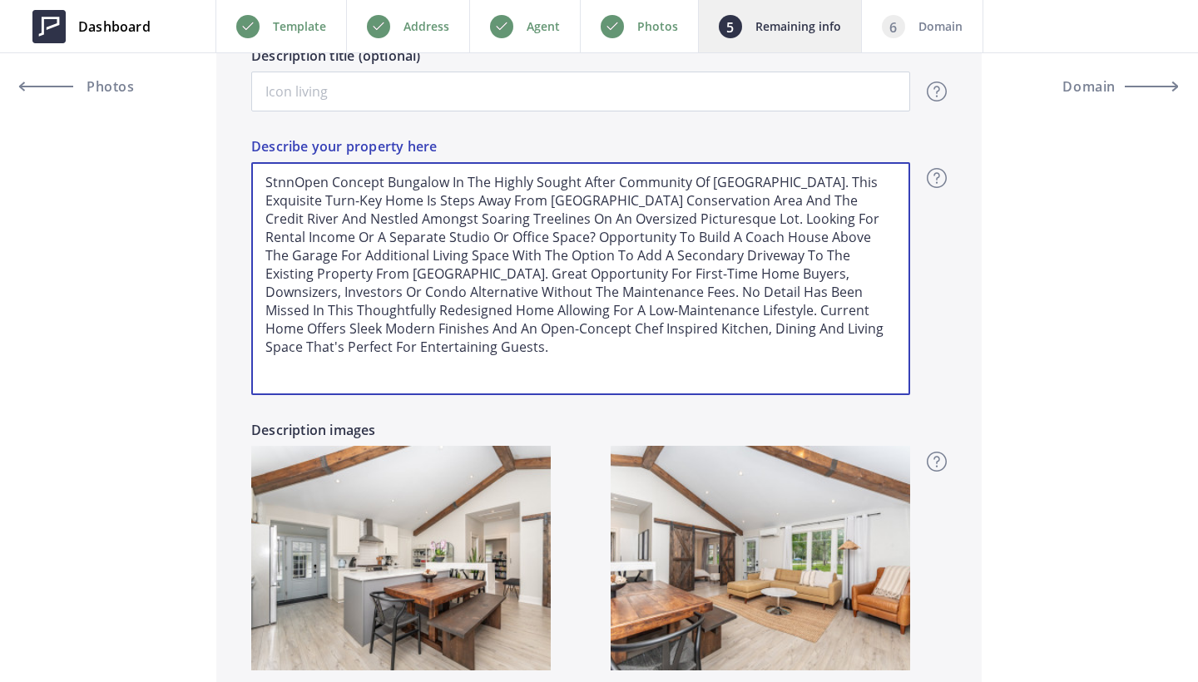
type textarea "StnOpen Concept Bungalow In The Highly Sought After Community Of Meadowvale Vil…"
type input "1,279,000"
type textarea "StOpen Concept Bungalow In The Highly Sought After Community Of Meadowvale Vill…"
type input "1,279,000"
type textarea "StuOpen Concept Bungalow In The Highly Sought After Community Of Meadowvale Vil…"
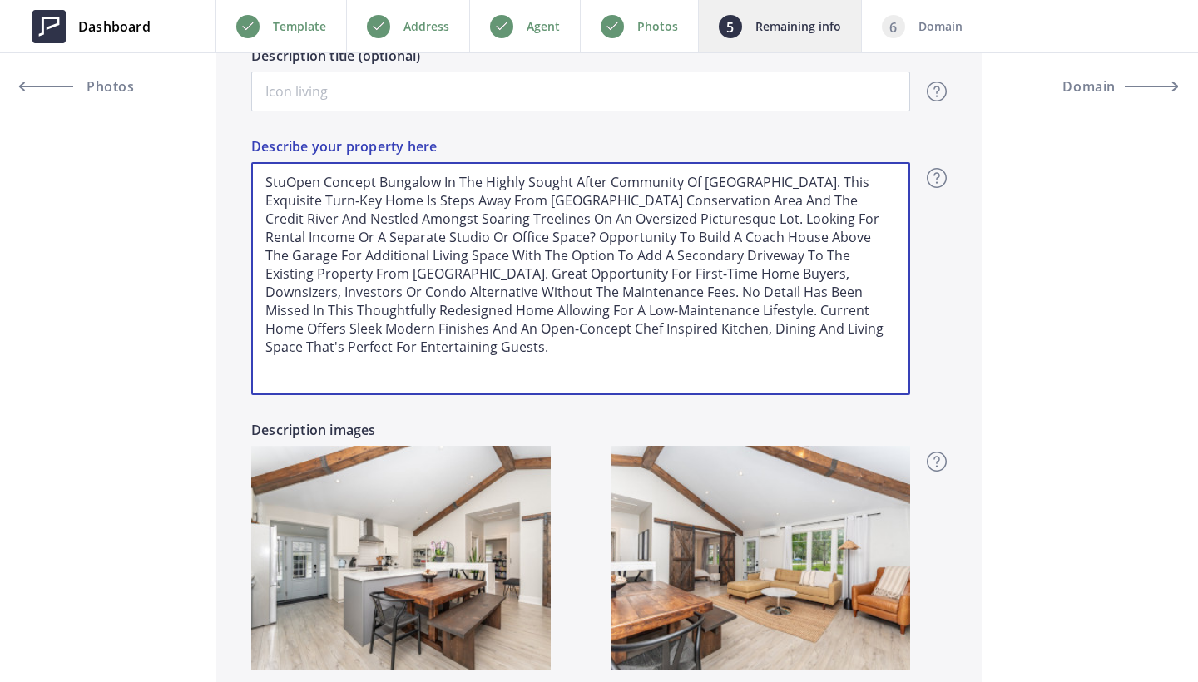
type input "1,279,000"
type textarea "StunOpen Concept Bungalow In The Highly Sought After Community Of Meadowvale Vi…"
type input "1,279,000"
type textarea "StunnOpen Concept Bungalow In The Highly Sought After Community Of Meadowvale V…"
type input "1,279,000"
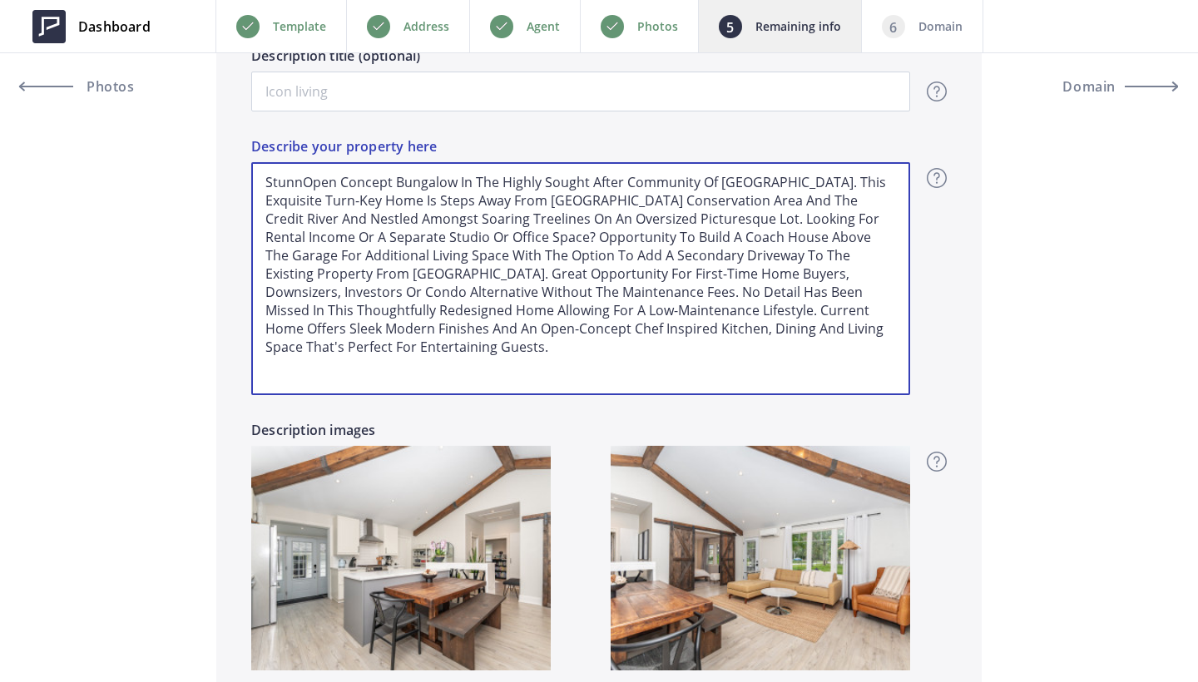
type textarea "StunniOpen Concept Bungalow In The Highly Sought After Community Of Meadowvale …"
type input "1,279,000"
type textarea "StunninOpen Concept Bungalow In The Highly Sought After Community Of Meadowvale…"
type input "1,279,000"
type textarea "StunningOpen Concept Bungalow In The Highly Sought After Community Of Meadowval…"
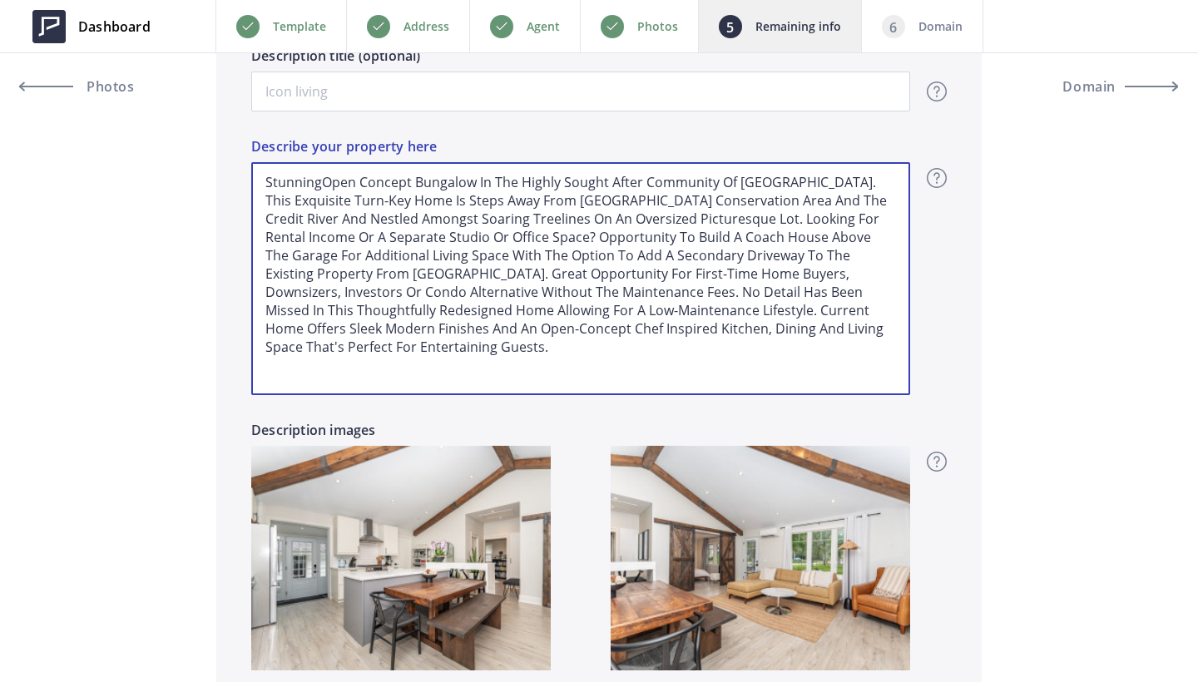
type input "1,279,000"
type textarea "Stunning Open Concept Bungalow In The Highly Sought After Community Of Meadowva…"
drag, startPoint x: 644, startPoint y: 182, endPoint x: 501, endPoint y: 180, distance: 143.1
click at [501, 180] on textarea "Stunning Open Concept Bungalow In The Highly Sought After Community Of Meadowva…" at bounding box center [580, 278] width 659 height 233
type input "1,279,000"
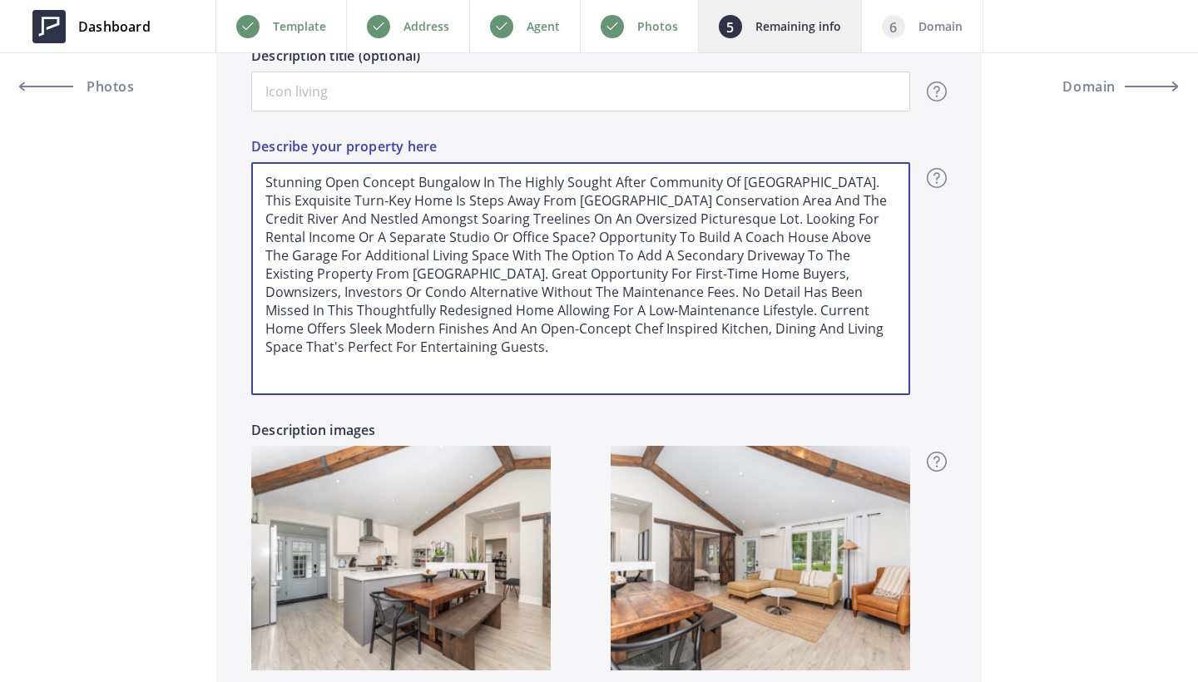
type textarea "Stunning Open Concept Bungalow In T Community Of Meadowvale Village. This Exqui…"
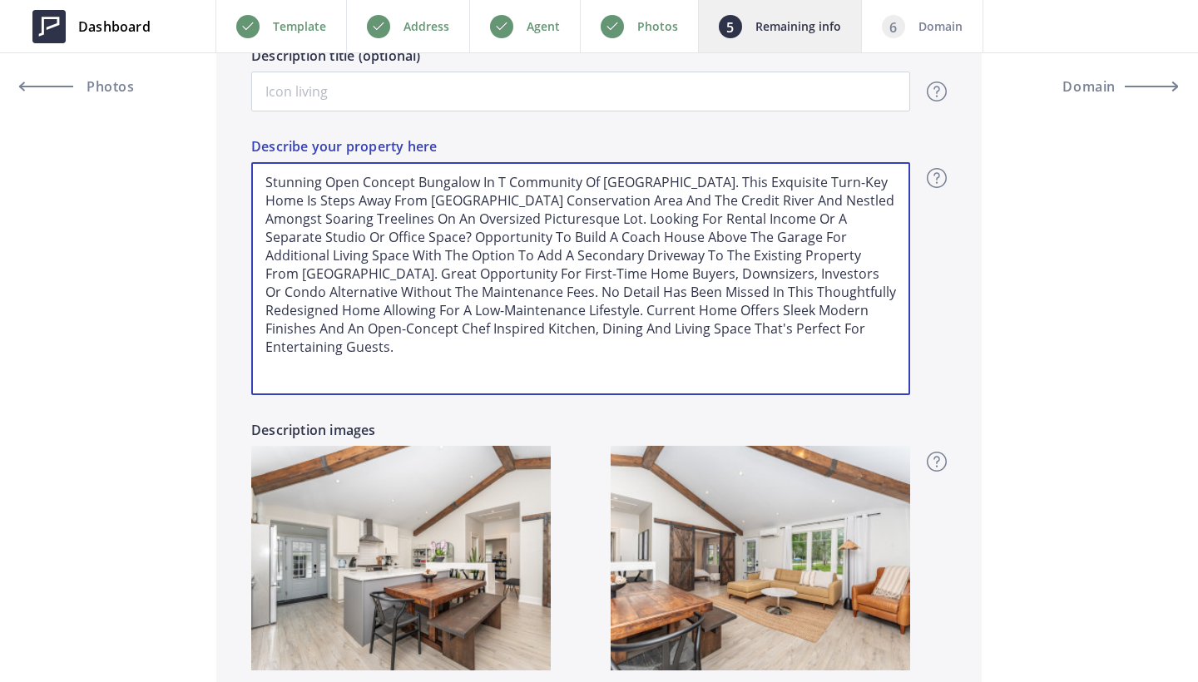
type input "1,279,000"
type textarea "Stunning Open Concept Bungalow In Th Community Of Meadowvale Village. This Exqu…"
type input "1,279,000"
type textarea "Stunning Open Concept Bungalow In The Community Of Meadowvale Village. This Exq…"
drag, startPoint x: 646, startPoint y: 235, endPoint x: 828, endPoint y: 257, distance: 182.6
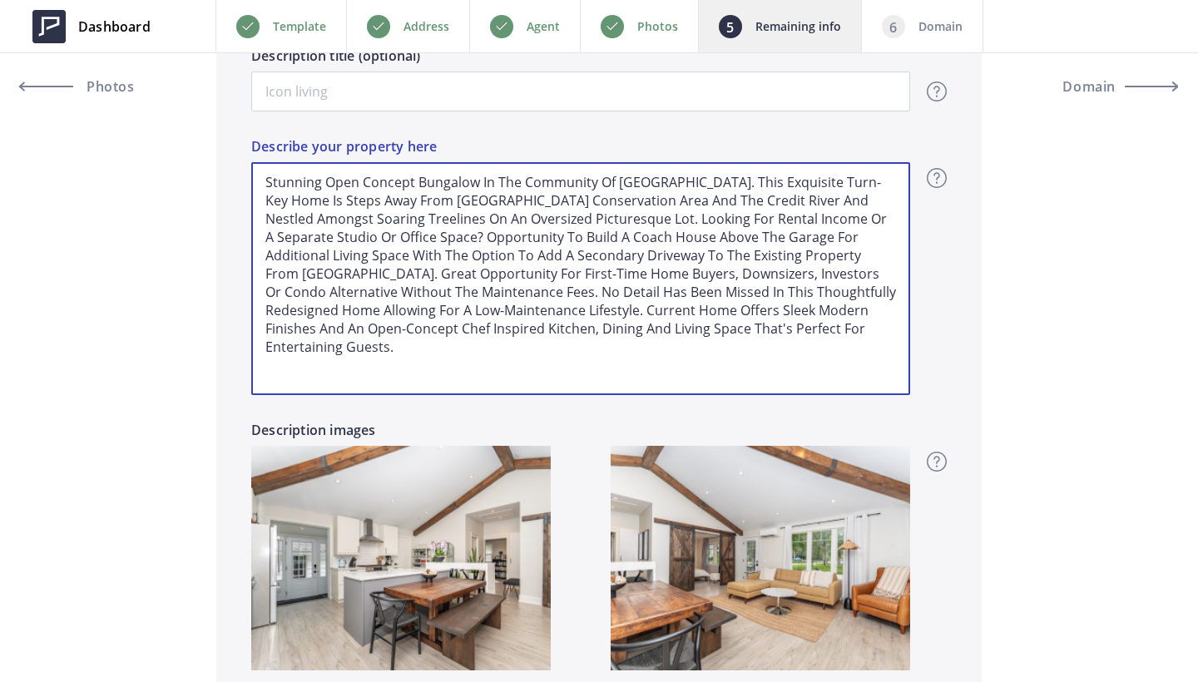
click at [828, 257] on textarea "Stunning Open Concept Bungalow In The Community Of Meadowvale Village. This Exq…" at bounding box center [580, 278] width 659 height 233
type input "1,279,000"
type textarea "Stunning Open Concept Bungalow In The Community Of Meadowvale Village. This Exq…"
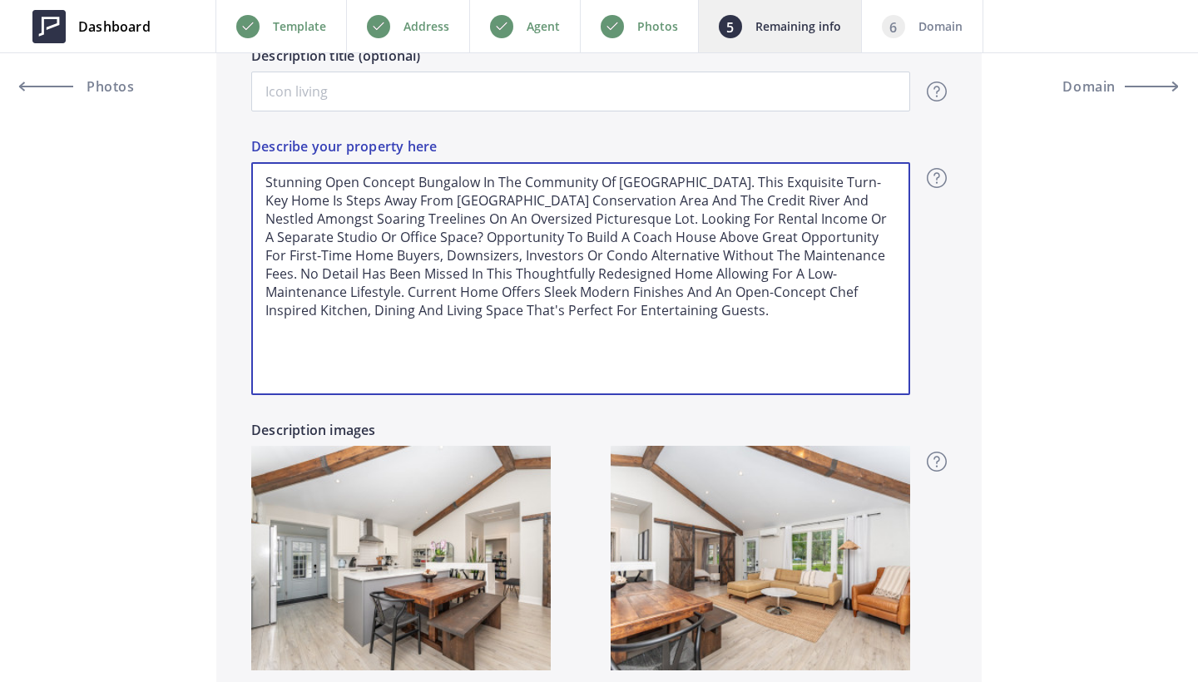
drag, startPoint x: 782, startPoint y: 256, endPoint x: 582, endPoint y: 216, distance: 203.6
click at [582, 216] on textarea "Stunning Open Concept Bungalow In The Community Of Meadowvale Village. This Exq…" at bounding box center [580, 278] width 659 height 233
type input "1,279,000"
type textarea "Stunning Open Concept Bungalow In The Community Of Meadowvale Village. This Exq…"
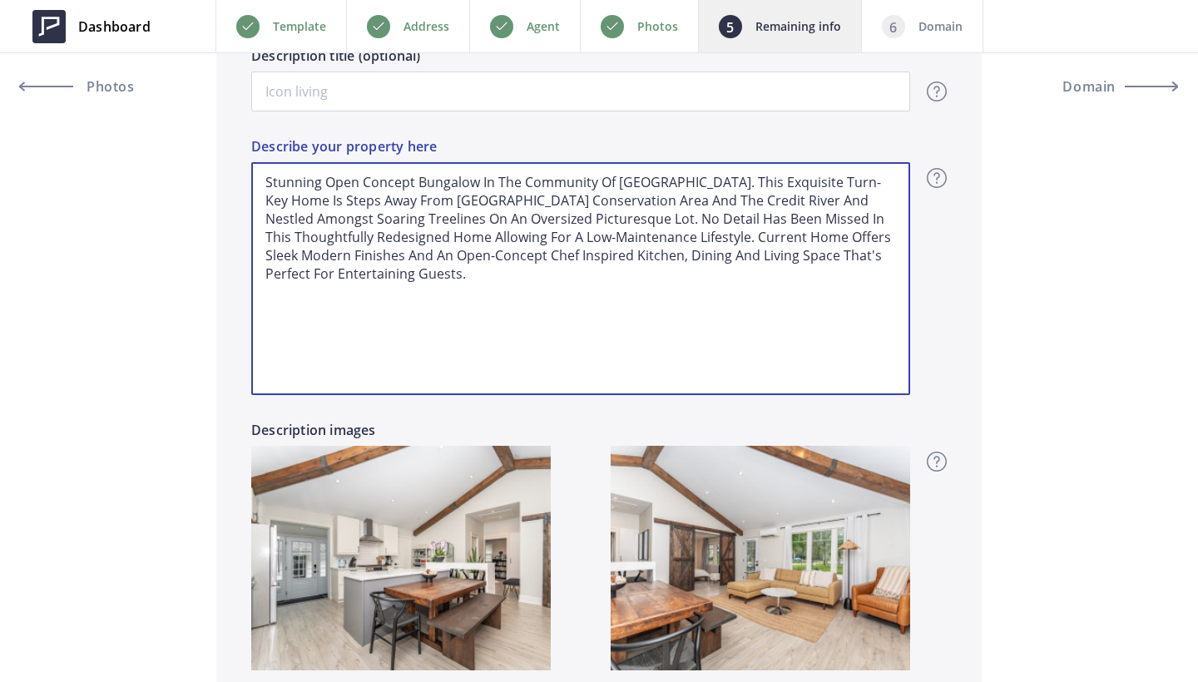
drag, startPoint x: 772, startPoint y: 221, endPoint x: 586, endPoint y: 217, distance: 185.5
click at [586, 217] on textarea "Stunning Open Concept Bungalow In The Community Of Meadowvale Village. This Exq…" at bounding box center [580, 278] width 659 height 233
type input "1,279,000"
type textarea "Stunning Open Concept Bungalow In The Community Of Meadowvale Village. This Exq…"
drag, startPoint x: 498, startPoint y: 236, endPoint x: 589, endPoint y: 219, distance: 92.3
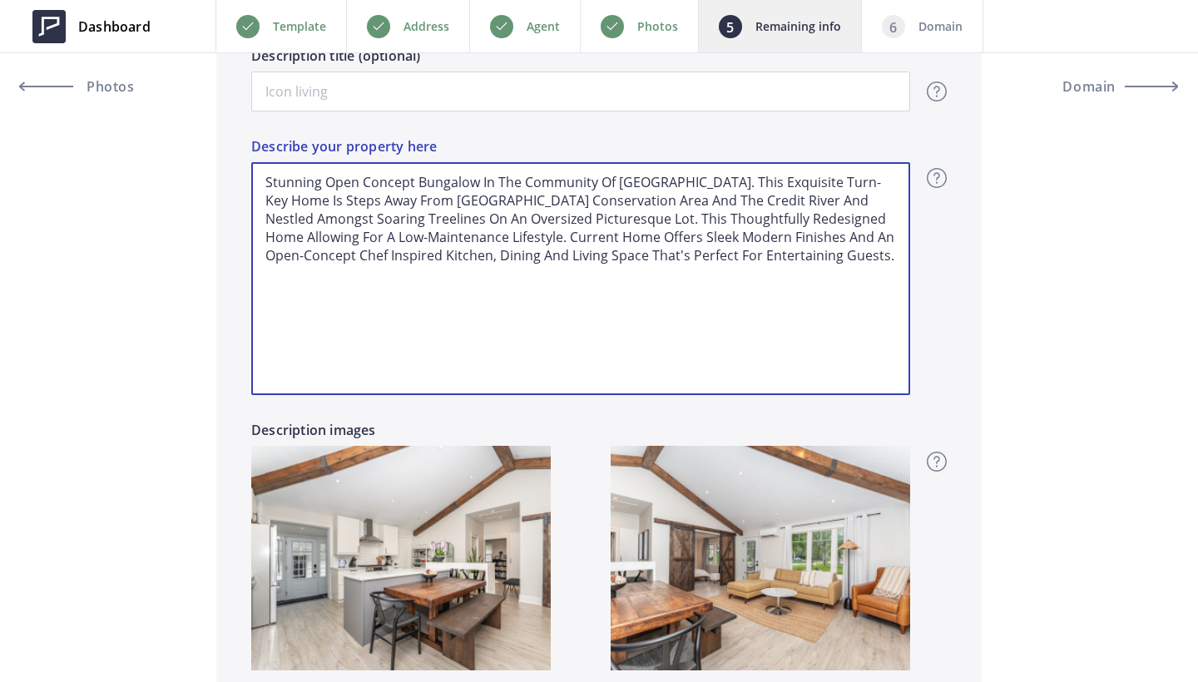
click at [589, 219] on textarea "Stunning Open Concept Bungalow In The Community Of Meadowvale Village. This Exq…" at bounding box center [580, 278] width 659 height 233
type input "1,279,000"
drag, startPoint x: 896, startPoint y: 239, endPoint x: 183, endPoint y: 165, distance: 716.6
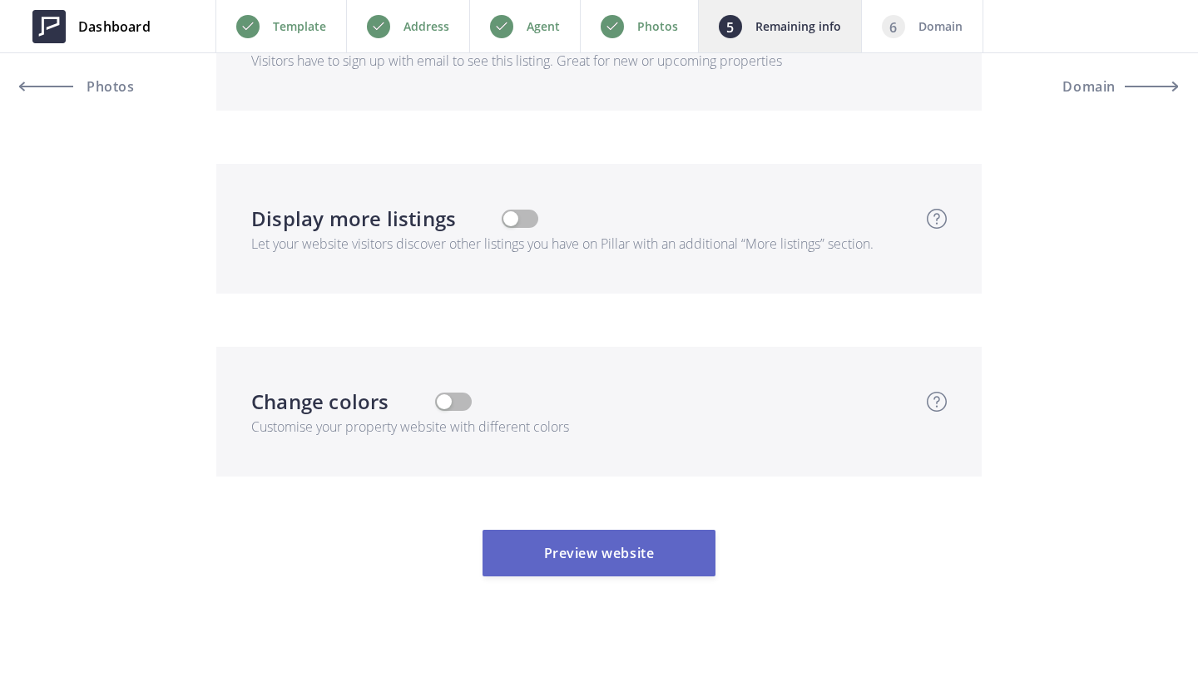
type textarea "Stunning Open Concept Bungalow In The Community Of Meadowvale Village. This Exq…"
click at [600, 536] on button "Preview website" at bounding box center [598, 554] width 233 height 47
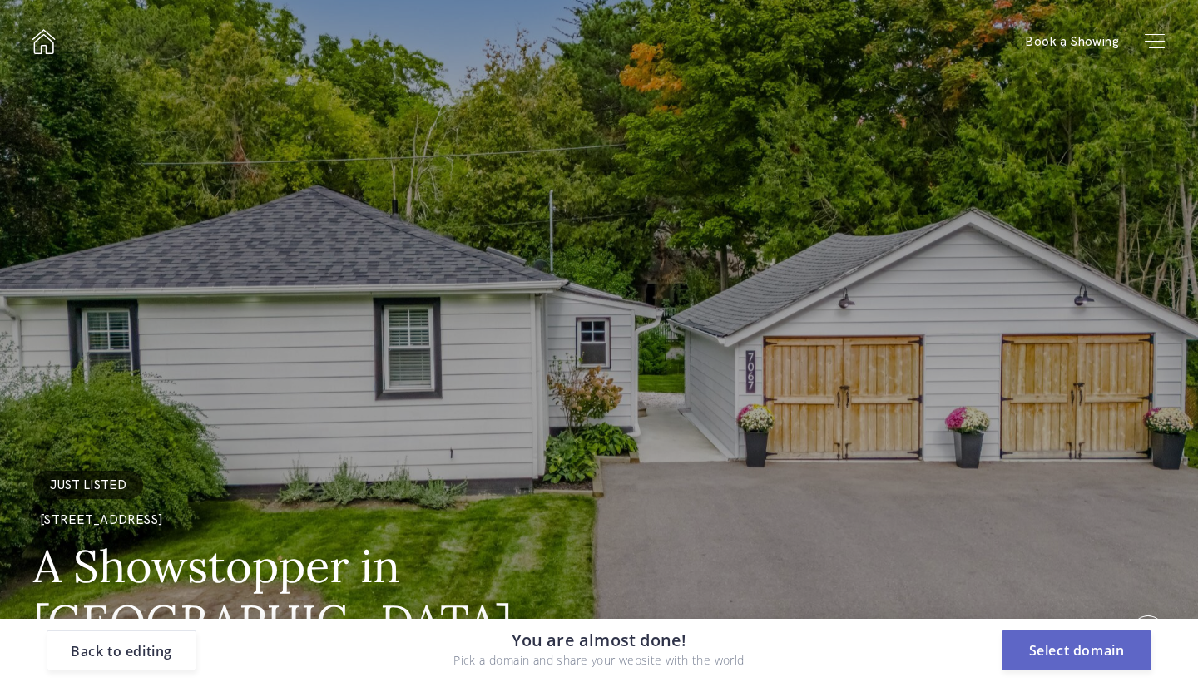
scroll to position [0, 0]
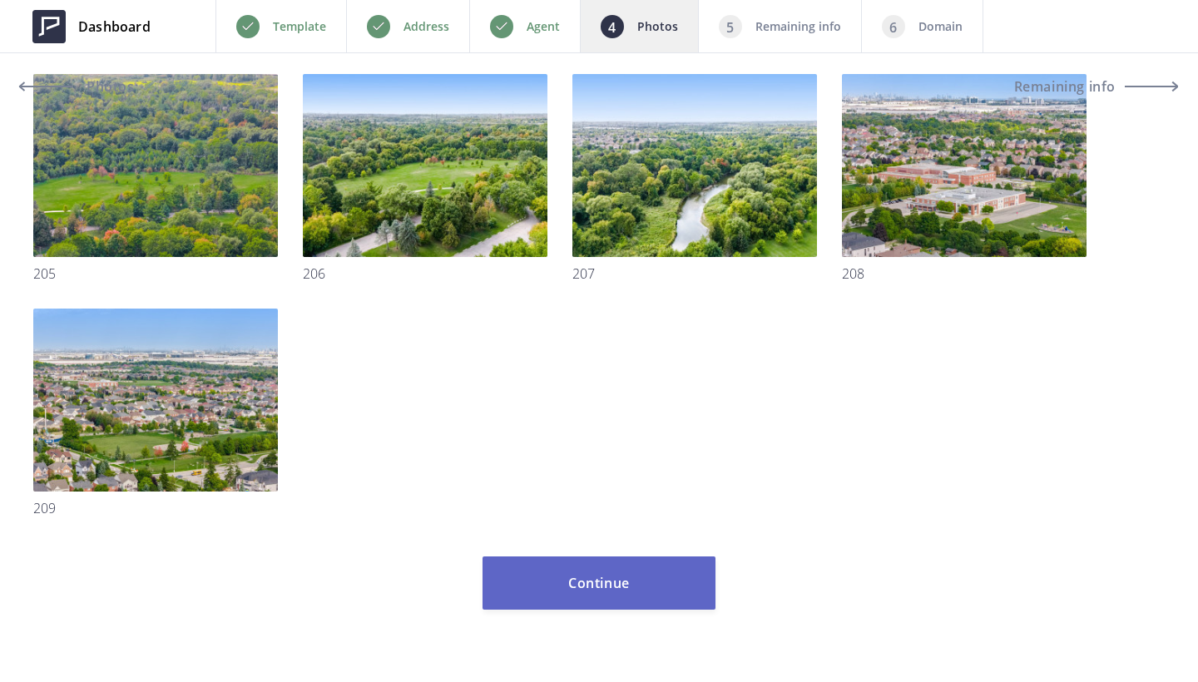
scroll to position [3441, 0]
click at [633, 572] on button "Continue" at bounding box center [598, 582] width 233 height 53
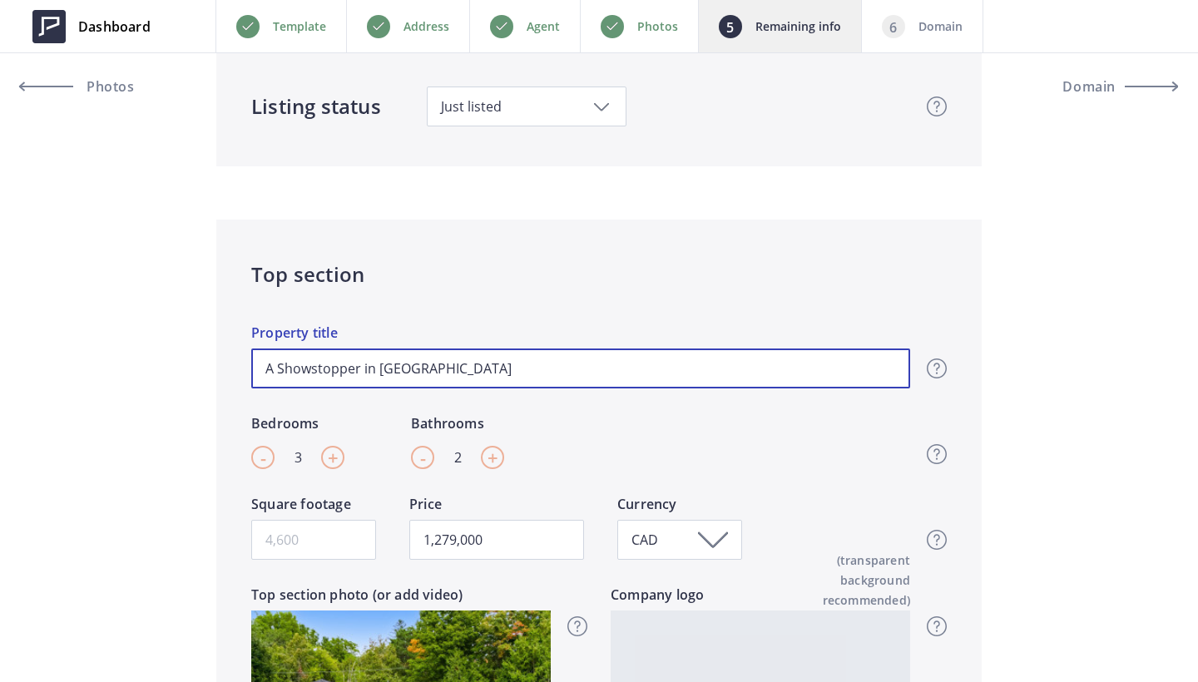
drag, startPoint x: 503, startPoint y: 369, endPoint x: 63, endPoint y: 339, distance: 441.0
type input "M"
type input "1,279,000"
type input "Mo"
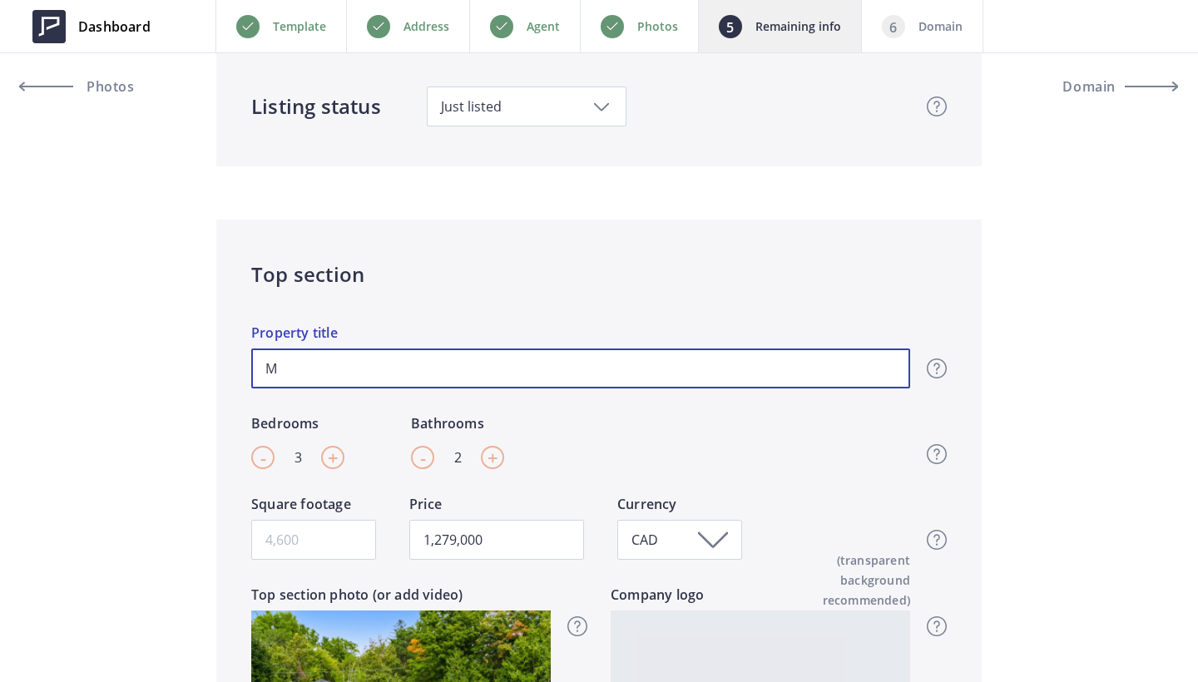
type input "1,279,000"
type input "Mod"
type input "1,279,000"
type input "Mode"
type input "1,279,000"
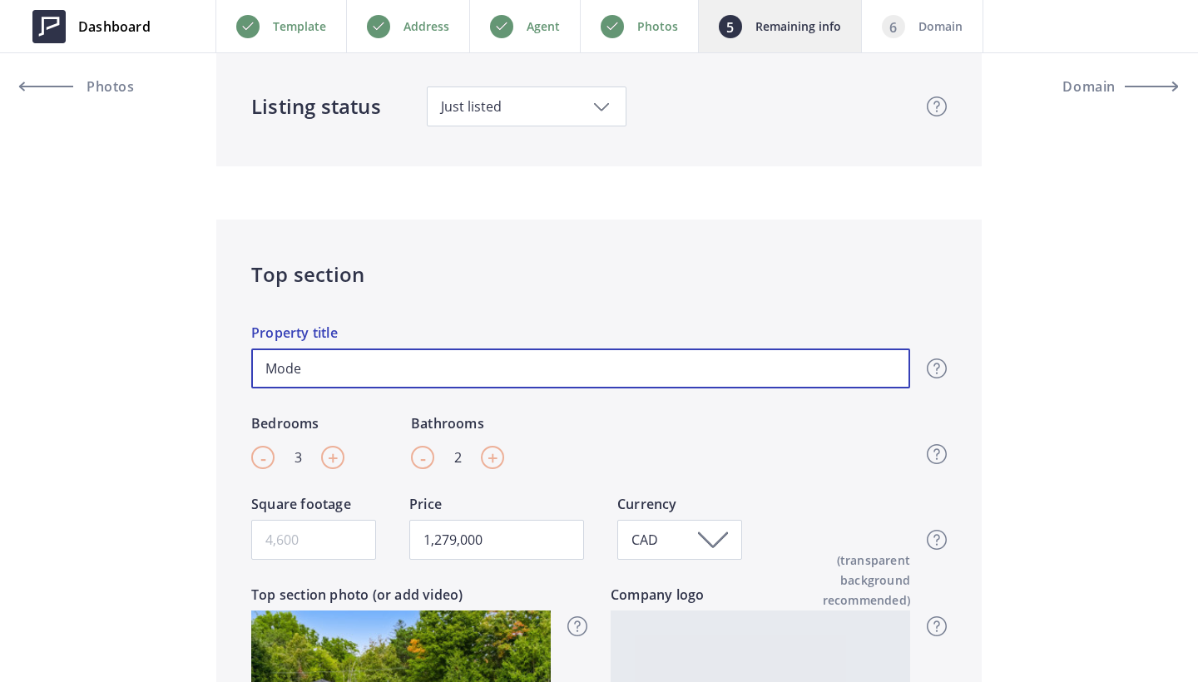
type input "Moder"
type input "1,279,000"
type input "Modern"
type input "1,279,000"
type input "Modern"
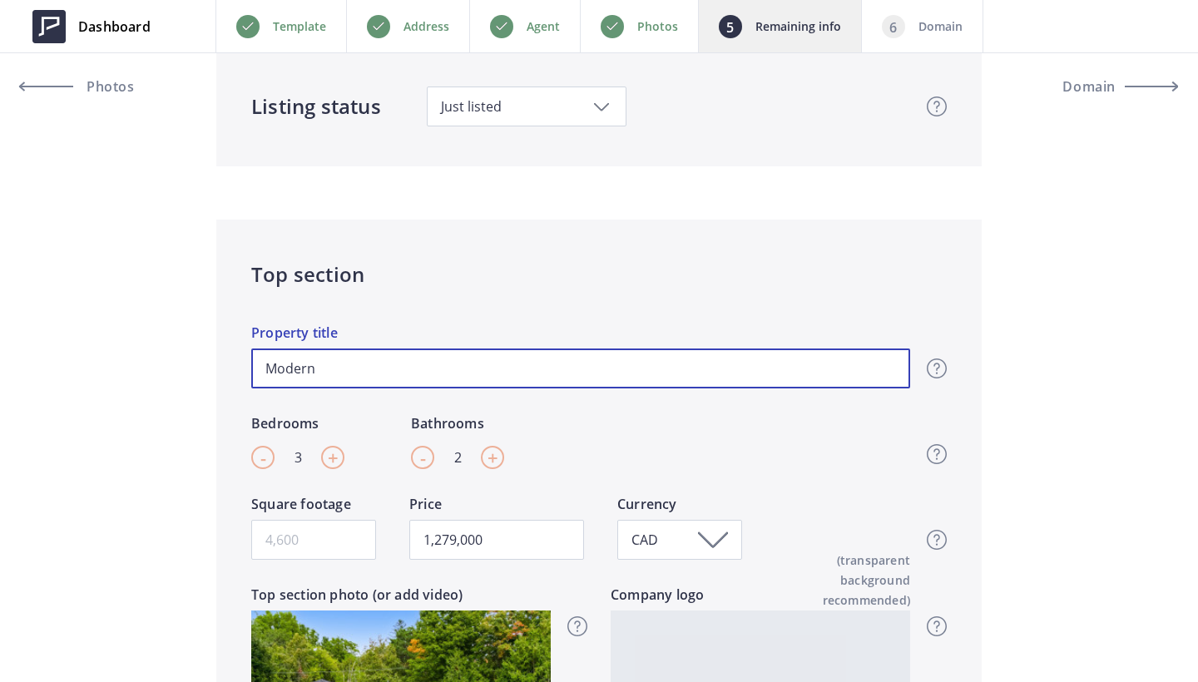
type input "1,279,000"
type input "Modern B"
type input "1,279,000"
type input "Modern Bu"
type input "1,279,000"
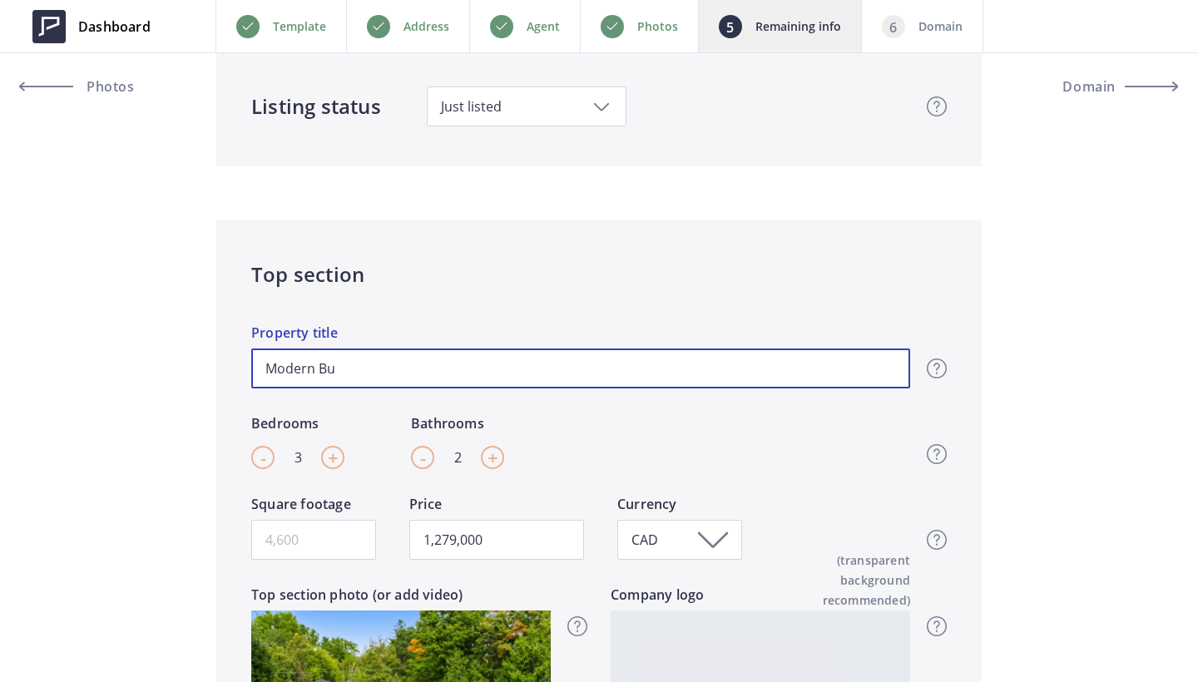
type input "Modern Bun"
type input "1,279,000"
type input "Modern Bung"
type input "1,279,000"
type input "Modern Bunga"
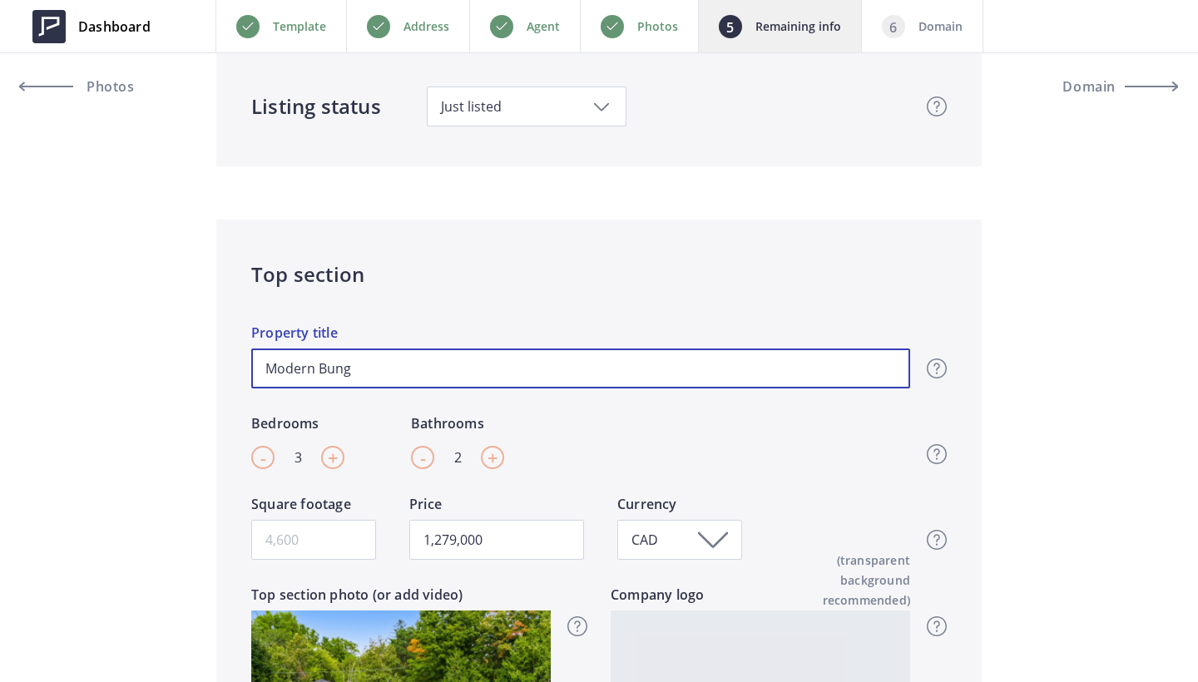
type input "1,279,000"
type input "Modern Bungal"
type input "1,279,000"
type input "Modern Bungalo"
type input "1,279,000"
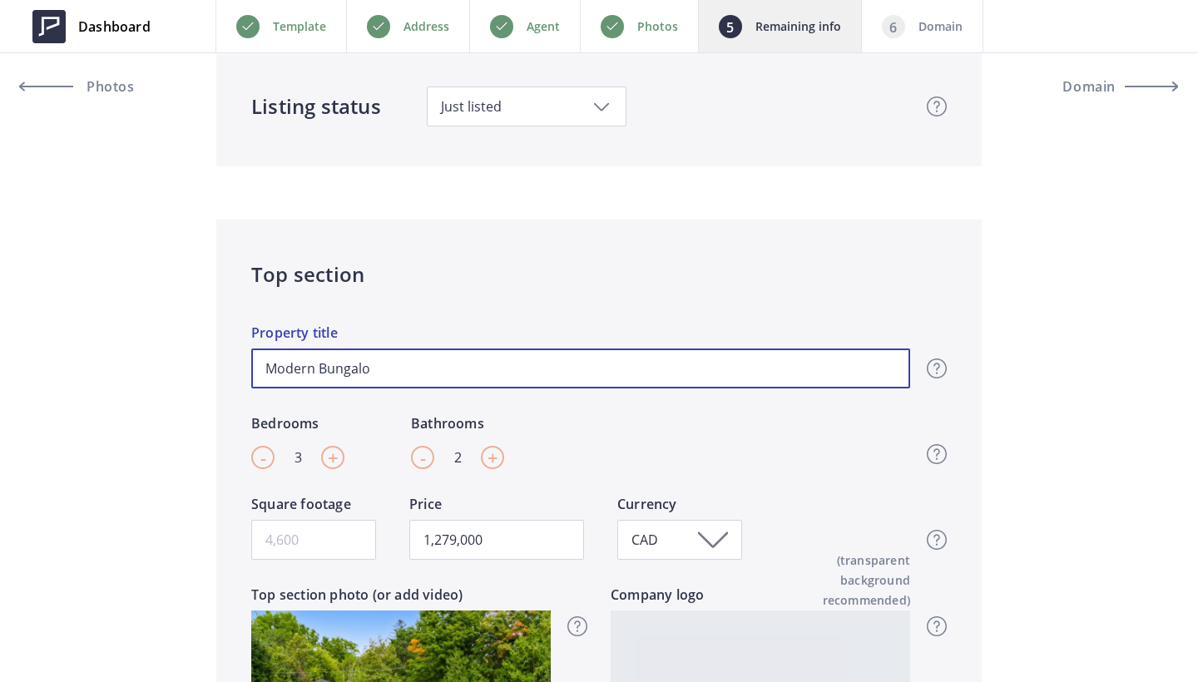
type input "Modern Bungalow"
type input "1,279,000"
type input "Modern Bungalow"
type input "1,279,000"
paste input "Meadowvale Village"
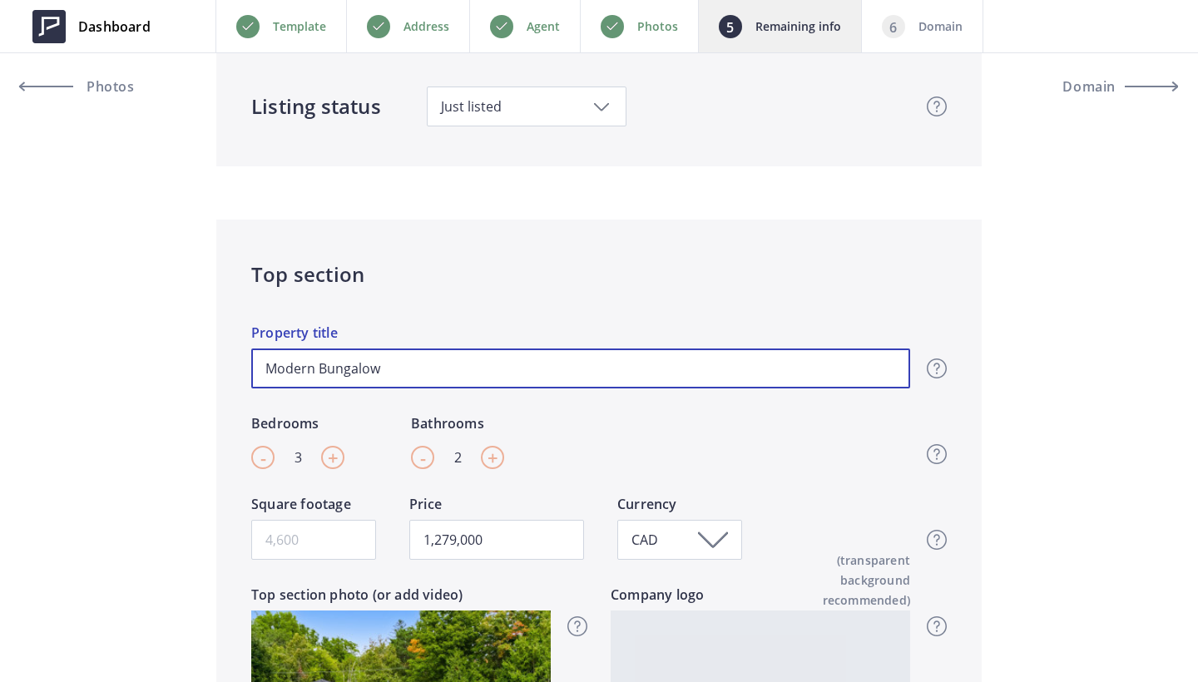
type input "Modern Bungalow Meadowvale Village"
type input "1,279,000"
click at [383, 370] on input "Modern Bungalow Meadowvale Village" at bounding box center [580, 368] width 659 height 40
paste input "Nestled"
type input "Modern Bungalow NestledMeadowvale Village"
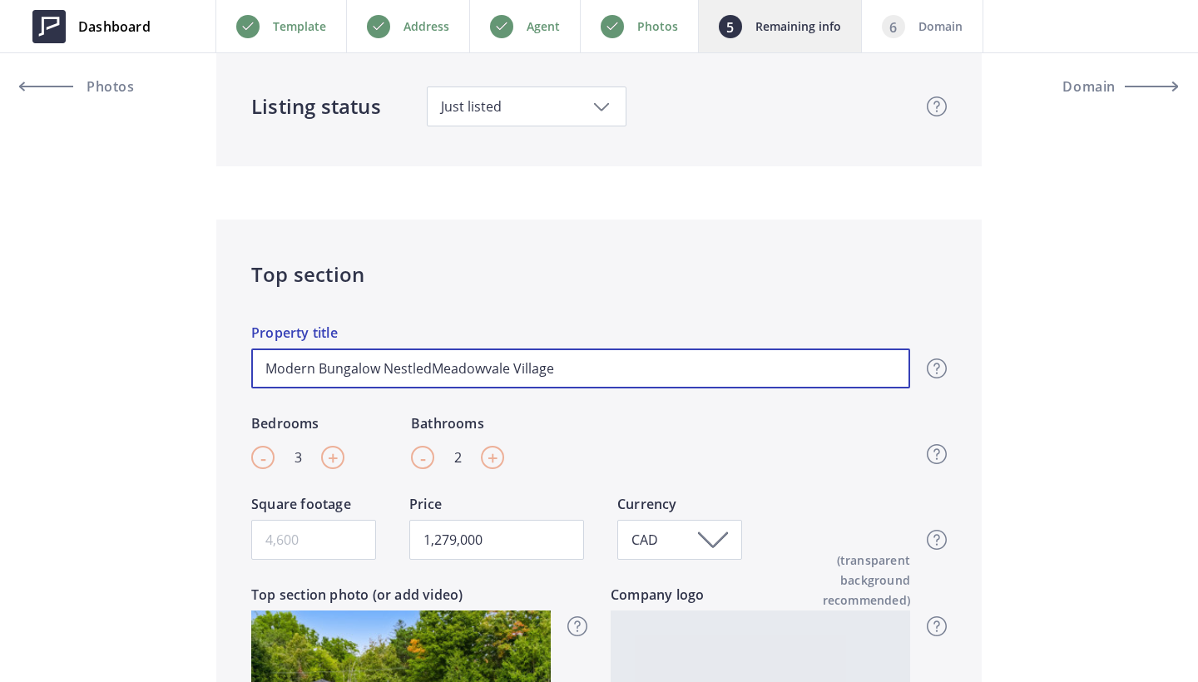
type input "1,279,000"
type input "Modern Bungalow Nestled Meadowvale Village"
type input "1,279,000"
type input "Modern Bungalow Nestled IMeadowvale Village"
type input "1,279,000"
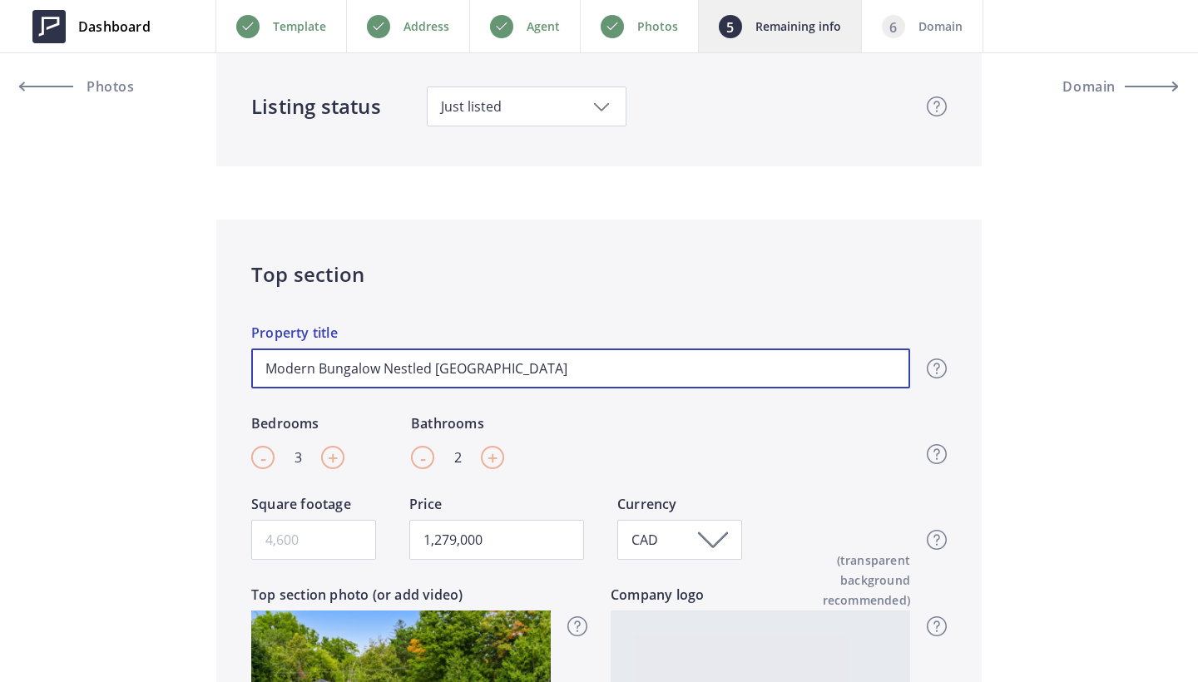
type input "Modern Bungalow Nestled InMeadowvale Village"
type input "1,279,000"
type input "Modern Bungalow Nestled In Meadowvale Village"
type input "1,279,000"
type input "Modern Bungalow Nestled In Meadowvale Village"
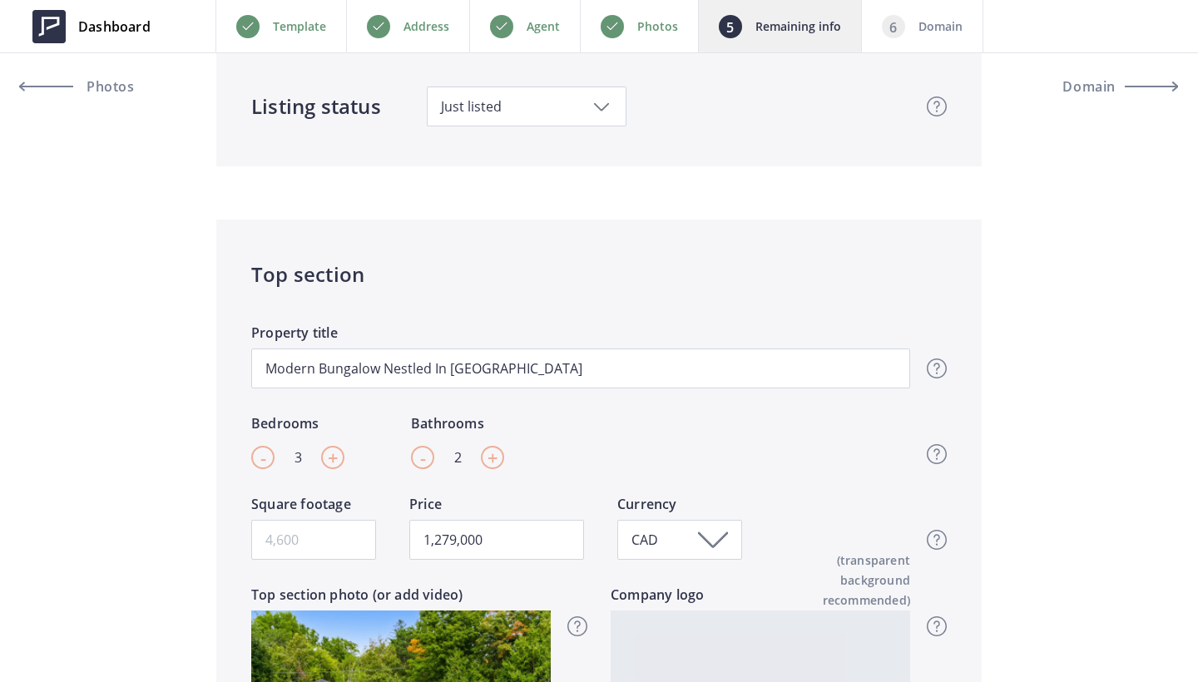
click at [274, 449] on div "- 3 +" at bounding box center [297, 457] width 93 height 23
click at [269, 455] on div "-" at bounding box center [262, 457] width 23 height 23
type input "2"
type input "1,279,000"
click at [428, 457] on div "-" at bounding box center [422, 457] width 23 height 23
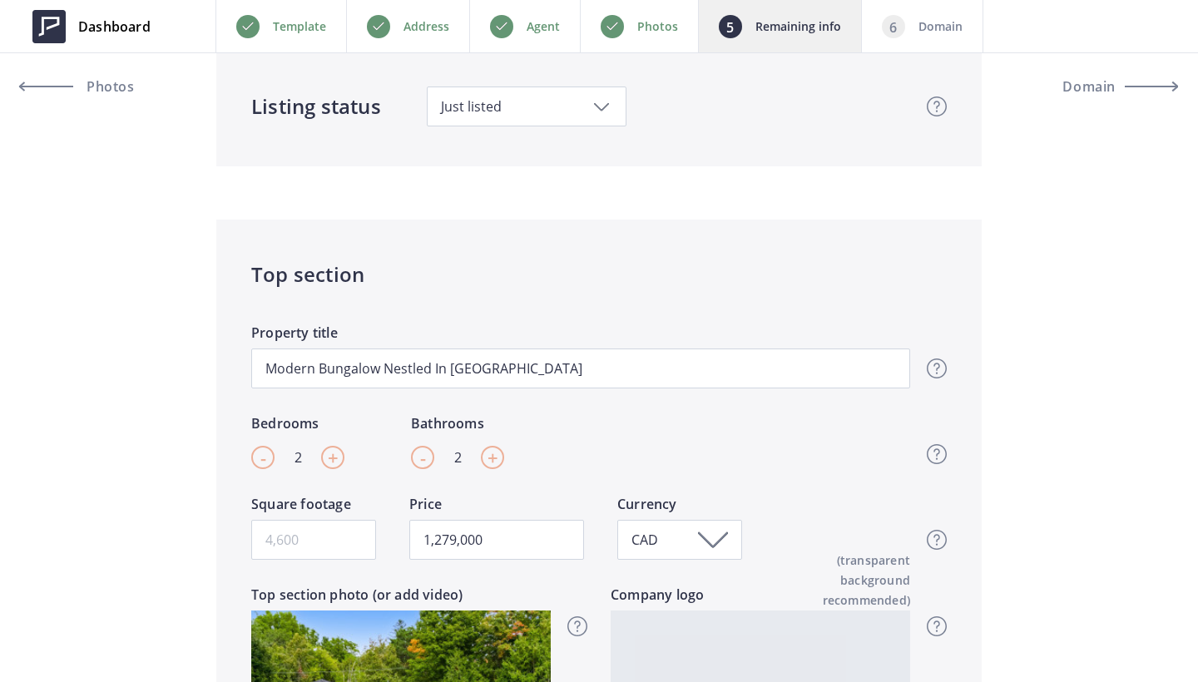
type input "1"
type input "1,279,000"
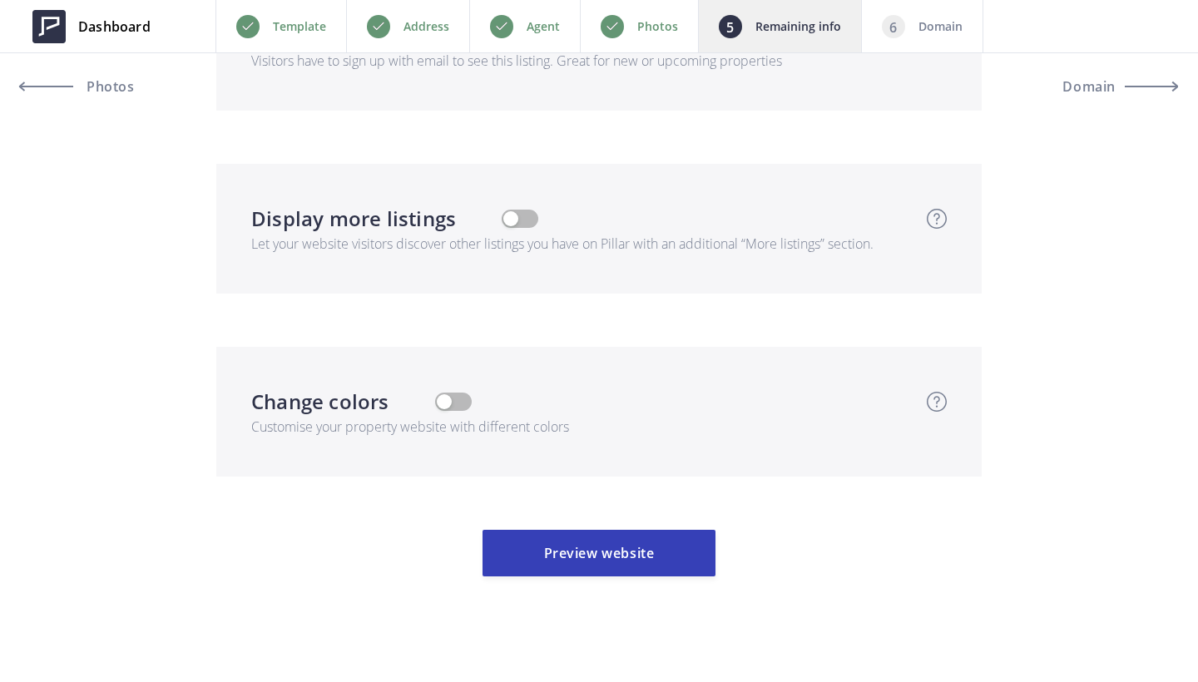
scroll to position [5414, 0]
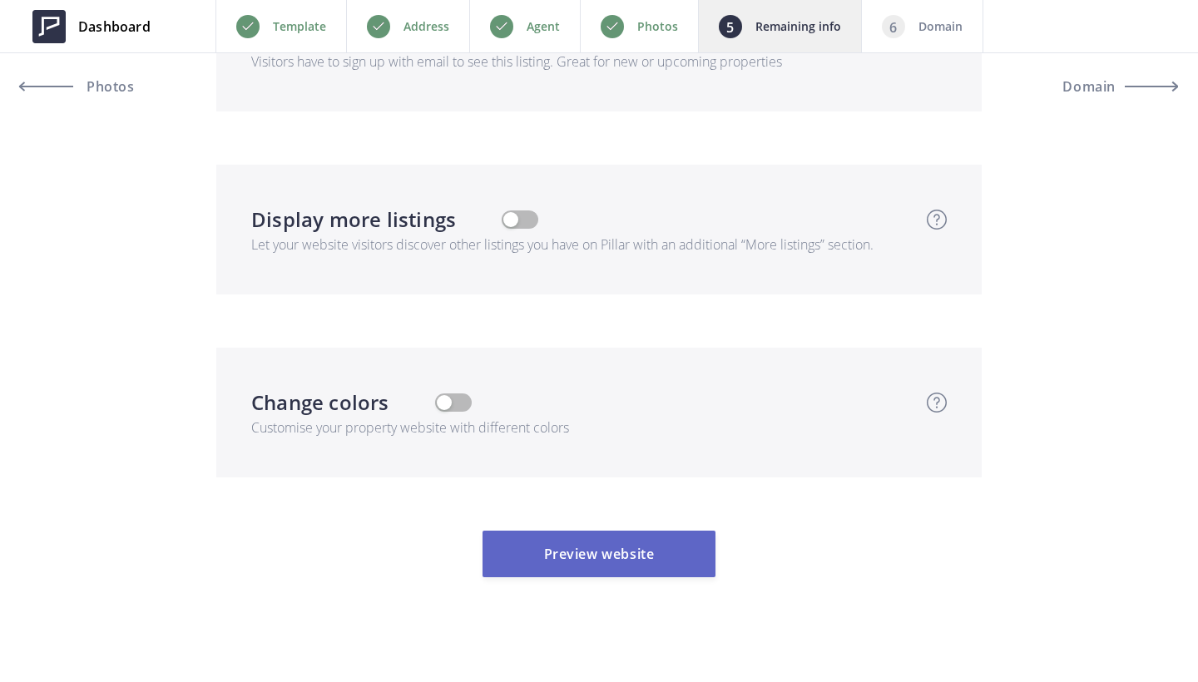
click at [589, 531] on button "Preview website" at bounding box center [598, 554] width 233 height 47
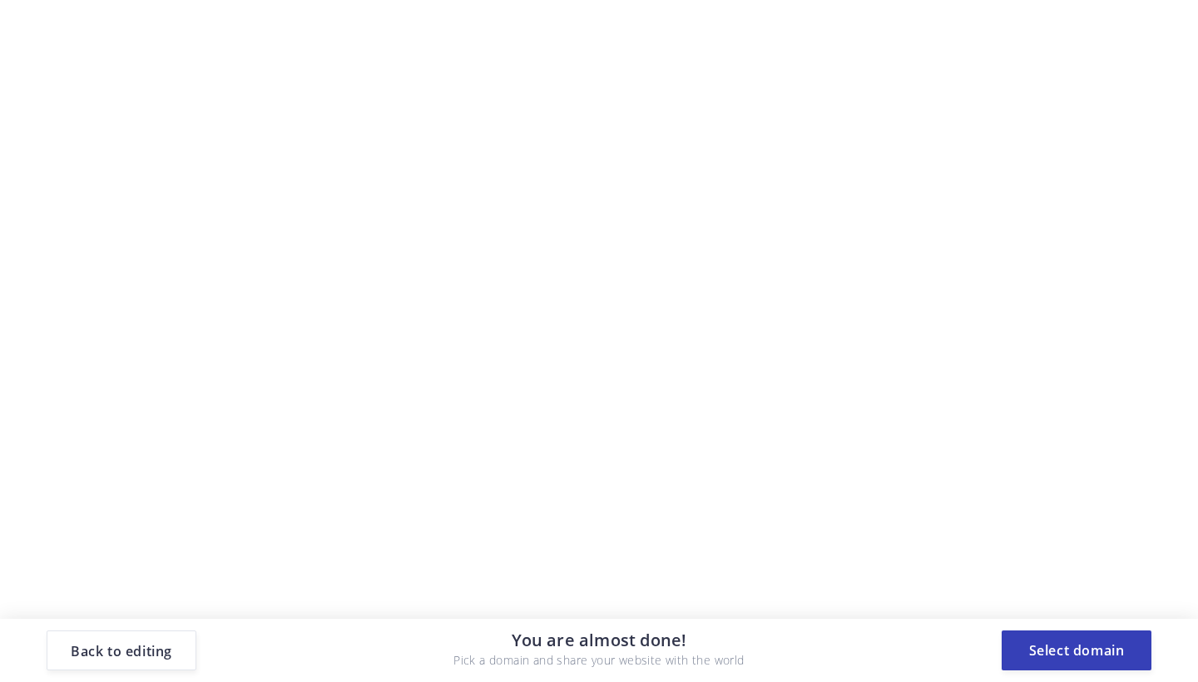
scroll to position [0, 0]
click at [1058, 650] on button "Select domain" at bounding box center [1076, 650] width 150 height 40
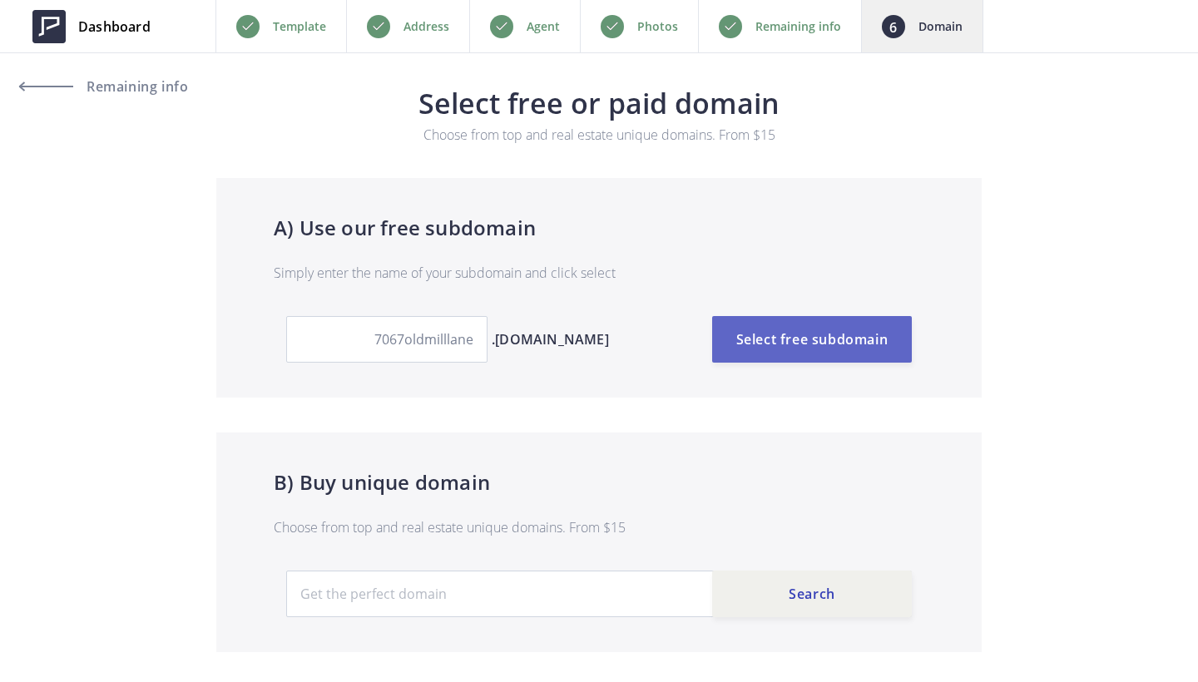
click at [795, 339] on button "Select free subdomain" at bounding box center [812, 339] width 200 height 47
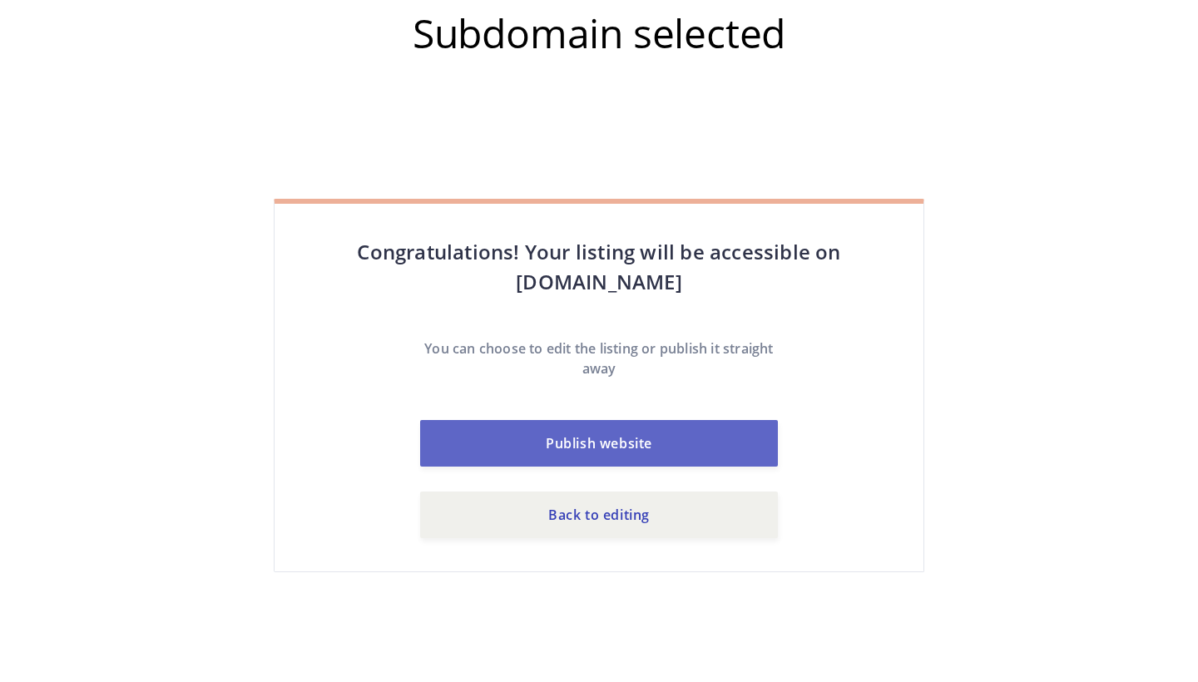
click at [656, 431] on button "Publish website" at bounding box center [599, 443] width 358 height 47
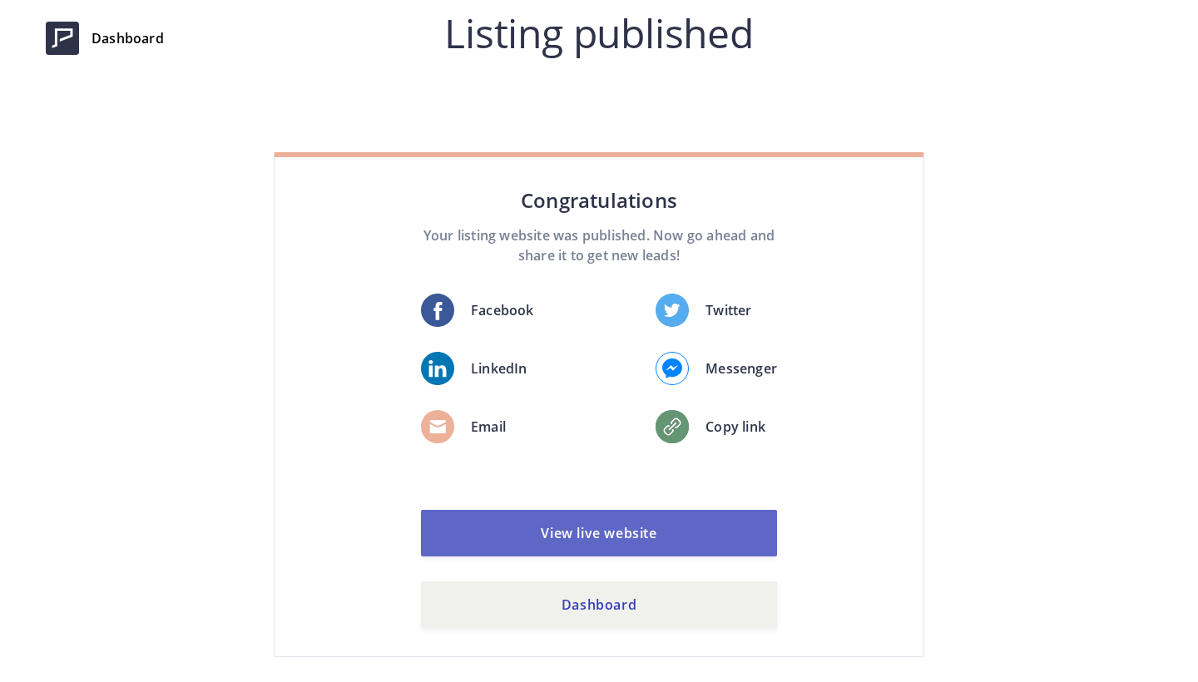
click at [665, 529] on link "View live website" at bounding box center [599, 533] width 356 height 47
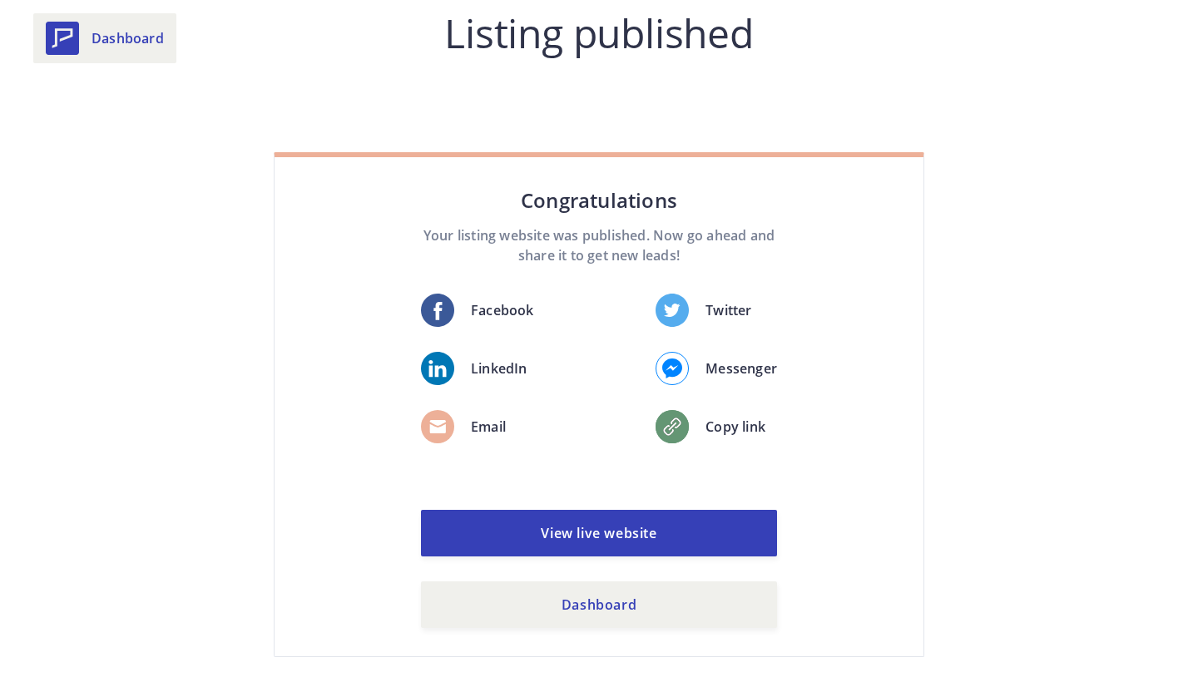
click at [134, 36] on span "Dashboard" at bounding box center [127, 38] width 72 height 20
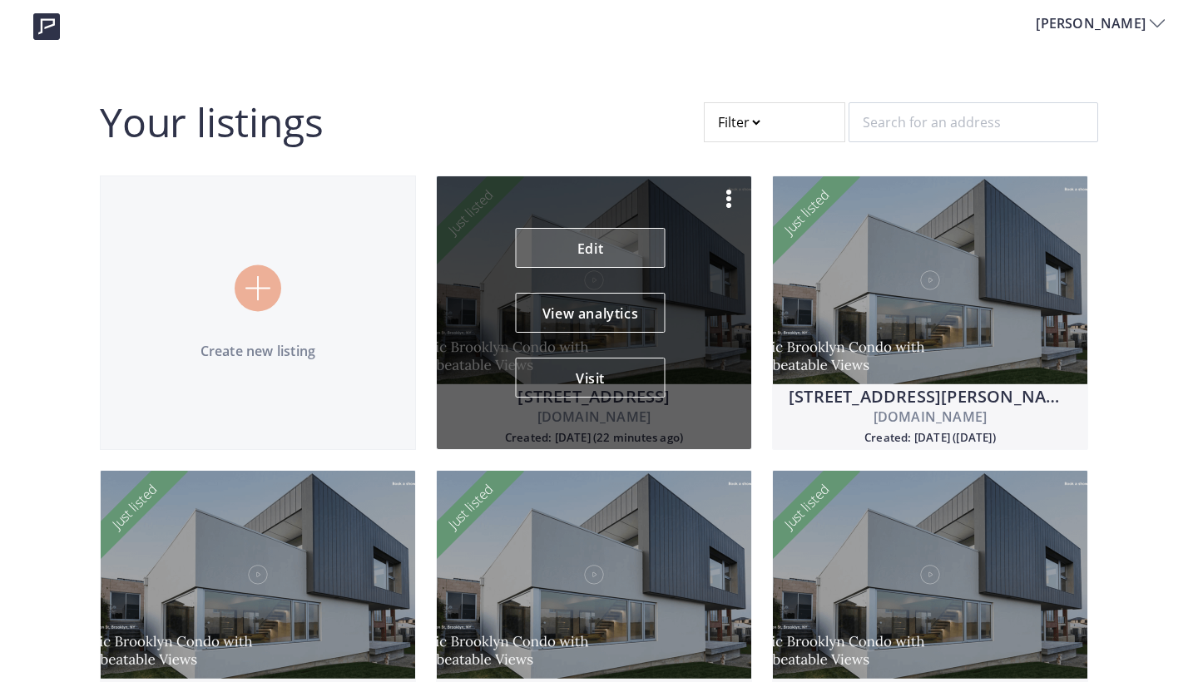
click at [588, 249] on link "Edit" at bounding box center [591, 248] width 150 height 40
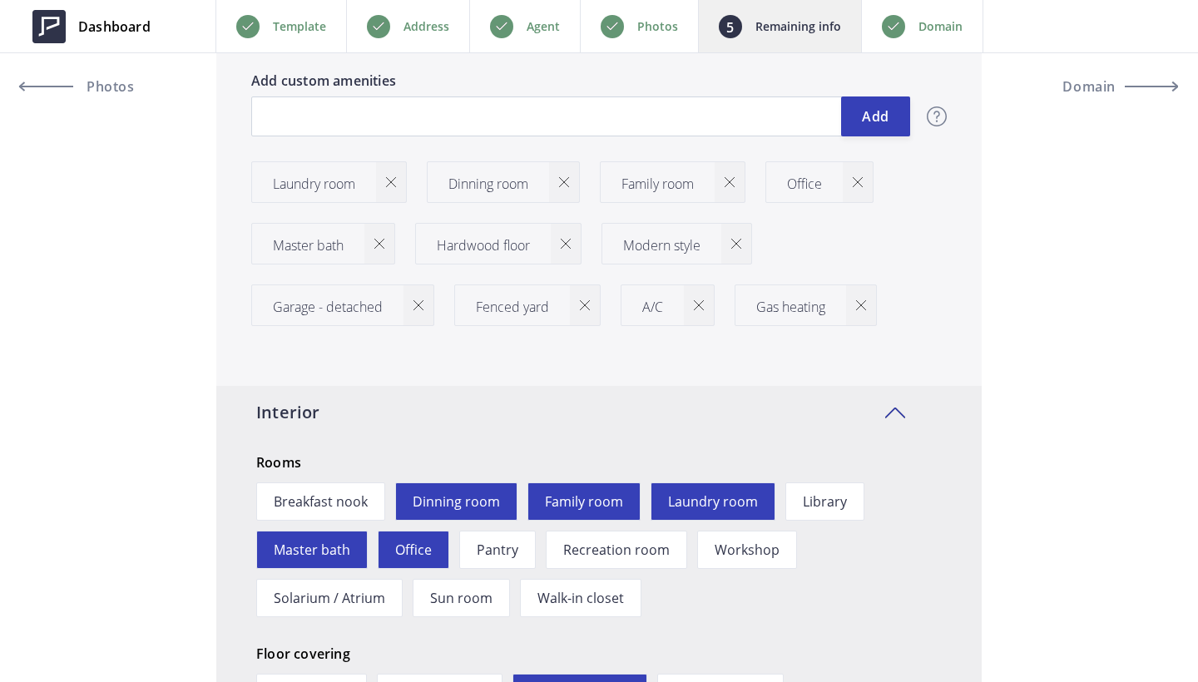
click at [376, 245] on img at bounding box center [379, 244] width 10 height 10
type input "1,279,000"
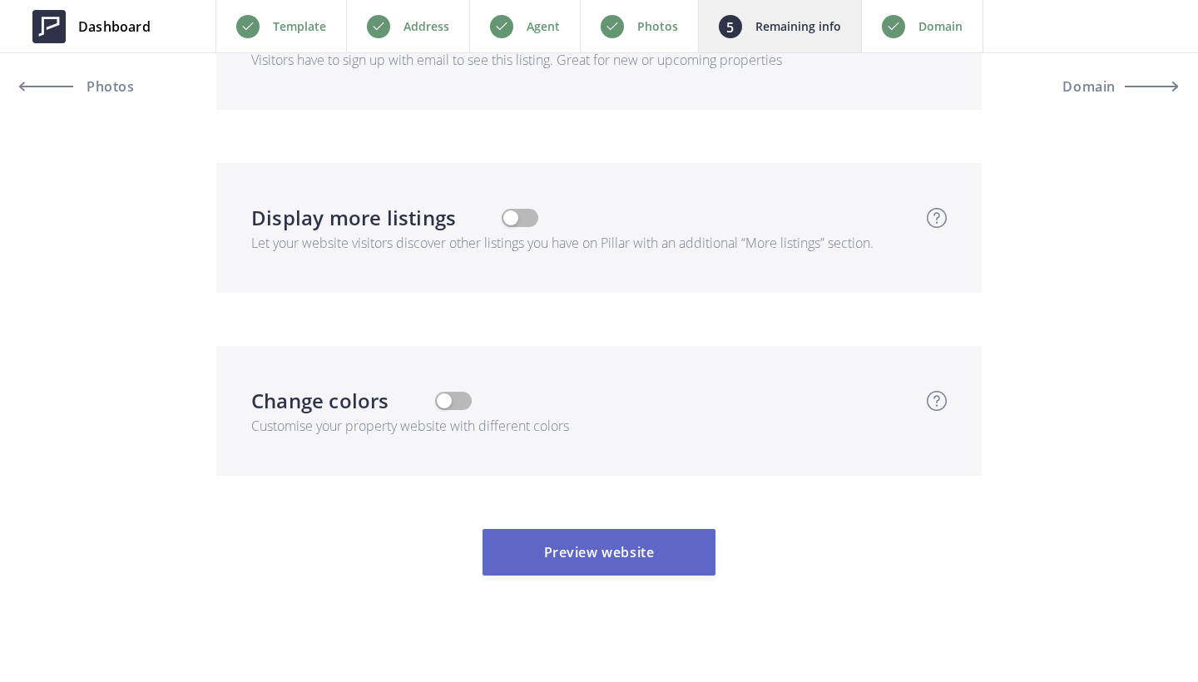
scroll to position [5650, 0]
click at [618, 531] on button "Preview website" at bounding box center [598, 554] width 233 height 47
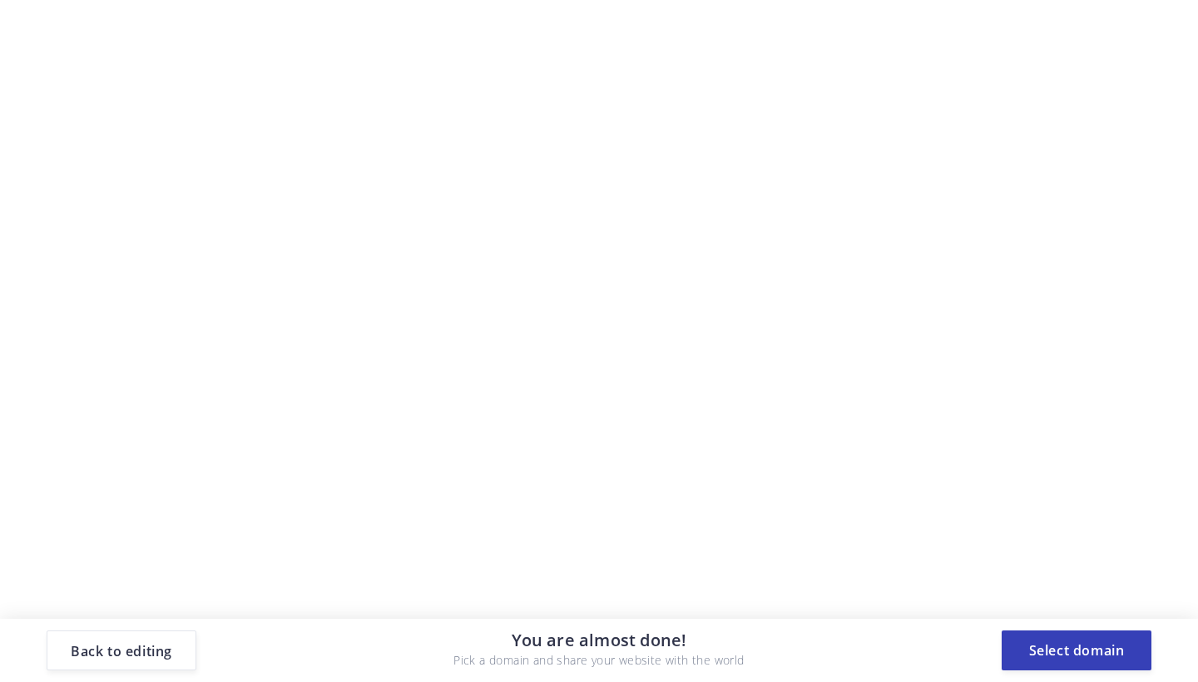
scroll to position [0, 0]
click at [1080, 659] on button "Select domain" at bounding box center [1076, 650] width 150 height 40
